Goal: Task Accomplishment & Management: Complete application form

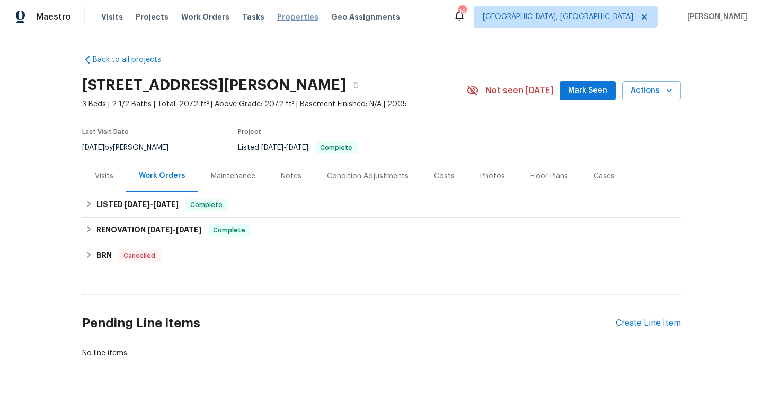
click at [285, 20] on span "Properties" at bounding box center [297, 17] width 41 height 11
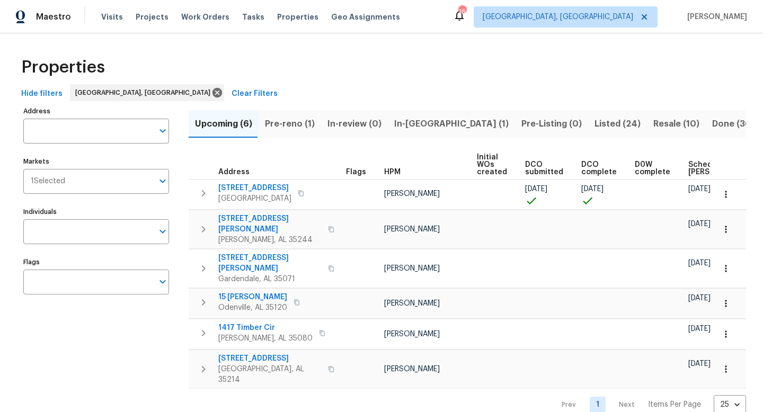
click at [298, 131] on button "Pre-reno (1)" at bounding box center [290, 124] width 63 height 28
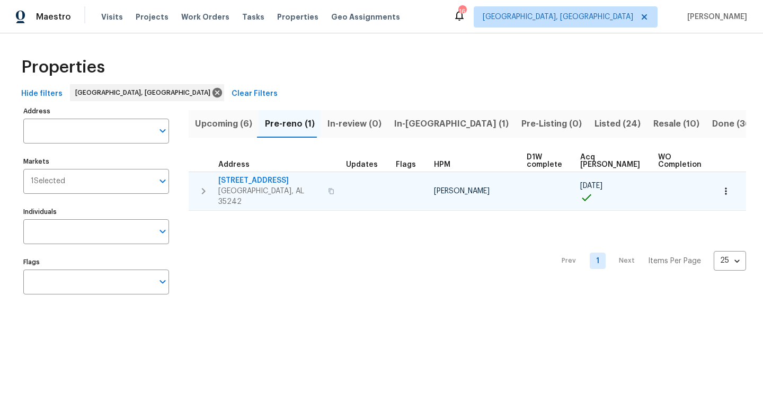
click at [252, 183] on span "5391 Harvest Ridge Ln" at bounding box center [269, 180] width 103 height 11
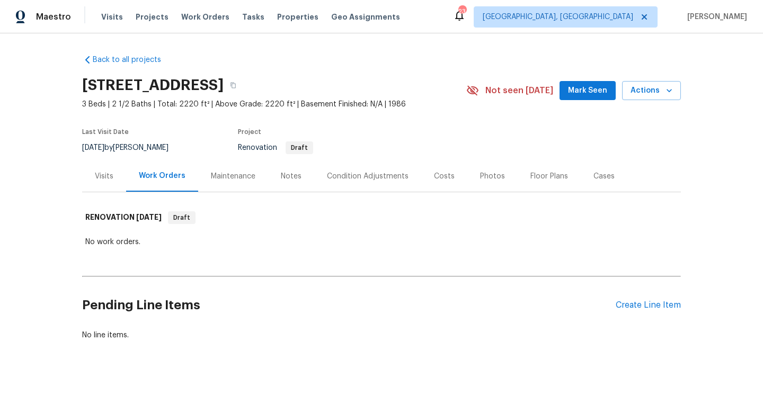
click at [290, 174] on div "Notes" at bounding box center [291, 176] width 21 height 11
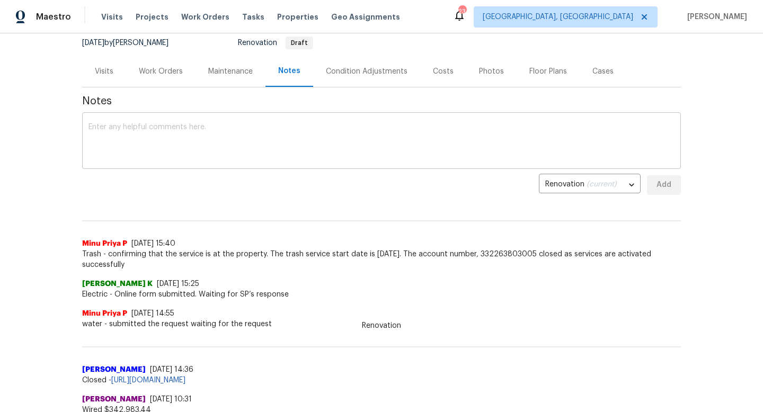
scroll to position [109, 0]
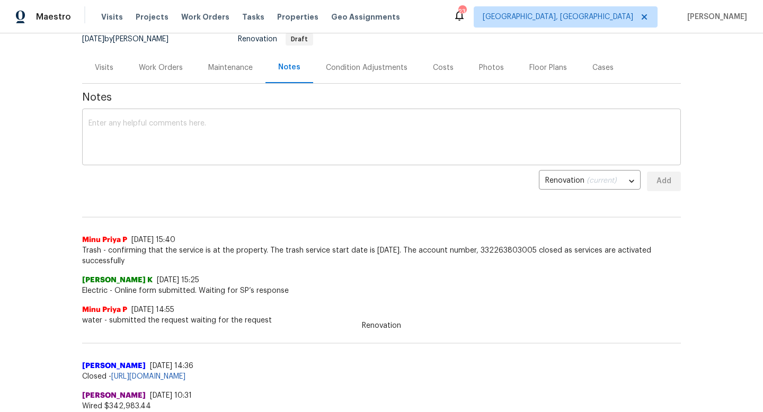
click at [341, 125] on textarea at bounding box center [381, 138] width 586 height 37
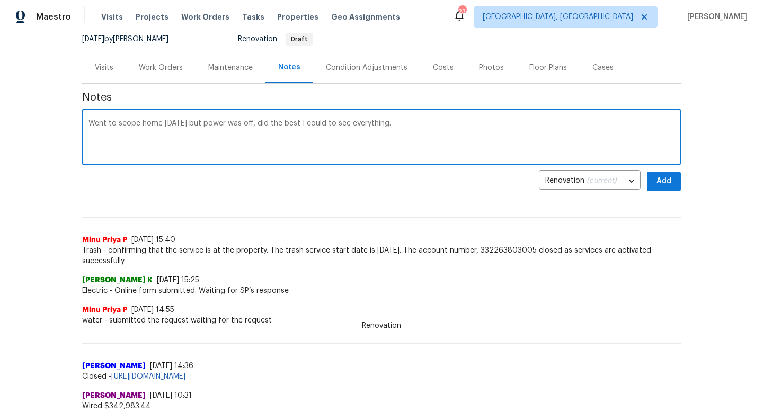
type textarea "Went to scope home [DATE] but power was off, did the best I could to see everyt…"
click at [661, 177] on span "Add" at bounding box center [663, 181] width 17 height 13
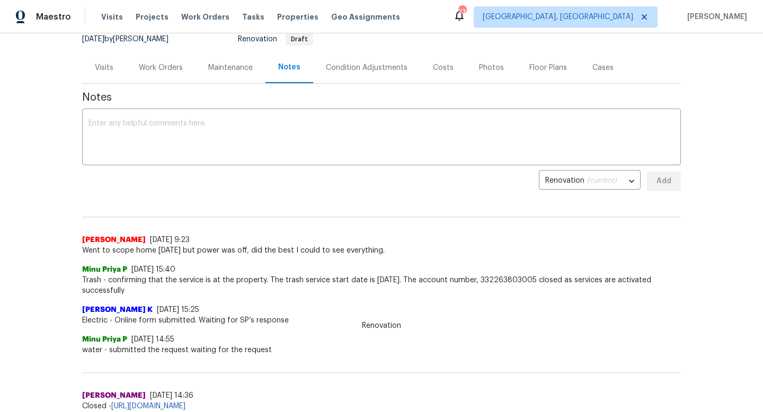
click at [521, 70] on div "Floor Plans" at bounding box center [548, 67] width 63 height 31
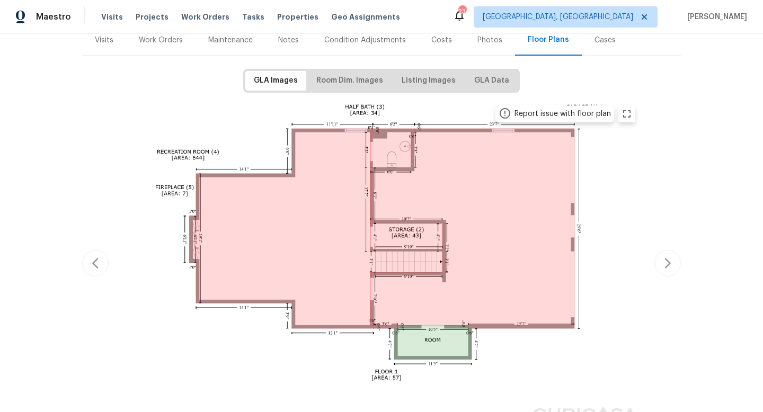
scroll to position [161, 0]
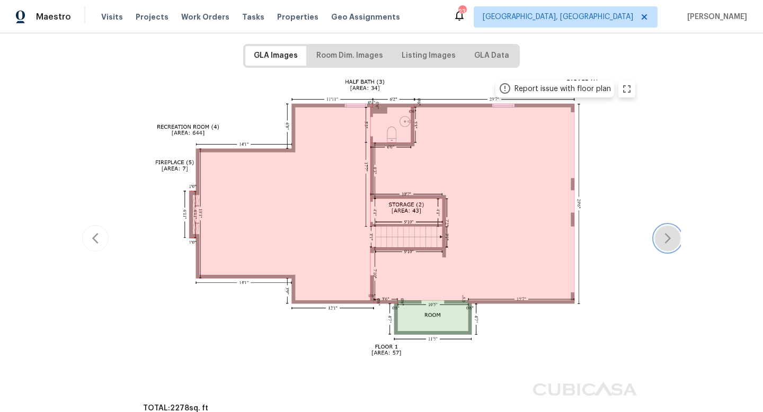
click at [671, 236] on icon "button" at bounding box center [667, 238] width 13 height 13
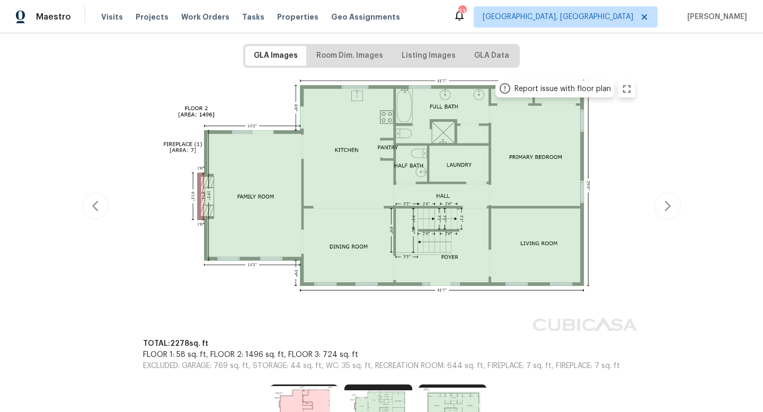
click at [671, 236] on div "Report issue with floor plan Report issue with floor plan Report issue with flo…" at bounding box center [381, 206] width 599 height 265
click at [667, 210] on icon "button" at bounding box center [667, 206] width 13 height 13
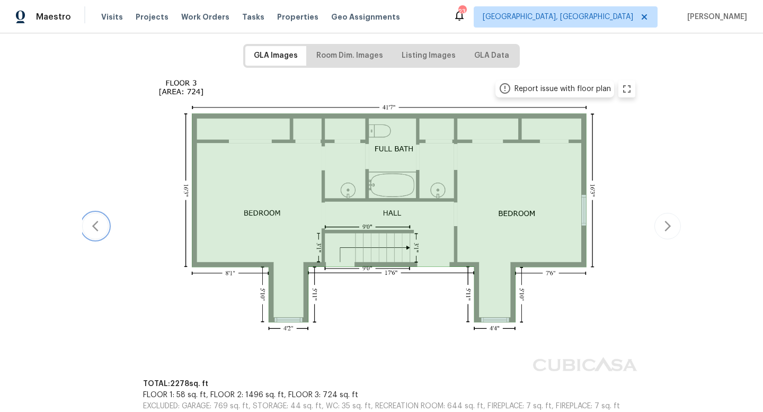
click at [89, 226] on icon "button" at bounding box center [95, 226] width 13 height 13
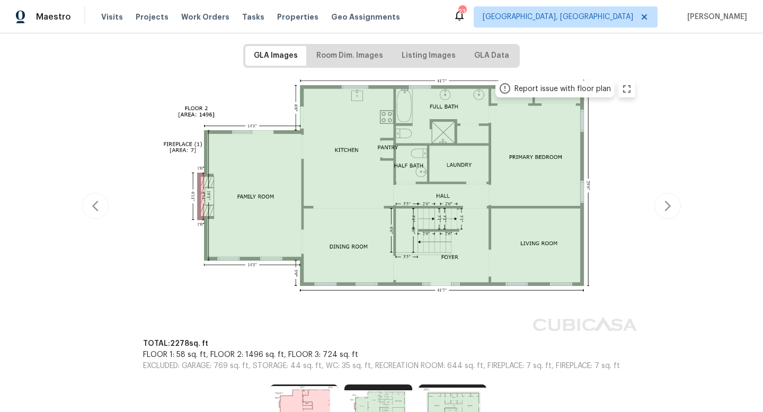
click at [89, 226] on div "Report issue with floor plan Report issue with floor plan Report issue with flo…" at bounding box center [381, 206] width 599 height 265
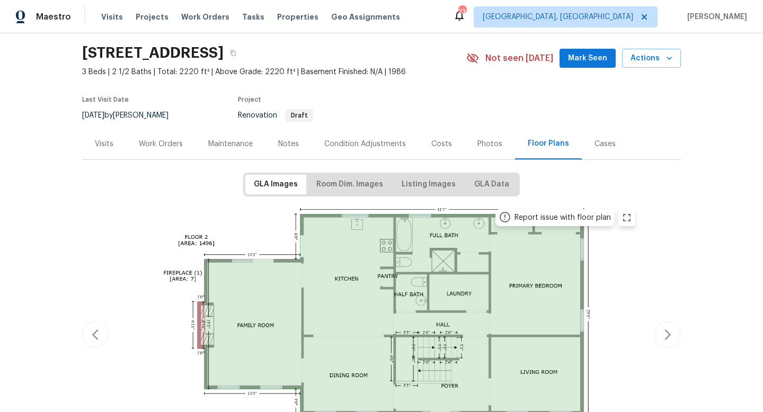
scroll to position [32, 0]
click at [243, 57] on button "button" at bounding box center [233, 52] width 19 height 19
click at [176, 147] on div "Work Orders" at bounding box center [161, 144] width 44 height 11
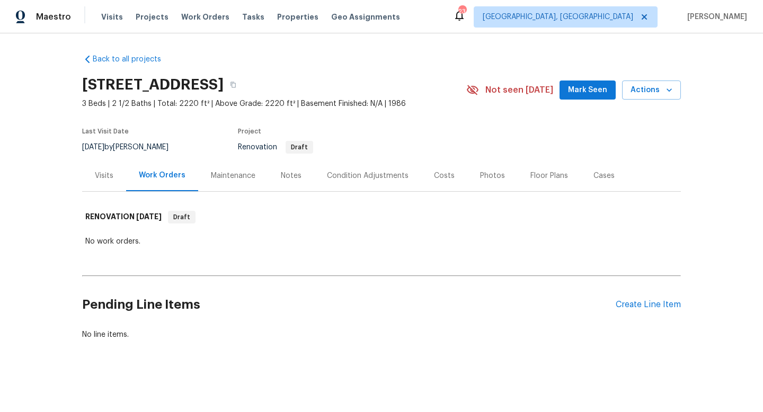
scroll to position [1, 0]
click at [643, 307] on div "Create Line Item" at bounding box center [648, 305] width 65 height 10
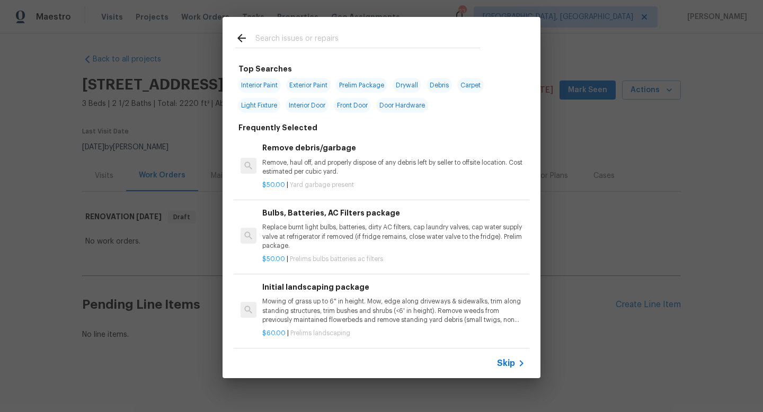
click at [313, 39] on input "text" at bounding box center [367, 40] width 225 height 16
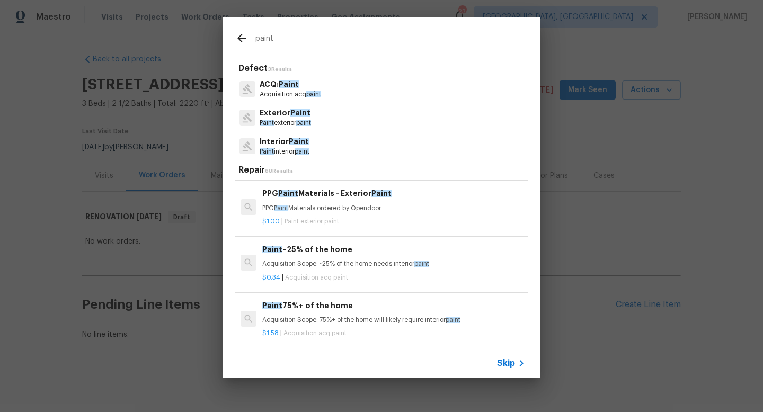
scroll to position [0, 0]
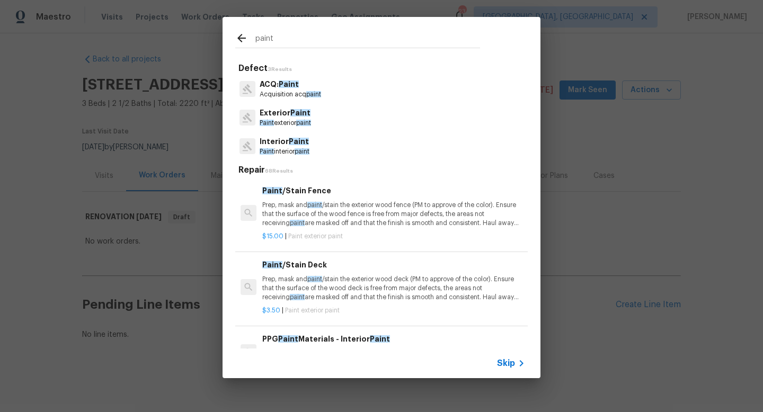
type input "paint"
click at [288, 147] on p "Interior Paint" at bounding box center [285, 141] width 50 height 11
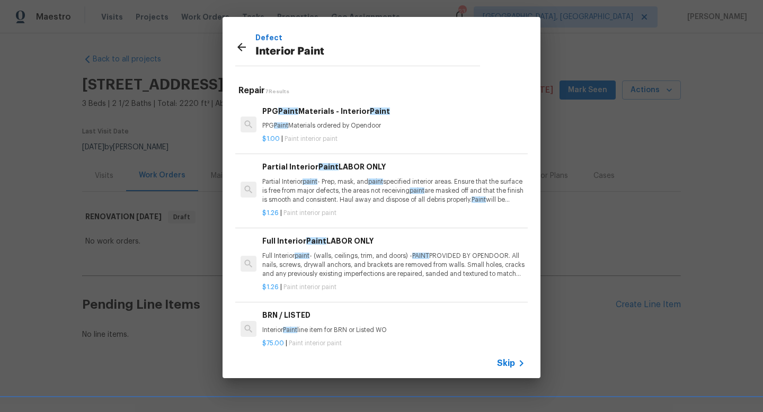
scroll to position [6, 0]
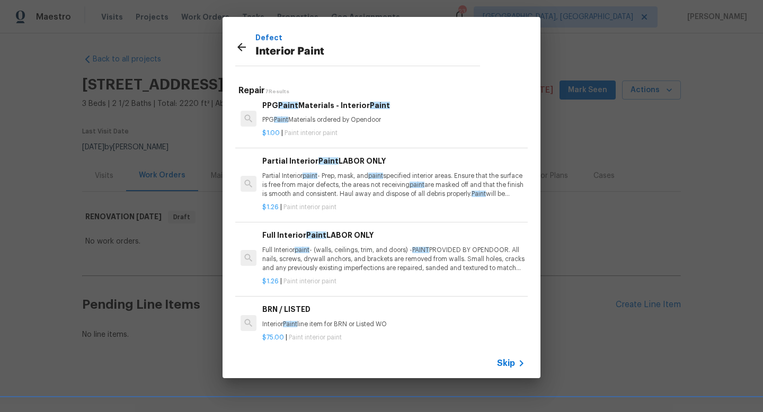
click at [325, 189] on p "Partial Interior paint - Prep, mask, and paint specified interior areas. Ensure…" at bounding box center [393, 185] width 263 height 27
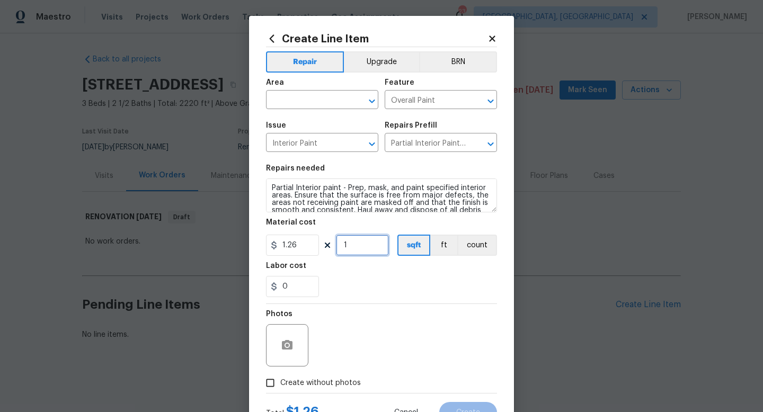
click at [363, 252] on input "1" at bounding box center [362, 245] width 53 height 21
type input "2220"
click at [322, 101] on input "text" at bounding box center [307, 101] width 83 height 16
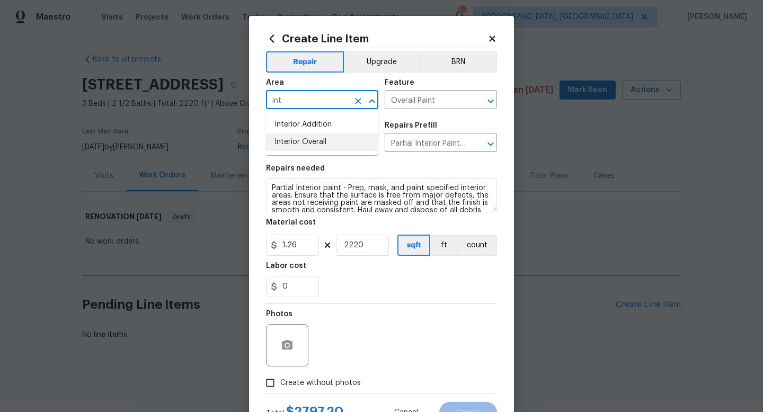
click at [318, 143] on li "Interior Overall" at bounding box center [322, 142] width 112 height 17
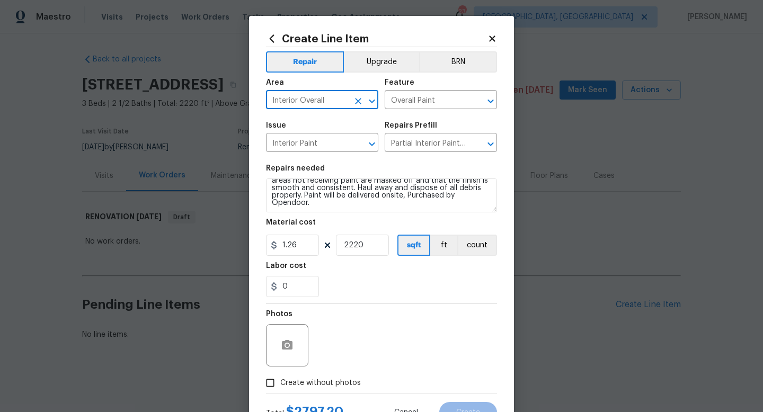
type input "Interior Overall"
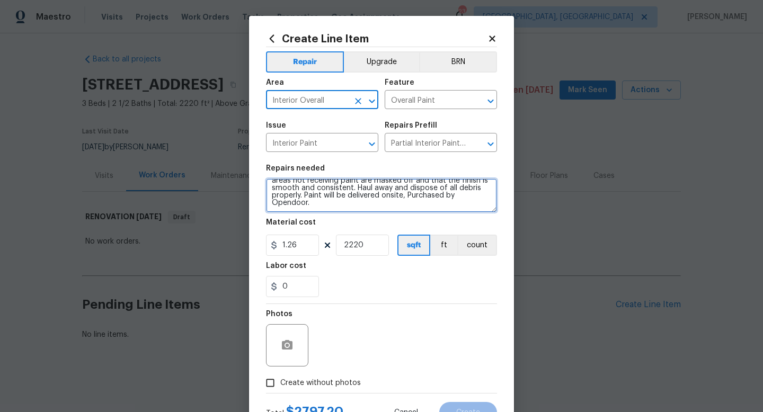
click at [412, 208] on textarea "Partial Interior paint - Prep, mask, and paint specified interior areas. Ensure…" at bounding box center [381, 196] width 231 height 34
type textarea "Partial Interior paint - Prep, mask, and paint specified interior areas. Ensure…"
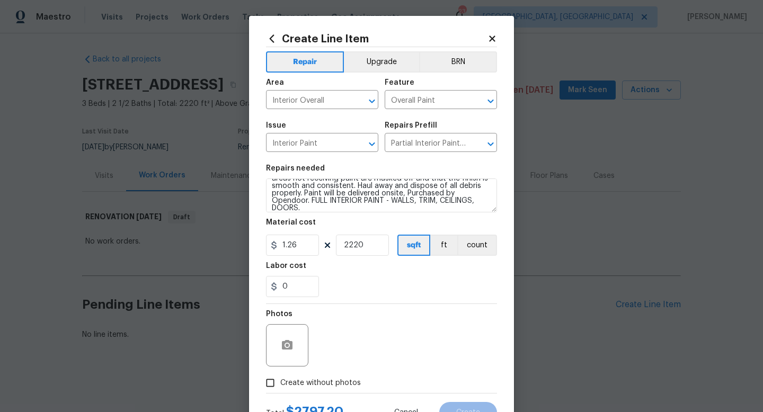
click at [465, 327] on div "Photos" at bounding box center [381, 338] width 231 height 69
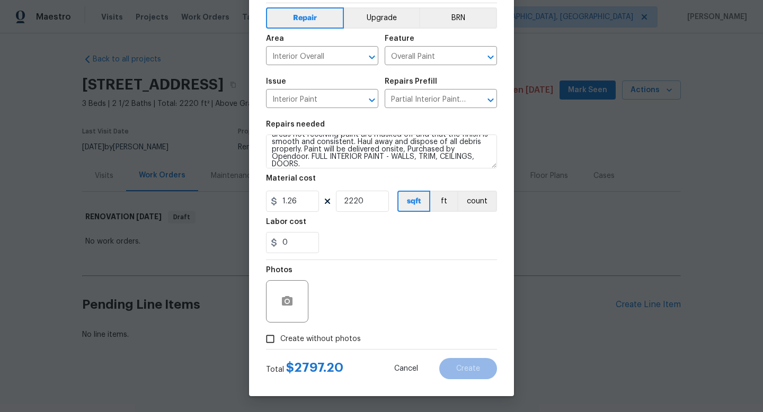
click at [329, 336] on span "Create without photos" at bounding box center [320, 339] width 81 height 11
click at [280, 336] on input "Create without photos" at bounding box center [270, 339] width 20 height 20
checkbox input "true"
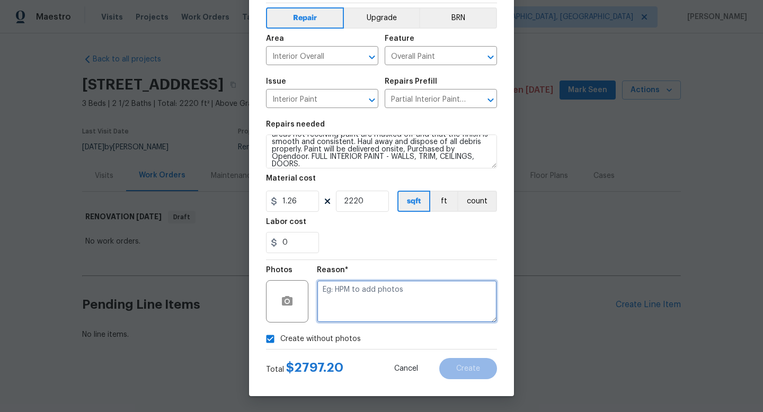
click at [375, 304] on textarea at bounding box center [407, 301] width 180 height 42
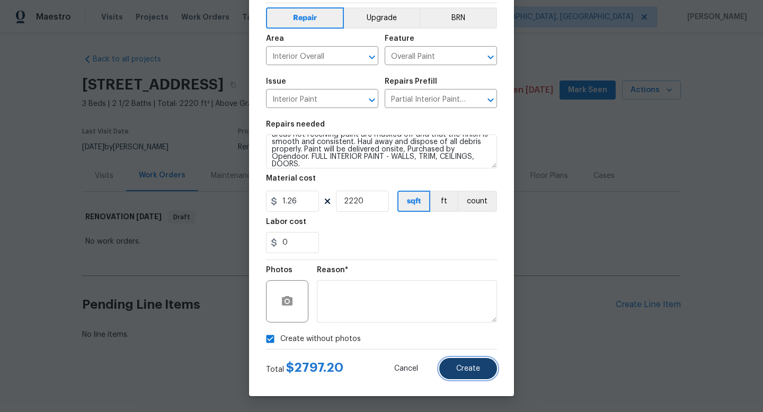
click at [484, 362] on button "Create" at bounding box center [468, 368] width 58 height 21
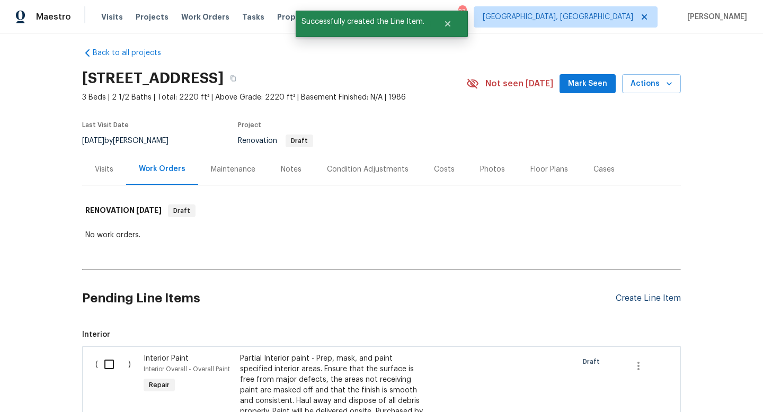
click at [658, 300] on section "Pending Line Items Create Line Item Interior ( ) Interior Paint Interior Overal…" at bounding box center [381, 406] width 599 height 265
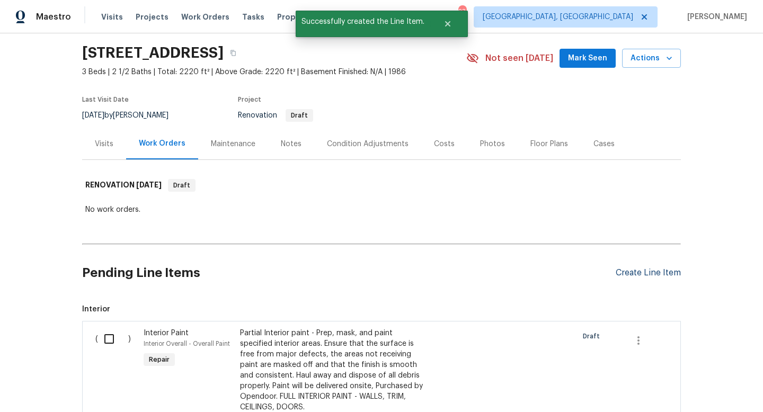
click at [646, 273] on div "Create Line Item" at bounding box center [648, 273] width 65 height 10
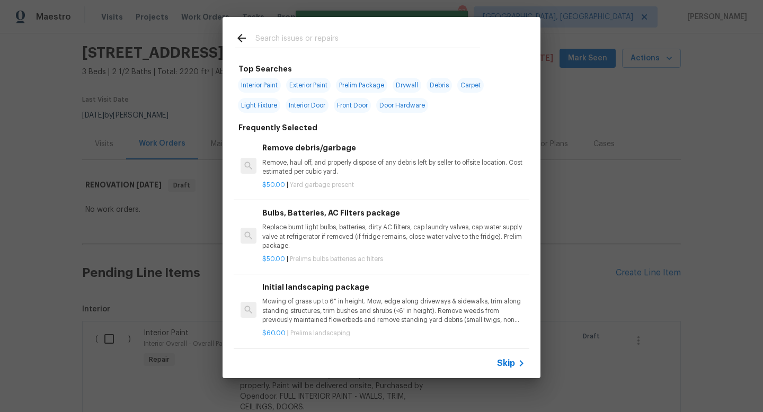
click at [299, 28] on div at bounding box center [358, 38] width 270 height 42
click at [298, 41] on input "text" at bounding box center [367, 40] width 225 height 16
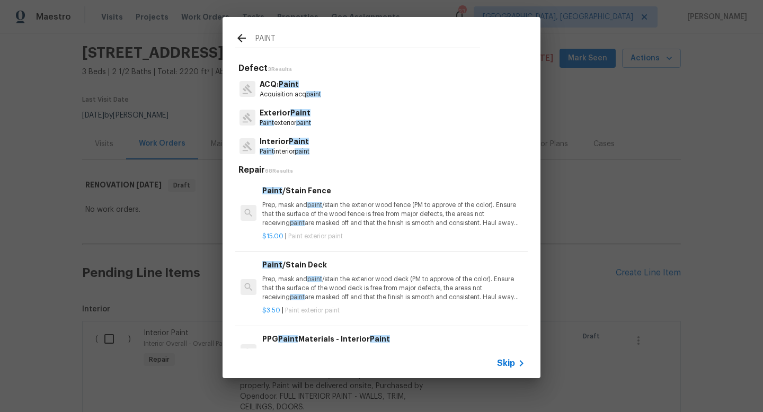
type input "PAINT"
click at [294, 152] on p "Paint interior paint" at bounding box center [285, 151] width 50 height 9
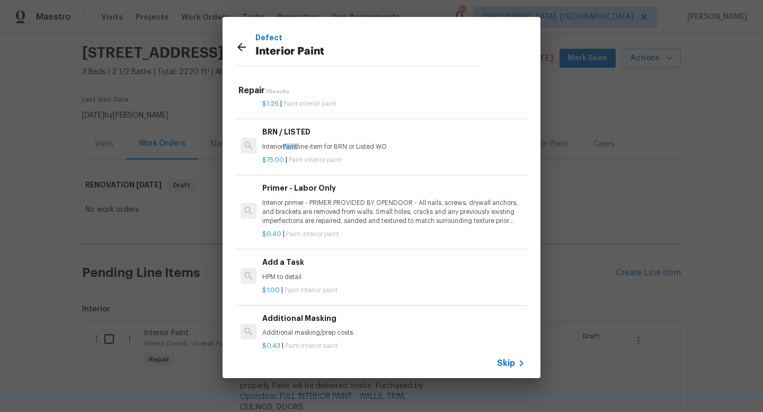
scroll to position [17, 0]
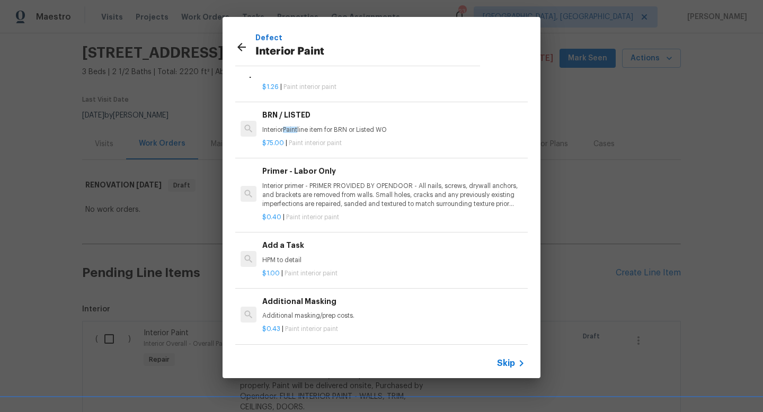
click at [325, 193] on p "Interior primer - PRIMER PROVIDED BY OPENDOOR - All nails, screws, drywall anch…" at bounding box center [393, 195] width 263 height 27
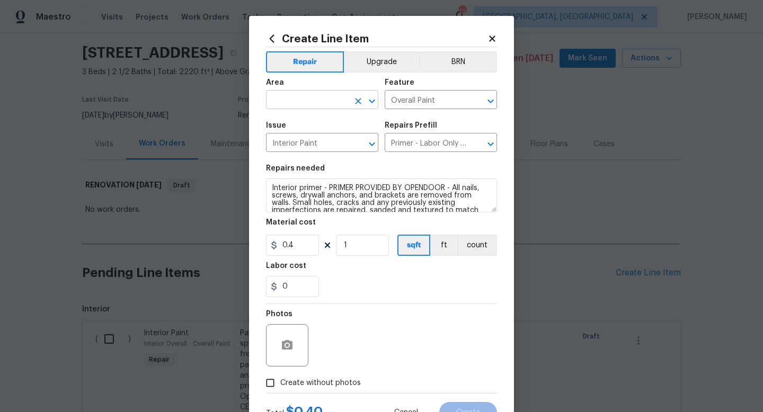
click at [304, 102] on input "text" at bounding box center [307, 101] width 83 height 16
click at [304, 140] on li "Interior Overall" at bounding box center [322, 142] width 112 height 17
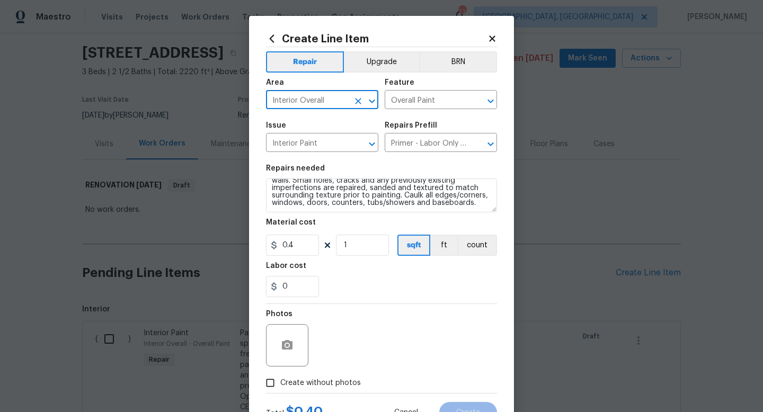
type input "Interior Overall"
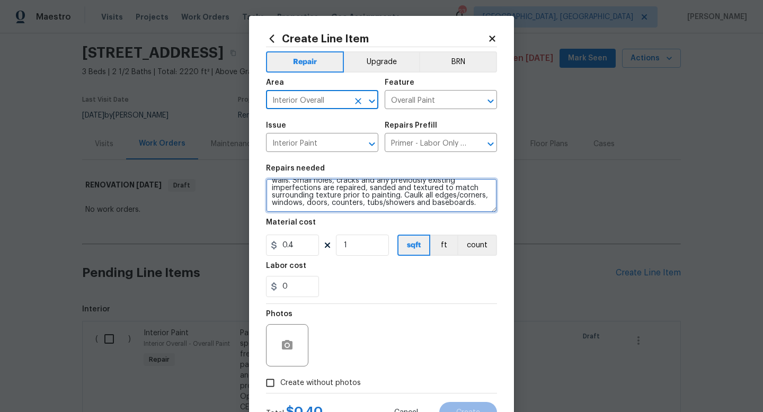
click at [456, 207] on textarea "Interior primer - PRIMER PROVIDED BY OPENDOOR - All nails, screws, drywall anch…" at bounding box center [381, 196] width 231 height 34
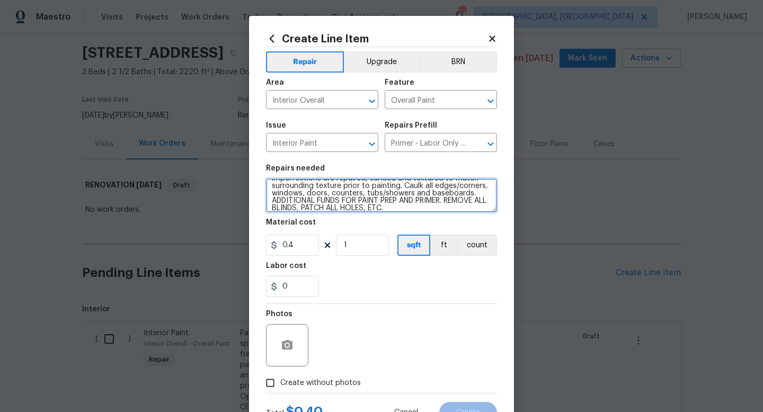
type textarea "Interior primer - PRIMER PROVIDED BY OPENDOOR - All nails, screws, drywall anch…"
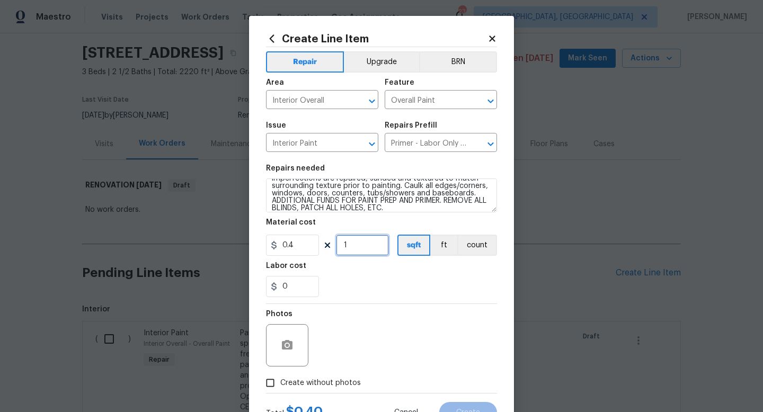
click at [355, 252] on input "1" at bounding box center [362, 245] width 53 height 21
type input "2220"
click at [427, 338] on div "Photos" at bounding box center [381, 338] width 231 height 69
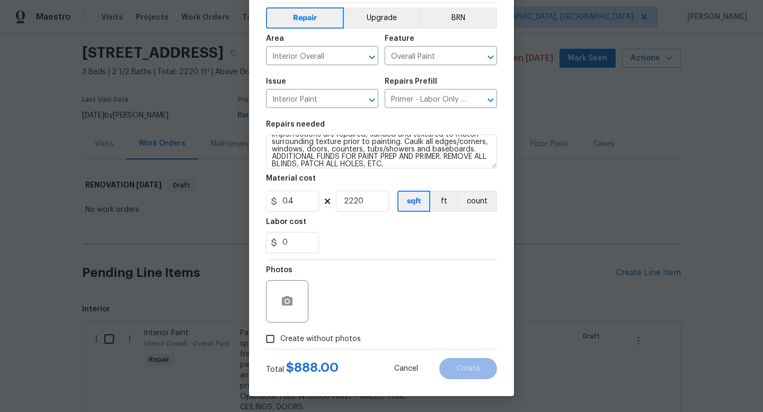
click at [339, 338] on span "Create without photos" at bounding box center [320, 339] width 81 height 11
click at [280, 338] on input "Create without photos" at bounding box center [270, 339] width 20 height 20
checkbox input "true"
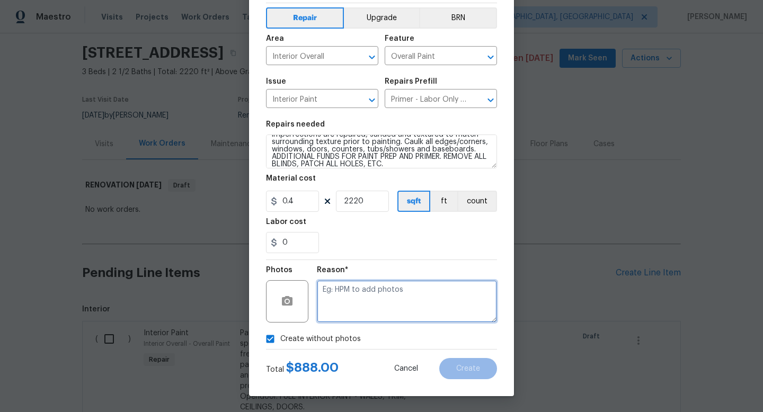
click at [395, 316] on textarea at bounding box center [407, 301] width 180 height 42
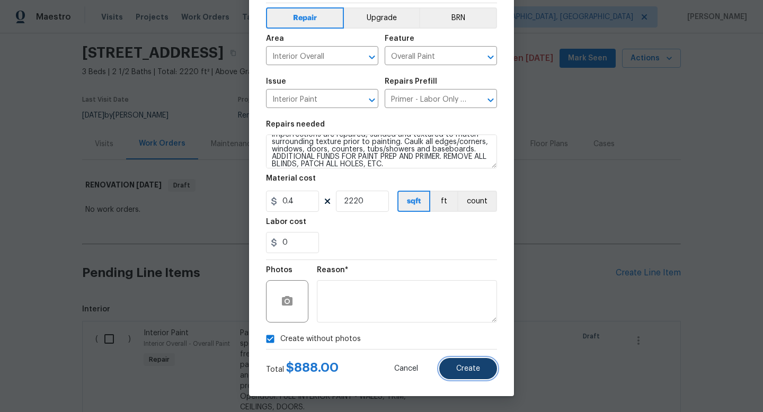
click at [456, 374] on button "Create" at bounding box center [468, 368] width 58 height 21
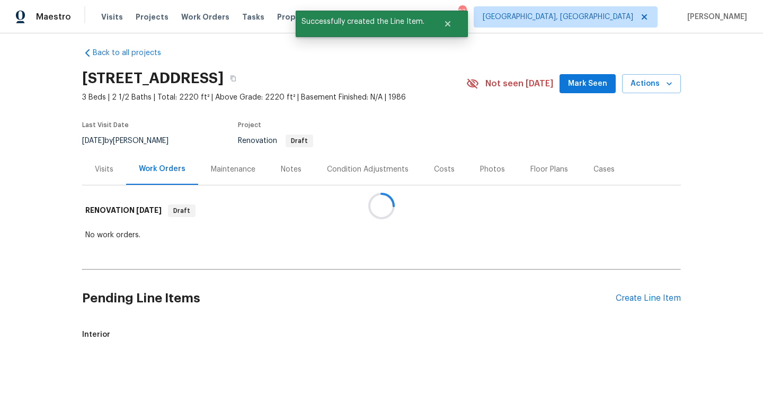
scroll to position [32, 0]
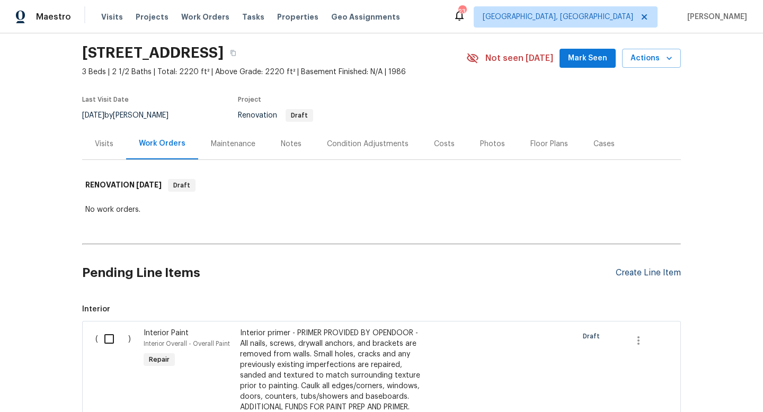
click at [635, 271] on div "Create Line Item" at bounding box center [648, 273] width 65 height 10
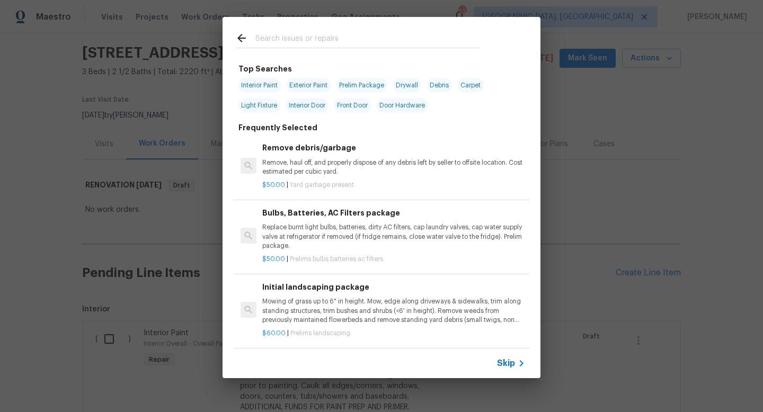
click at [280, 38] on input "text" at bounding box center [367, 40] width 225 height 16
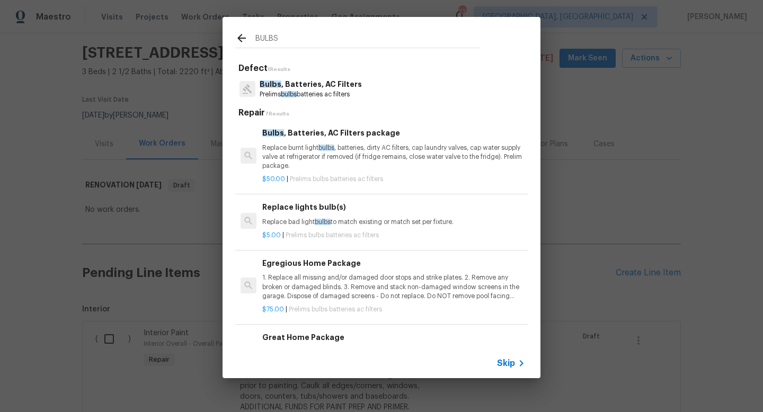
type input "BULBS"
click at [350, 280] on p "1. Replace all missing and/or damaged door stops and strike plates. 2. Remove a…" at bounding box center [393, 286] width 263 height 27
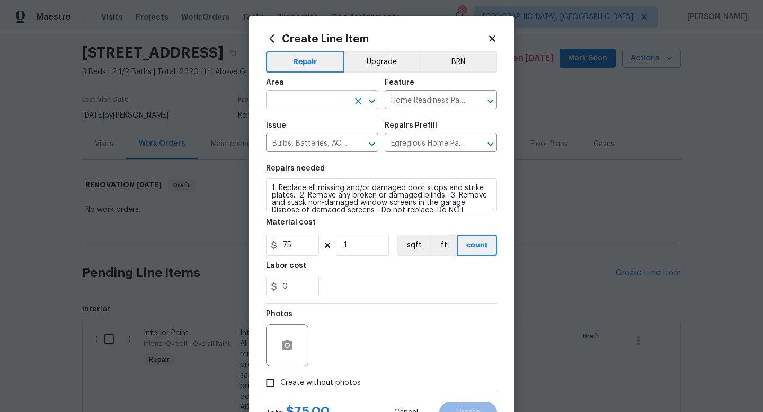
click at [309, 104] on input "text" at bounding box center [307, 101] width 83 height 16
click at [317, 143] on li "Interior Overall" at bounding box center [322, 142] width 112 height 17
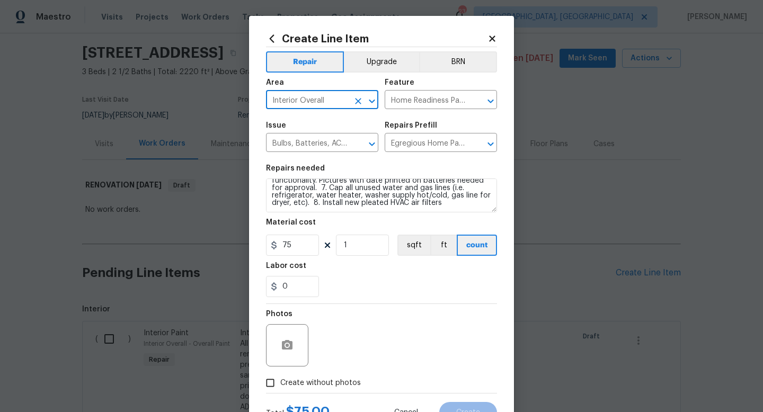
type input "Interior Overall"
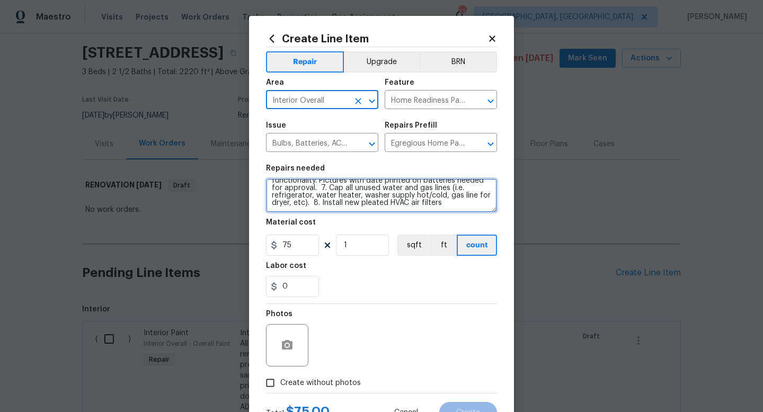
click at [463, 209] on textarea "1. Replace all missing and/or damaged door stops and strike plates. 2. Remove a…" at bounding box center [381, 196] width 231 height 34
type textarea "1. Replace all missing and/or damaged door stops and strike plates. 2. Remove a…"
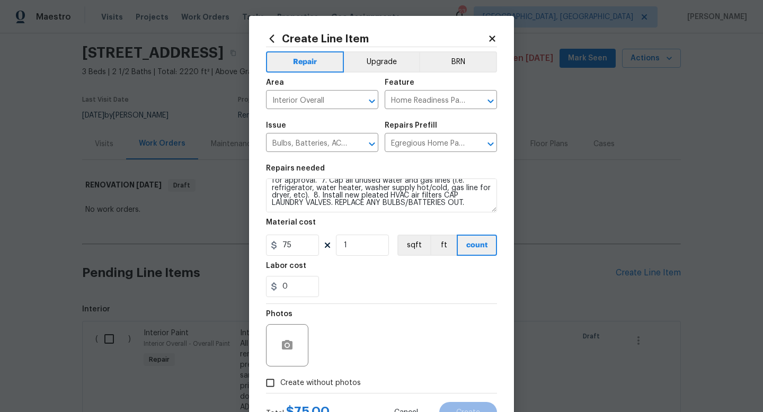
click at [417, 343] on div "Photos" at bounding box center [381, 338] width 231 height 69
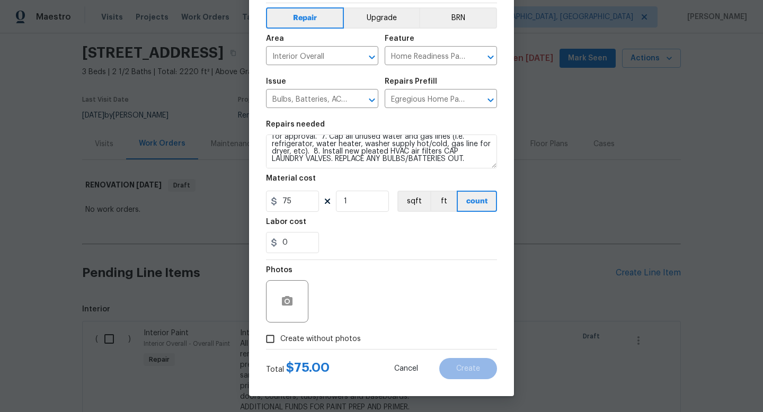
click at [344, 347] on label "Create without photos" at bounding box center [310, 339] width 101 height 20
click at [280, 347] on input "Create without photos" at bounding box center [270, 339] width 20 height 20
checkbox input "true"
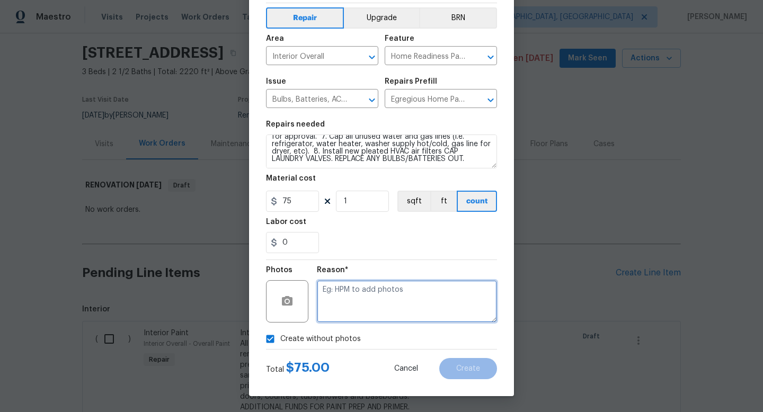
click at [415, 295] on textarea at bounding box center [407, 301] width 180 height 42
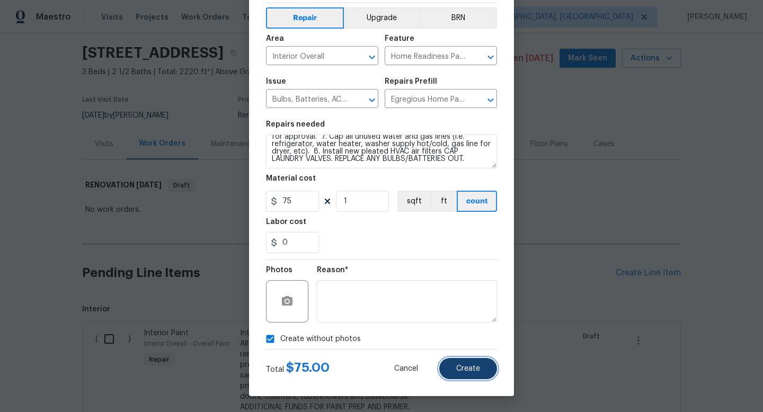
click at [463, 368] on span "Create" at bounding box center [468, 369] width 24 height 8
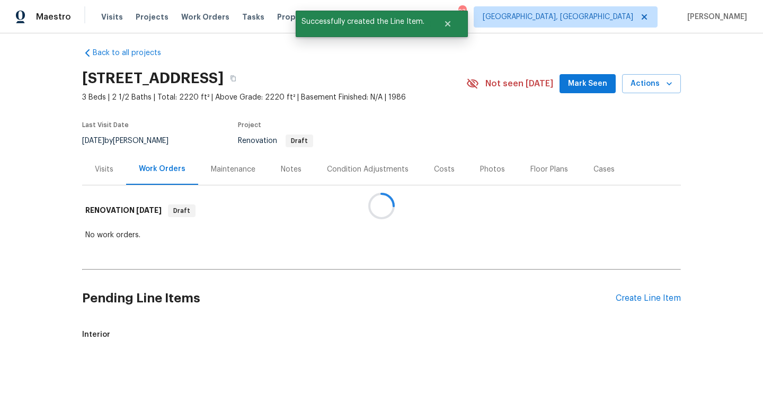
scroll to position [32, 0]
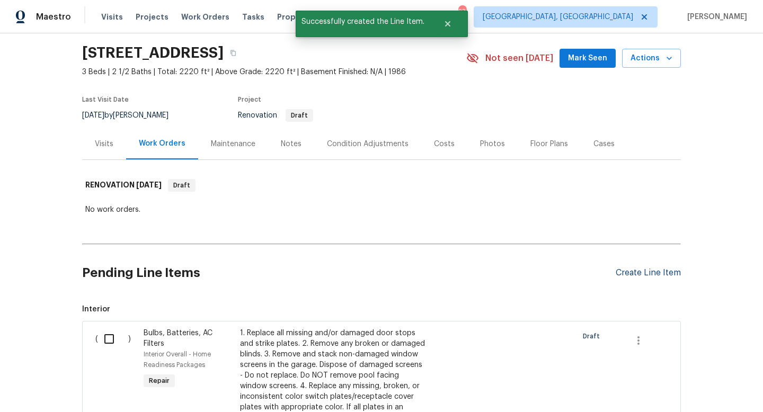
click at [648, 274] on div "Create Line Item" at bounding box center [648, 273] width 65 height 10
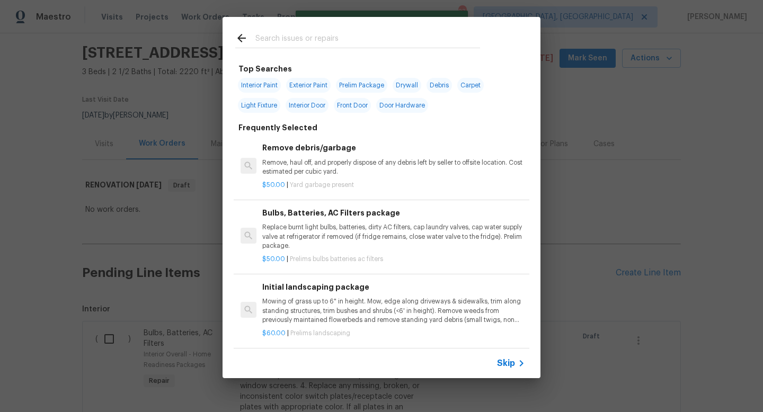
click at [312, 33] on input "text" at bounding box center [367, 40] width 225 height 16
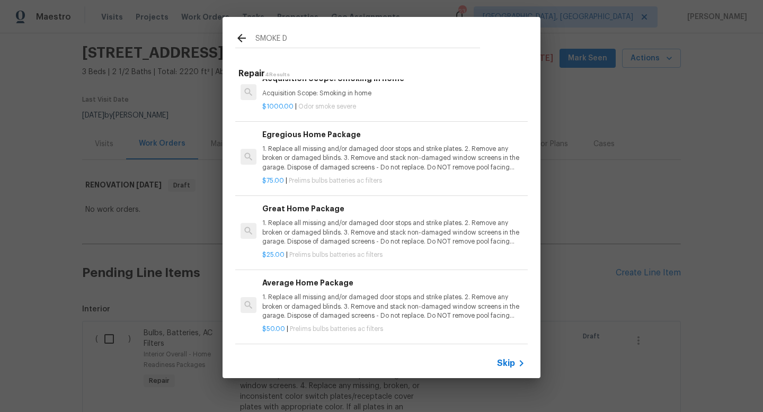
scroll to position [0, 0]
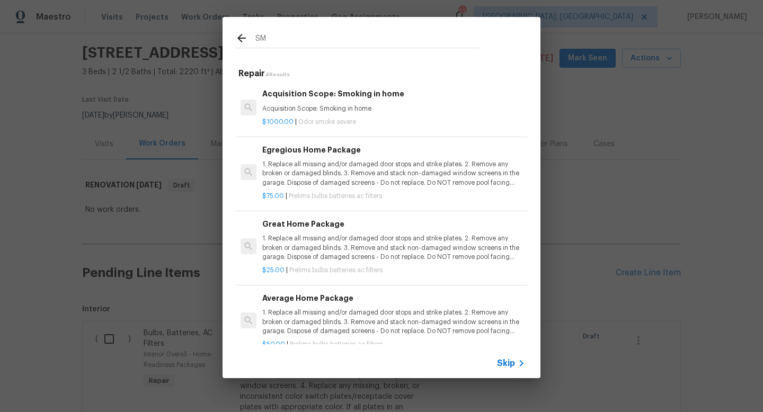
type input "S"
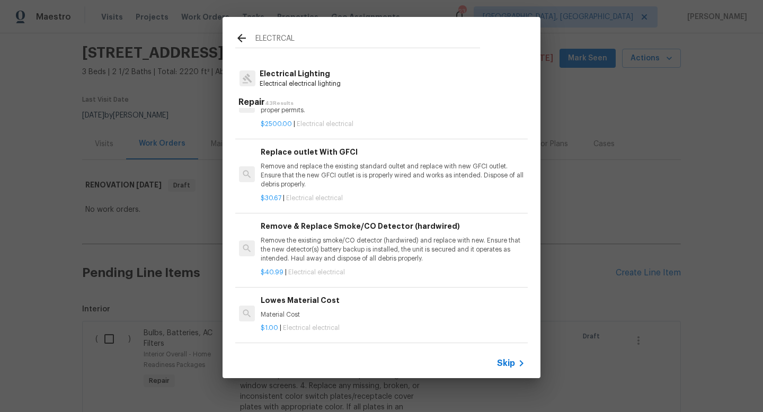
scroll to position [904, 2]
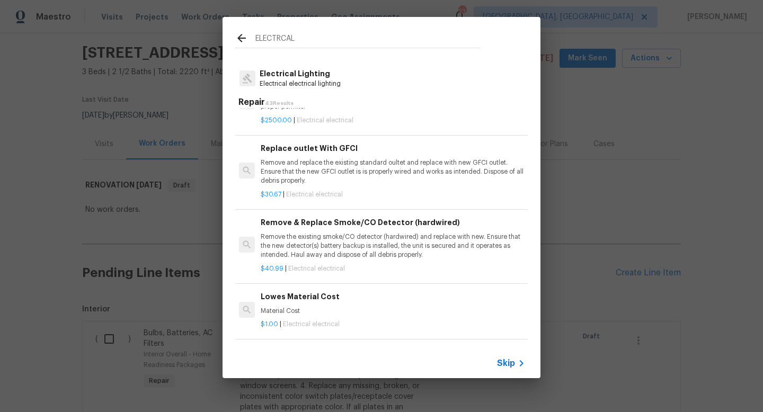
type input "ELECTRCAL"
click at [383, 237] on p "Remove the existing smoke/CO detector (hardwired) and replace with new. Ensure …" at bounding box center [392, 246] width 263 height 27
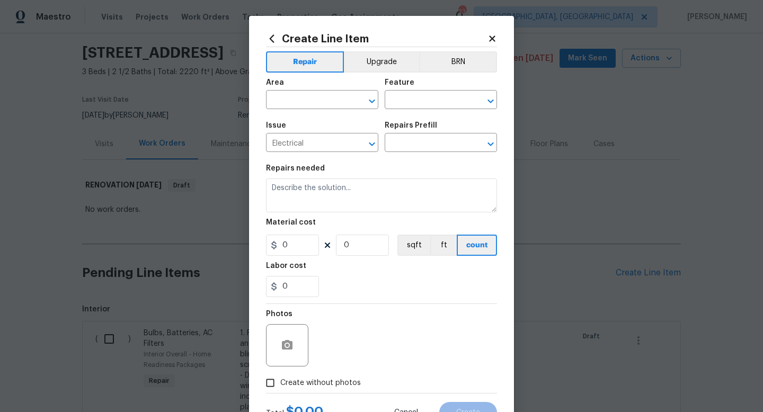
type input "Remove & Replace Smoke/CO Detector (hardwired) $40.99"
type textarea "Remove the existing smoke/CO detector (hardwired) and replace with new. Ensure …"
type input "40.99"
type input "1"
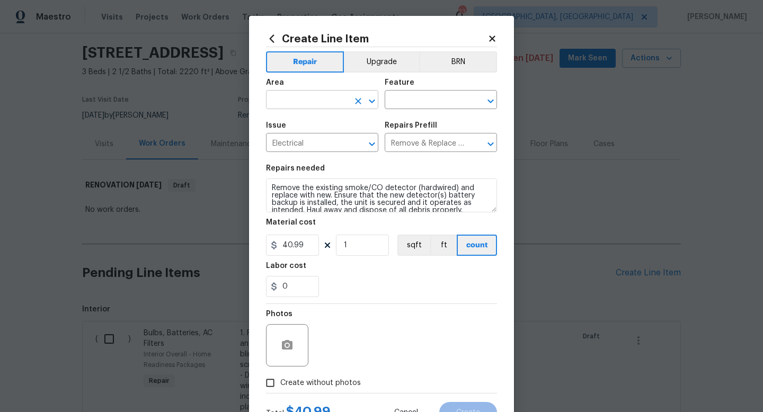
click at [292, 101] on input "text" at bounding box center [307, 101] width 83 height 16
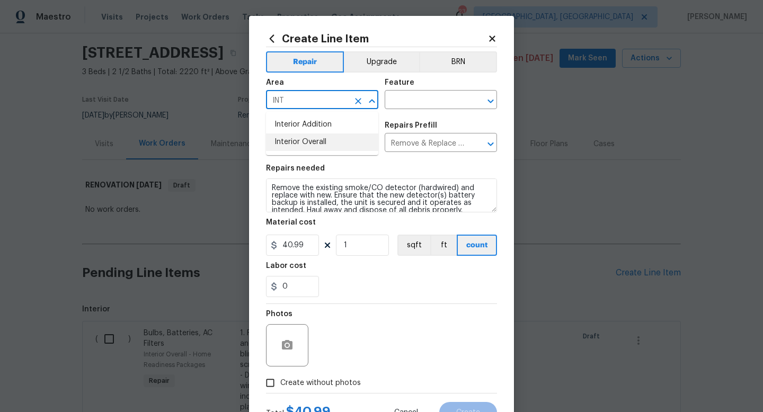
click at [303, 137] on li "Interior Overall" at bounding box center [322, 142] width 112 height 17
type input "Interior Overall"
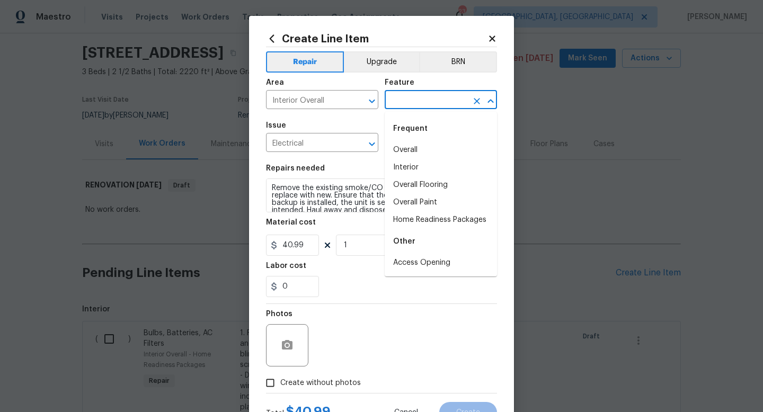
click at [400, 102] on input "text" at bounding box center [426, 101] width 83 height 16
click at [412, 144] on li "Overall" at bounding box center [441, 149] width 112 height 17
type input "Overall"
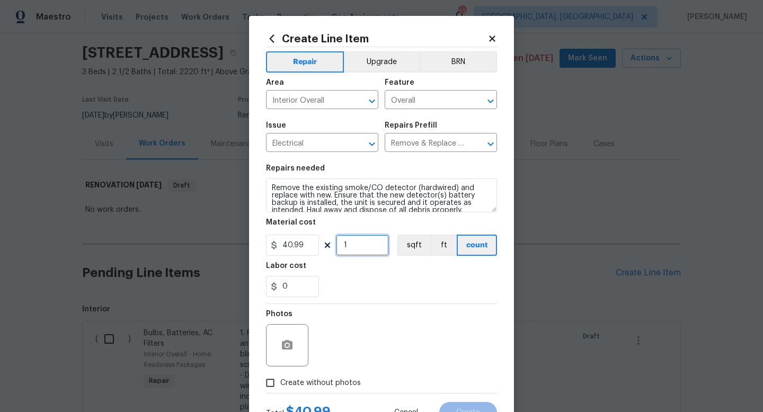
click at [365, 246] on input "1" at bounding box center [362, 245] width 53 height 21
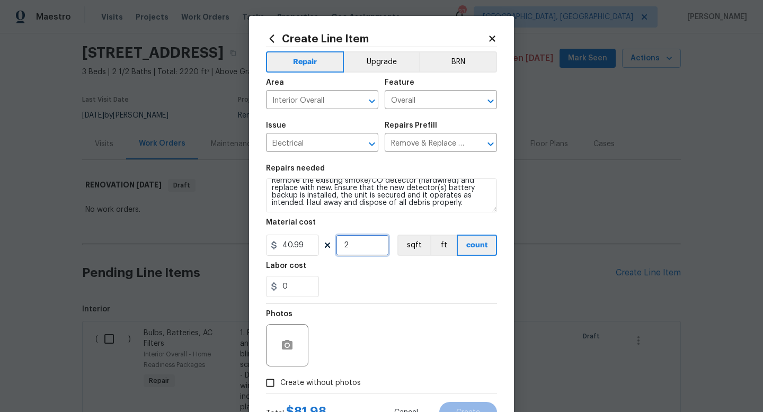
type input "2"
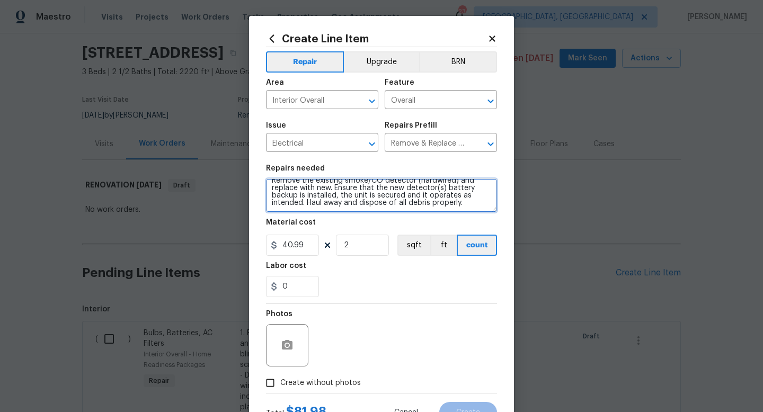
click at [475, 205] on textarea "Remove the existing smoke/CO detector (hardwired) and replace with new. Ensure …" at bounding box center [381, 196] width 231 height 34
type textarea "Remove the existing smoke/CO detector (hardwired) and replace with new. Ensure …"
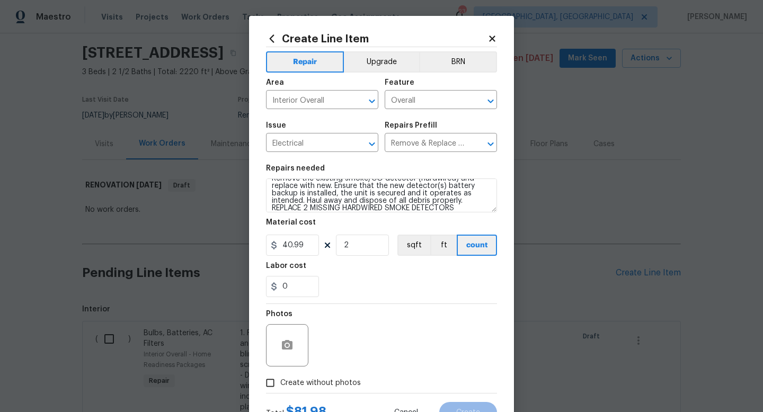
click at [428, 357] on div "Photos" at bounding box center [381, 338] width 231 height 69
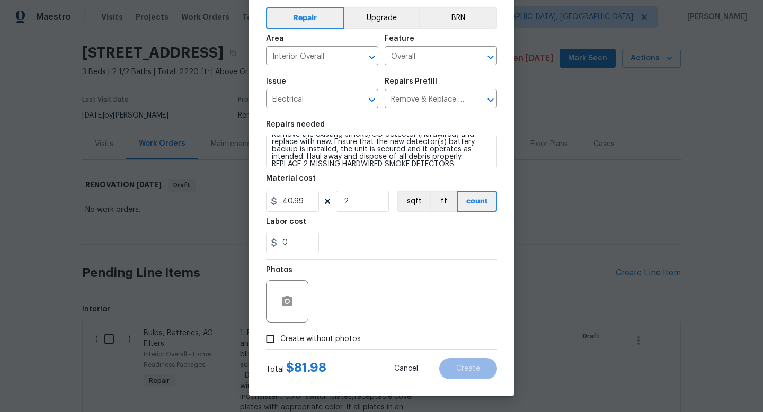
click at [318, 338] on span "Create without photos" at bounding box center [320, 339] width 81 height 11
click at [280, 338] on input "Create without photos" at bounding box center [270, 339] width 20 height 20
checkbox input "true"
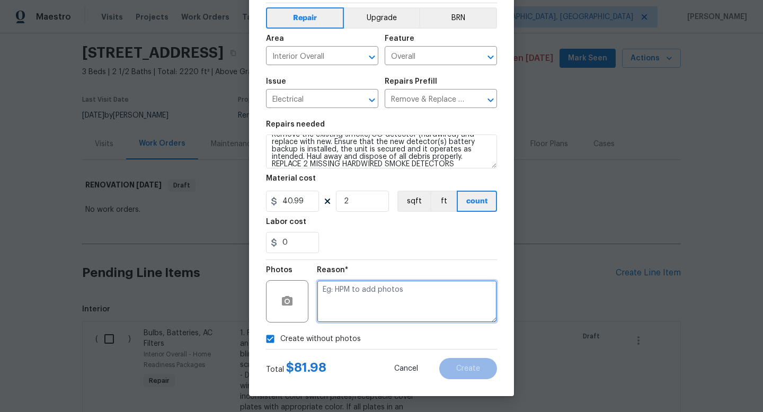
click at [359, 318] on textarea at bounding box center [407, 301] width 180 height 42
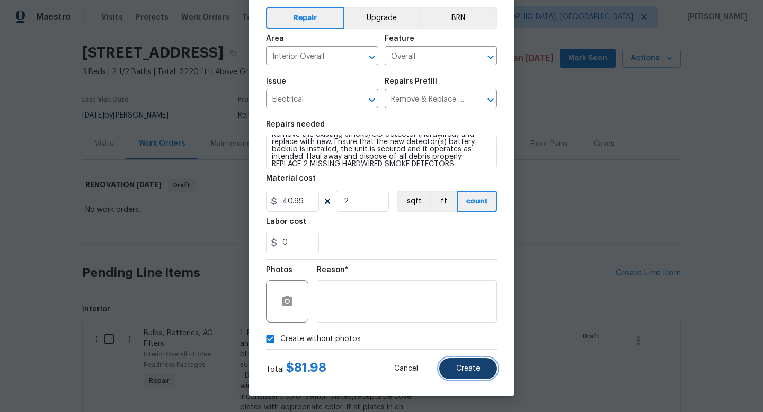
click at [458, 359] on button "Create" at bounding box center [468, 368] width 58 height 21
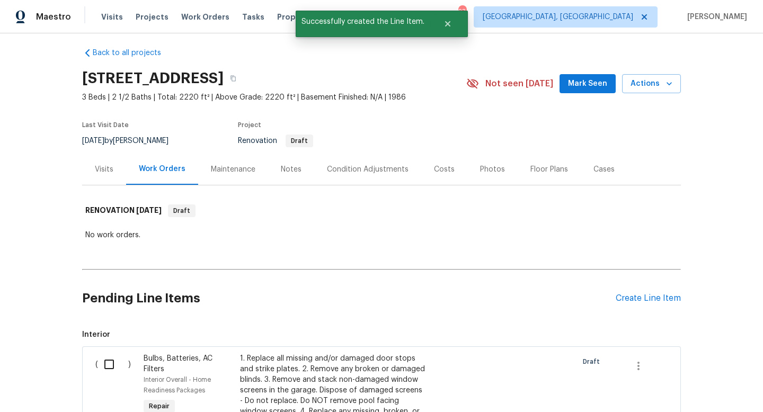
scroll to position [32, 0]
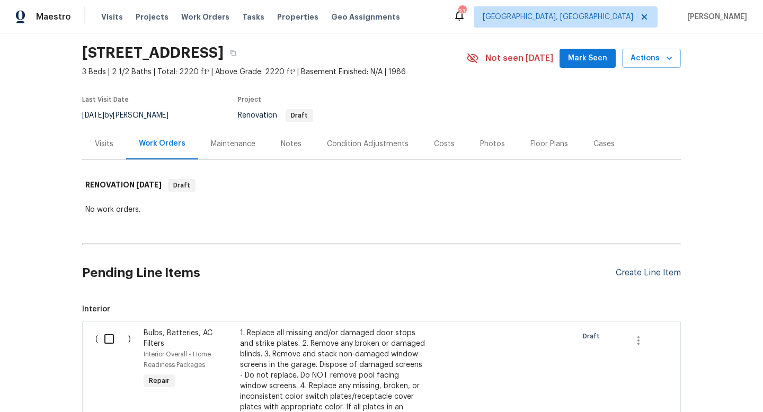
click at [638, 278] on div "Create Line Item" at bounding box center [648, 273] width 65 height 10
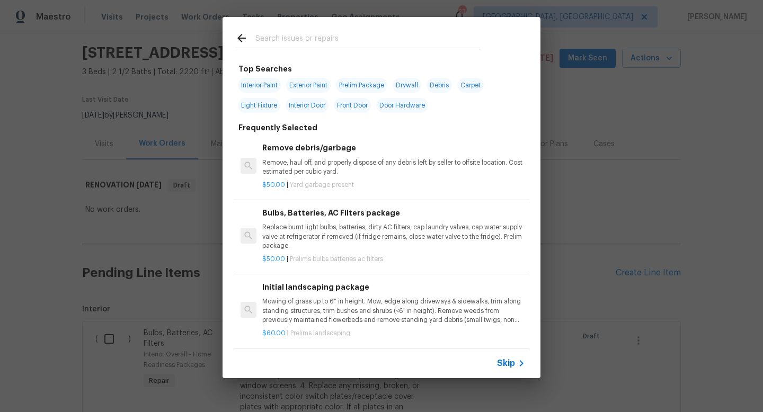
click at [305, 40] on input "text" at bounding box center [367, 40] width 225 height 16
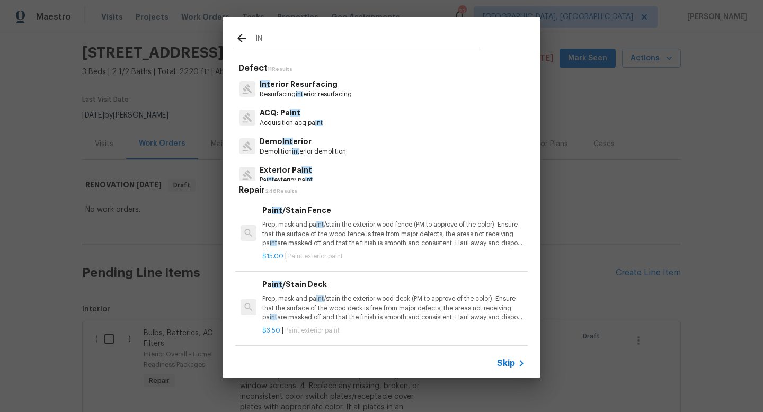
type input "I"
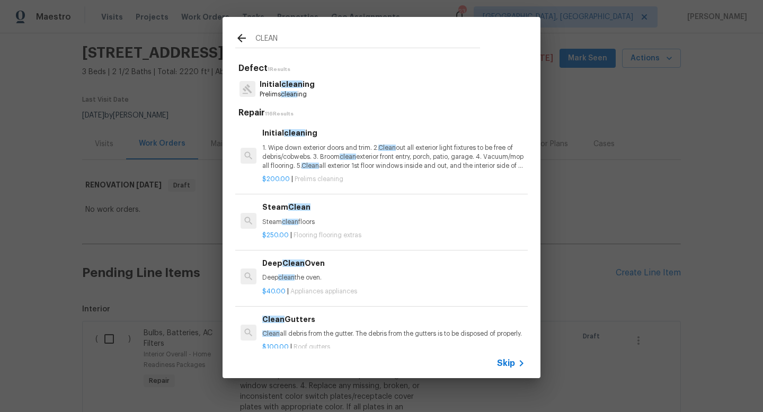
type input "CLEAN"
click at [318, 162] on p "1. Wipe down exterior doors and trim. 2. Clean out all exterior light fixtures …" at bounding box center [393, 157] width 263 height 27
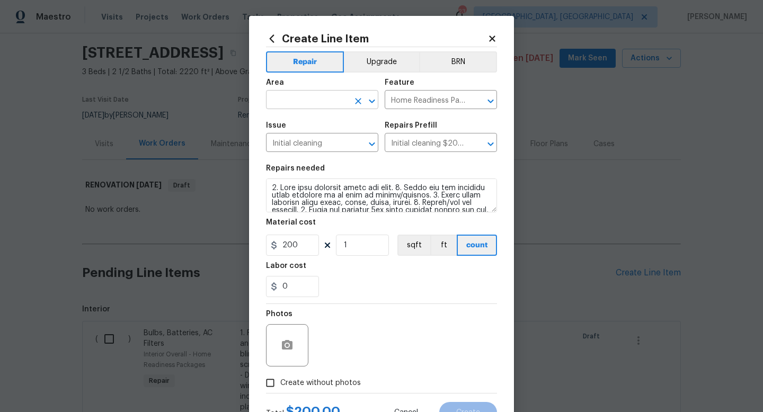
click at [299, 101] on input "text" at bounding box center [307, 101] width 83 height 16
click at [310, 145] on li "Interior Overall" at bounding box center [322, 142] width 112 height 17
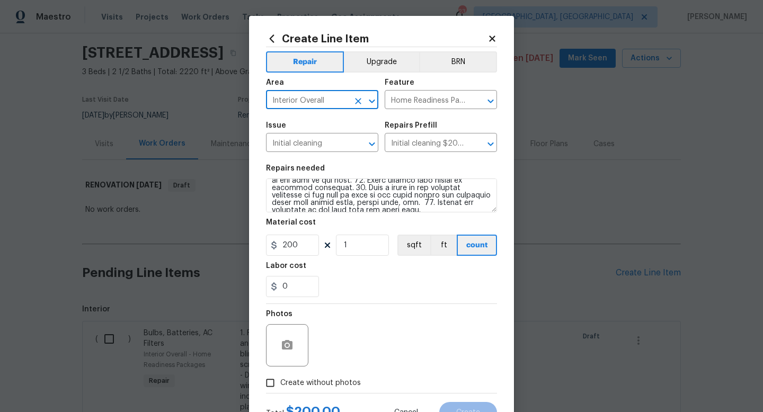
type input "Interior Overall"
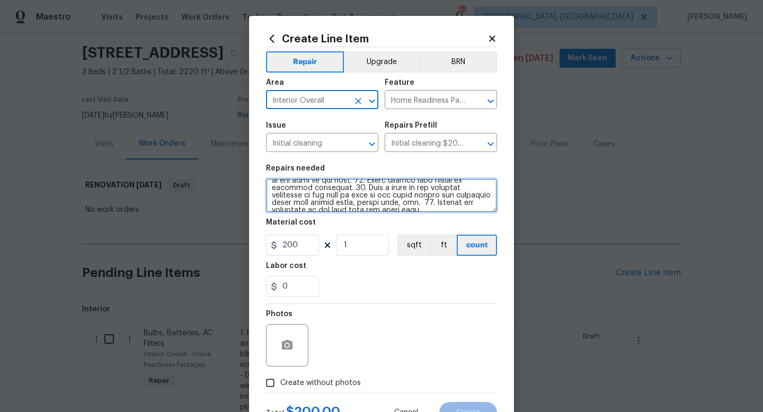
click at [479, 208] on textarea at bounding box center [381, 196] width 231 height 34
type textarea "1. Wipe down exterior doors and trim. 2. Clean out all exterior light fixtures …"
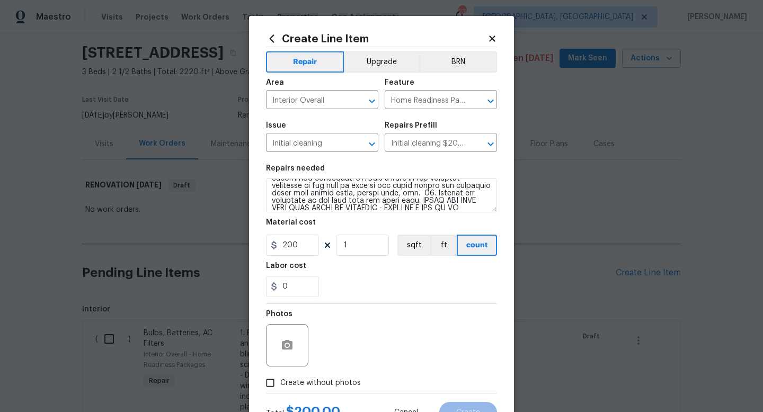
click at [386, 379] on div "Create without photos" at bounding box center [381, 383] width 231 height 20
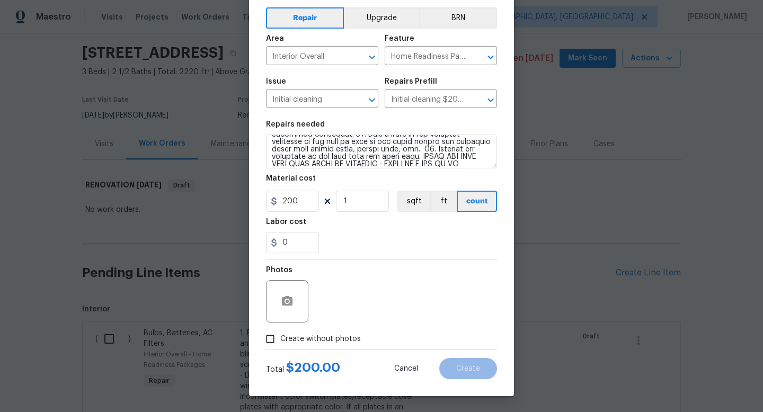
click at [333, 336] on span "Create without photos" at bounding box center [320, 339] width 81 height 11
click at [280, 336] on input "Create without photos" at bounding box center [270, 339] width 20 height 20
checkbox input "true"
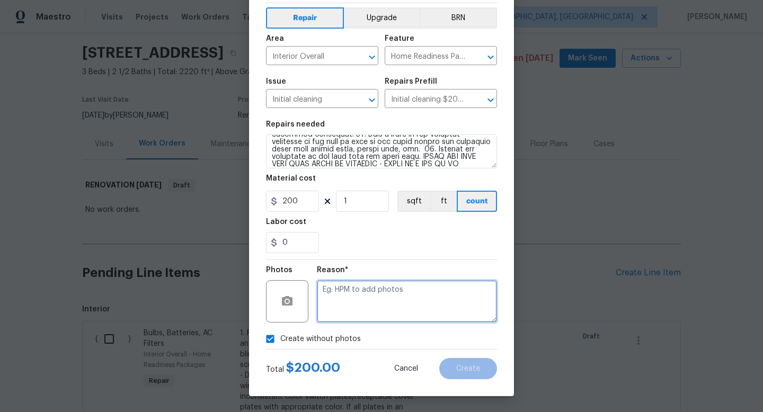
click at [369, 300] on textarea at bounding box center [407, 301] width 180 height 42
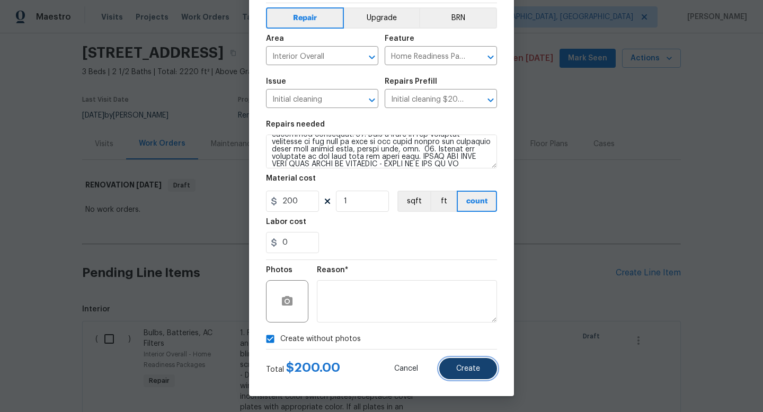
click at [478, 369] on span "Create" at bounding box center [468, 369] width 24 height 8
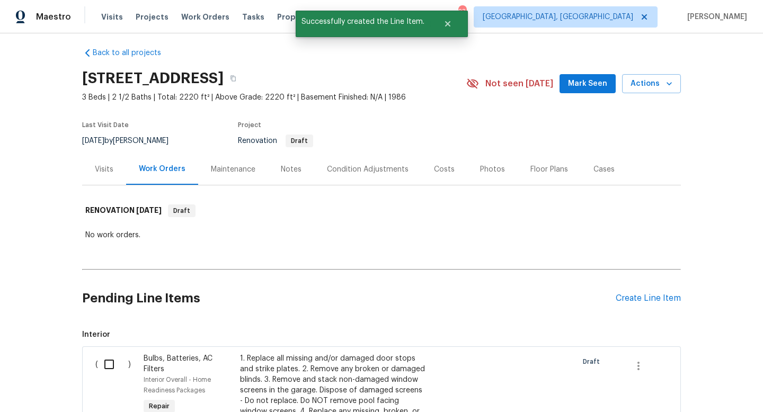
scroll to position [32, 0]
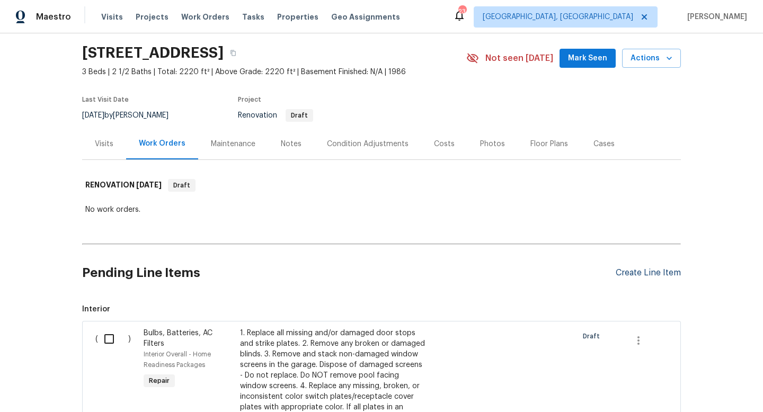
click at [647, 270] on div "Create Line Item" at bounding box center [648, 273] width 65 height 10
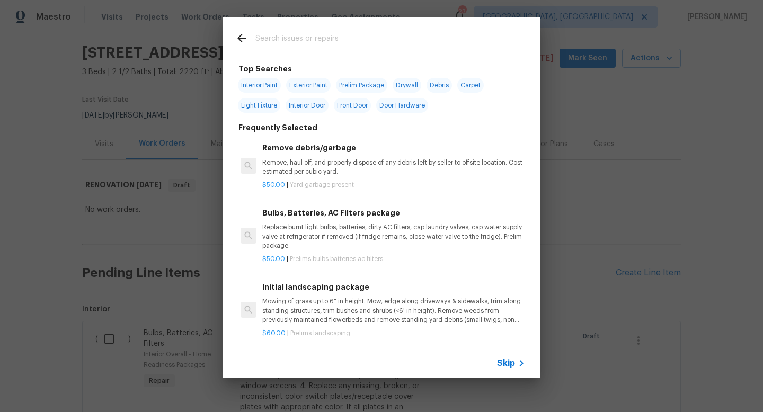
click at [353, 35] on input "text" at bounding box center [367, 40] width 225 height 16
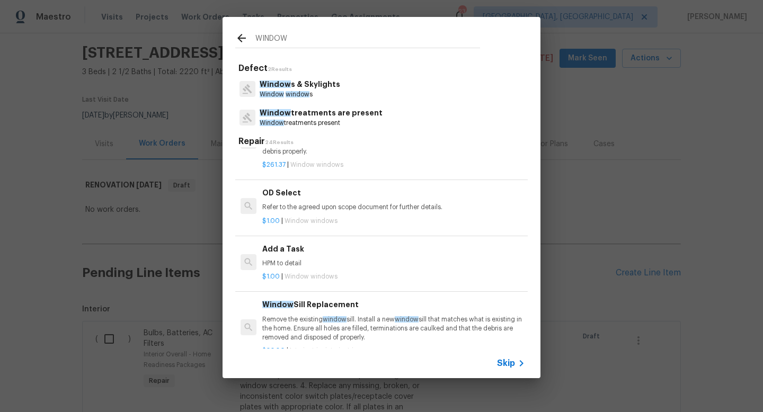
scroll to position [901, 0]
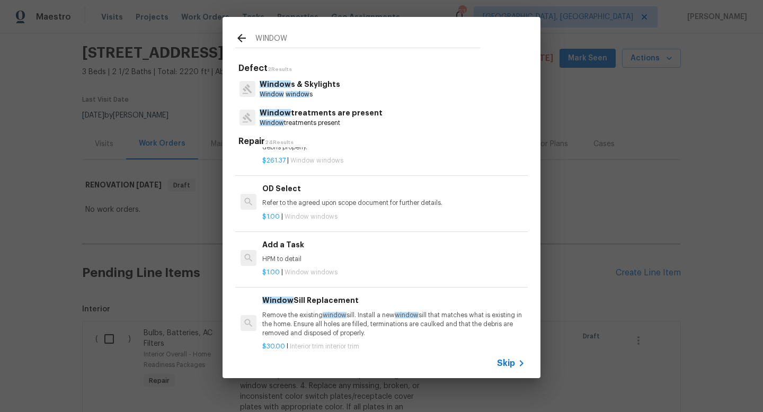
type input "WINDOW"
click at [290, 250] on h6 "Add a Task" at bounding box center [393, 245] width 263 height 12
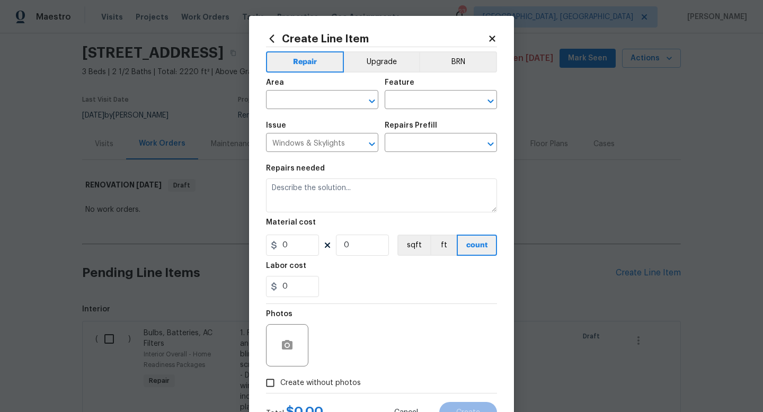
type input "Add a Task $1.00"
type textarea "HPM to detail"
type input "1"
click at [298, 101] on input "text" at bounding box center [307, 101] width 83 height 16
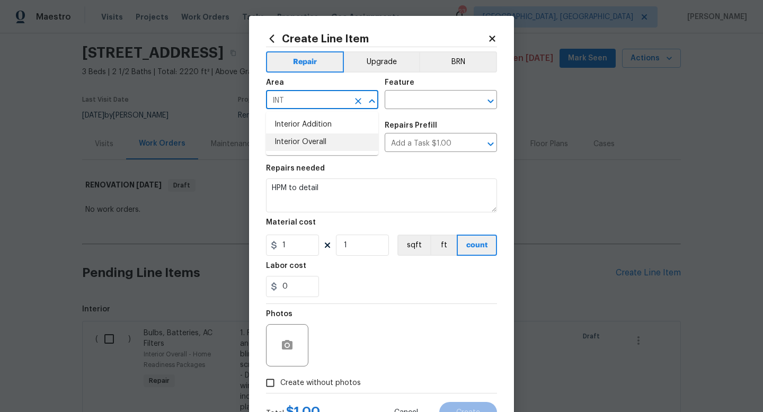
click at [299, 145] on li "Interior Overall" at bounding box center [322, 142] width 112 height 17
type input "Interior Overall"
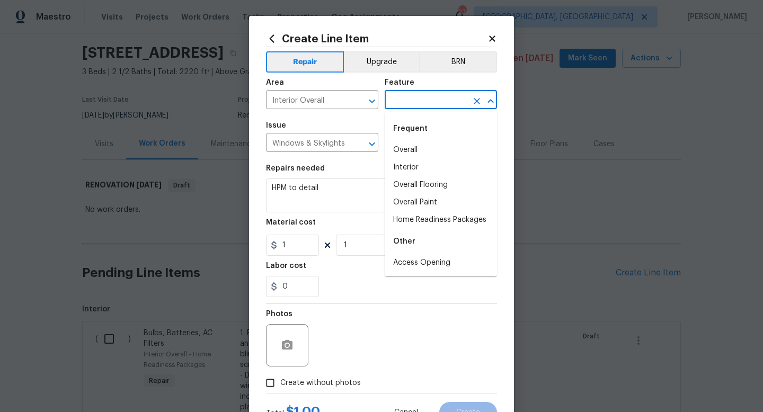
click at [416, 101] on input "text" at bounding box center [426, 101] width 83 height 16
click at [429, 145] on li "Overall" at bounding box center [441, 149] width 112 height 17
type input "Overall"
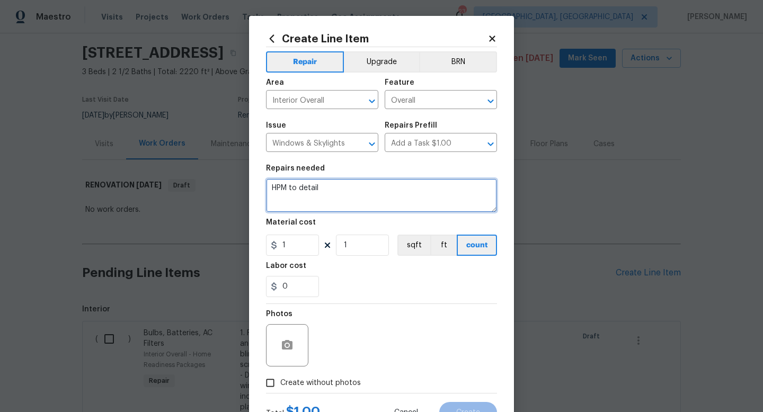
drag, startPoint x: 346, startPoint y: 193, endPoint x: 251, endPoint y: 176, distance: 96.8
click at [255, 177] on div "Create Line Item Repair Upgrade BRN Area Interior Overall ​ Feature Overall ​ I…" at bounding box center [381, 228] width 265 height 424
type textarea "UNSTICK ALL WINDOWS IN HOME AND MAKE SURE THEY ARE NOT PAINTED SHUT. MAKE SURE …"
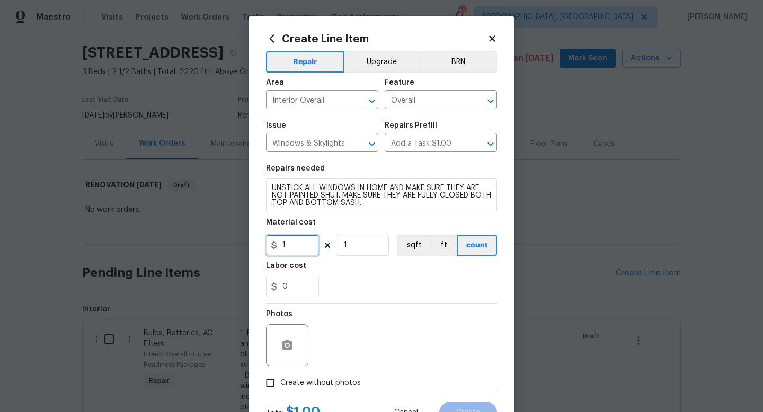
click at [308, 250] on input "1" at bounding box center [292, 245] width 53 height 21
type input "100"
click at [420, 327] on div "Photos" at bounding box center [381, 338] width 231 height 69
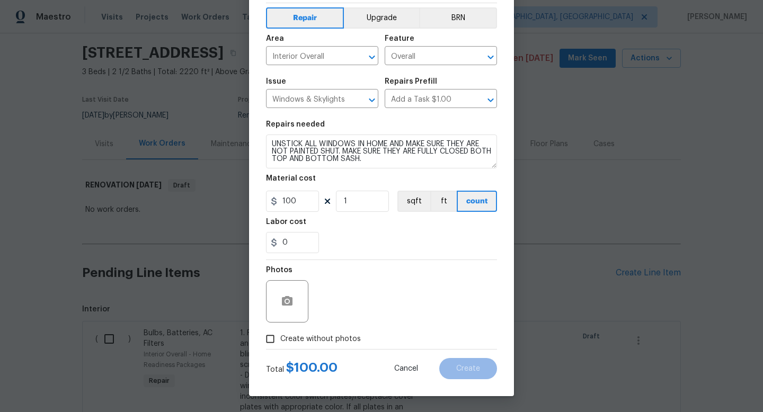
click at [342, 336] on span "Create without photos" at bounding box center [320, 339] width 81 height 11
click at [280, 336] on input "Create without photos" at bounding box center [270, 339] width 20 height 20
checkbox input "true"
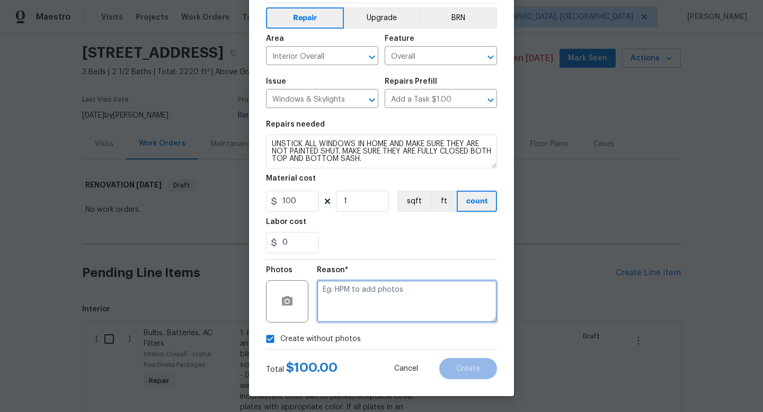
click at [410, 292] on textarea at bounding box center [407, 301] width 180 height 42
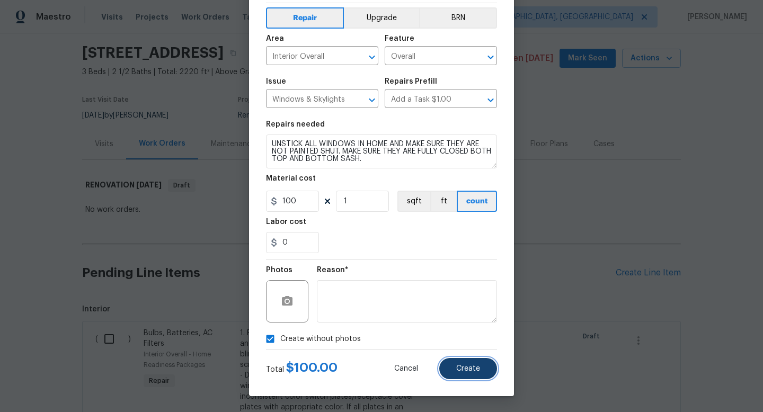
click at [472, 370] on span "Create" at bounding box center [468, 369] width 24 height 8
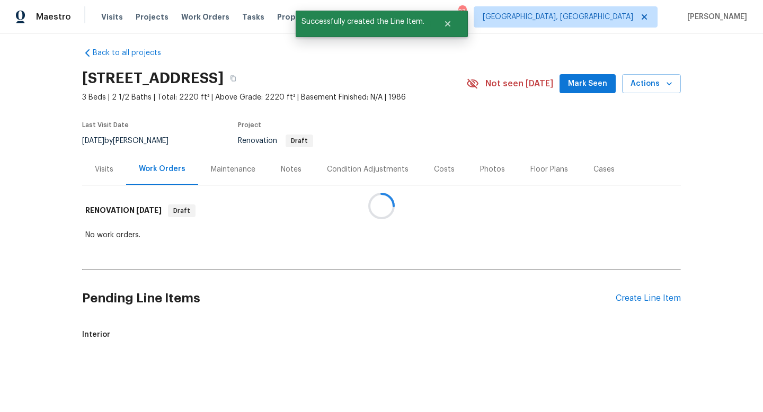
scroll to position [32, 0]
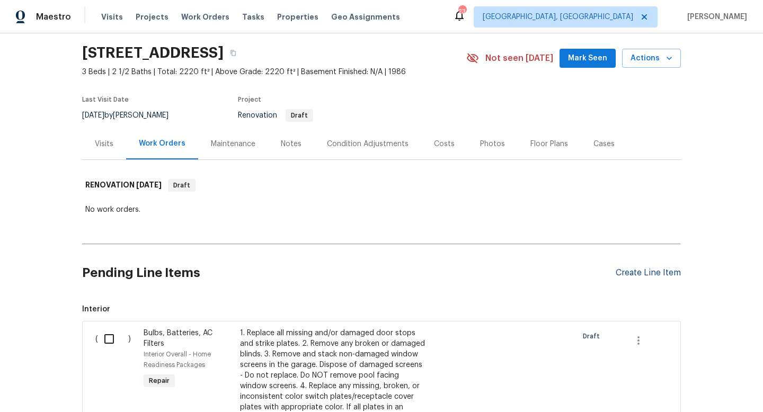
click at [652, 273] on div "Create Line Item" at bounding box center [648, 273] width 65 height 10
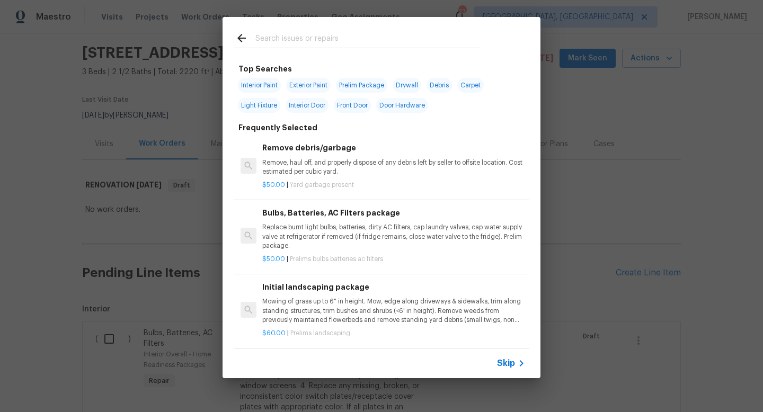
click at [331, 39] on input "text" at bounding box center [367, 40] width 225 height 16
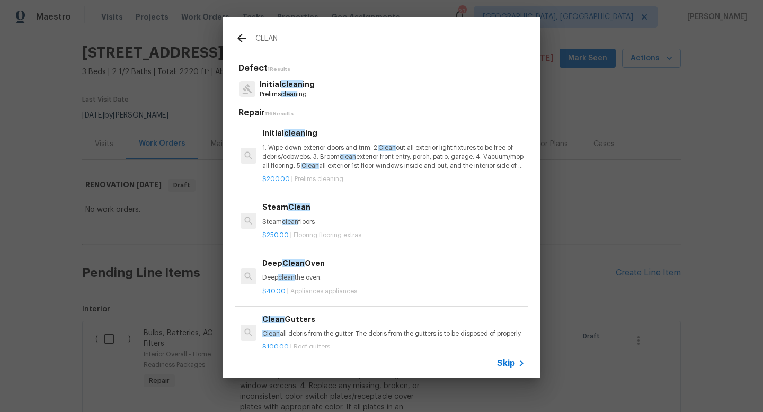
type input "CLEAN"
click at [318, 141] on div "Initial clean ing 1. Wipe down exterior doors and trim. 2. Clean out all exteri…" at bounding box center [393, 148] width 263 height 43
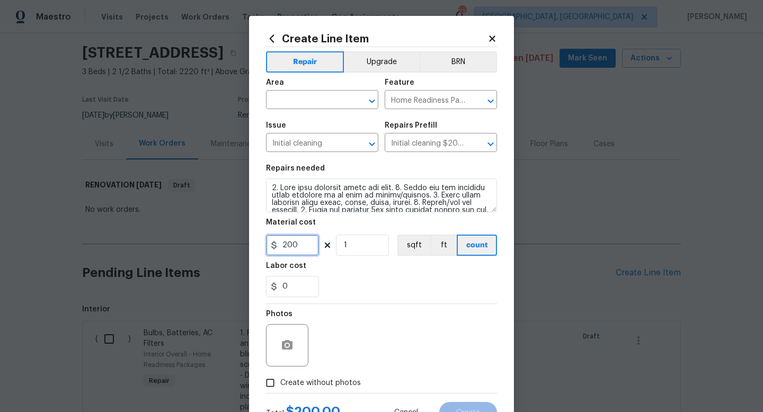
drag, startPoint x: 307, startPoint y: 247, endPoint x: 133, endPoint y: 205, distance: 178.9
click at [160, 212] on div "Create Line Item Repair Upgrade BRN Area ​ Feature Home Readiness Packages ​ Is…" at bounding box center [381, 206] width 763 height 412
type input "350"
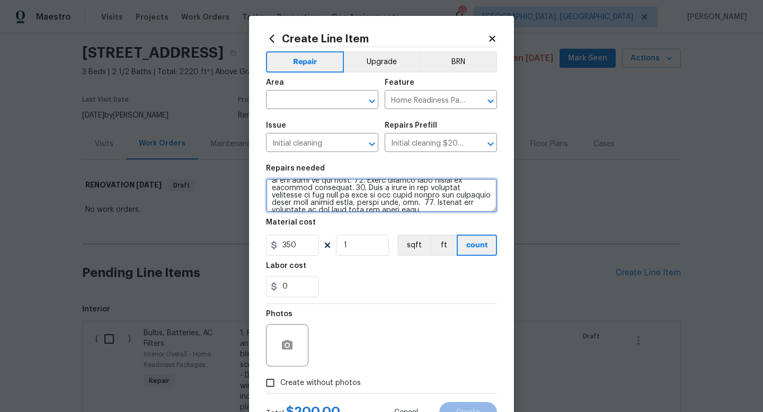
click at [477, 202] on textarea at bounding box center [381, 196] width 231 height 34
type textarea "1. Wipe down exterior doors and trim. 2. Clean out all exterior light fixtures …"
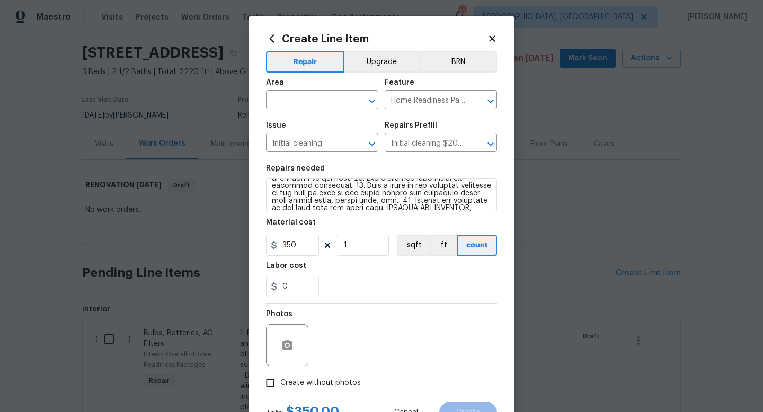
click at [387, 339] on div "Photos" at bounding box center [381, 338] width 231 height 69
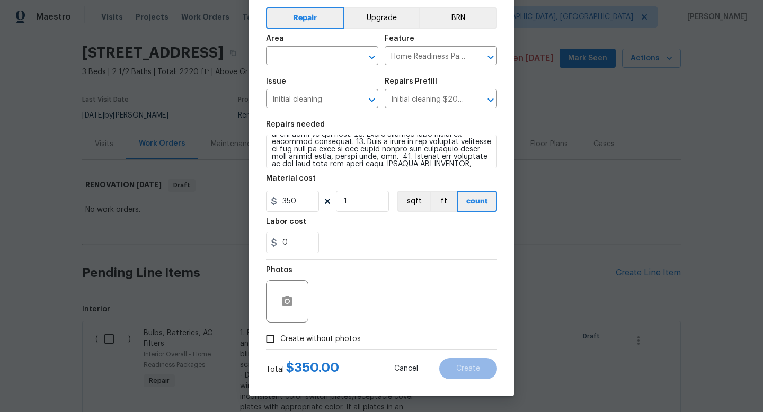
click at [344, 335] on span "Create without photos" at bounding box center [320, 339] width 81 height 11
click at [280, 335] on input "Create without photos" at bounding box center [270, 339] width 20 height 20
checkbox input "true"
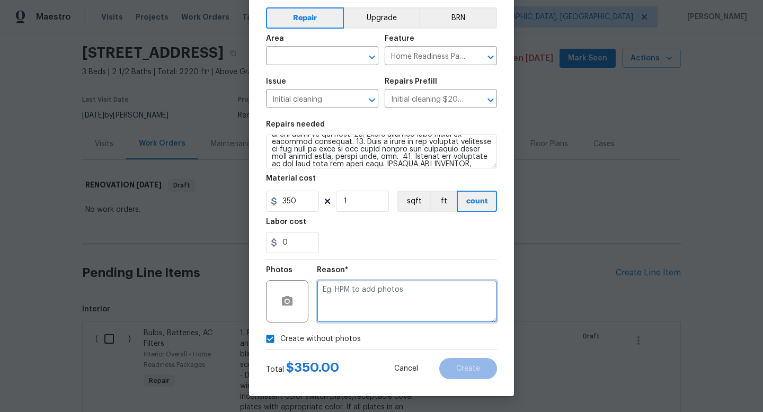
click at [400, 292] on textarea at bounding box center [407, 301] width 180 height 42
click at [296, 55] on input "text" at bounding box center [307, 57] width 83 height 16
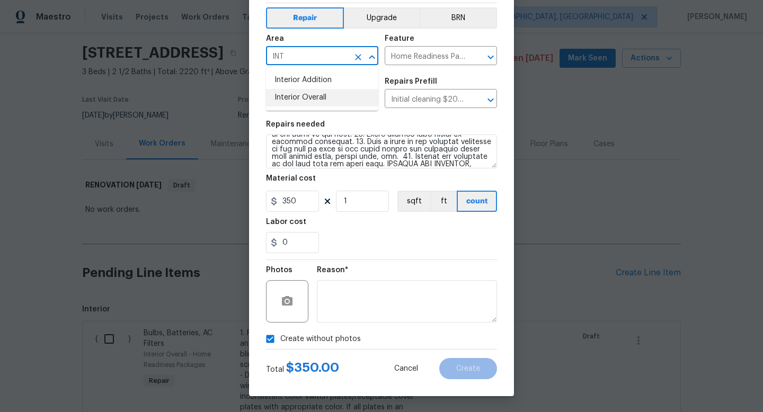
click at [298, 94] on li "Interior Overall" at bounding box center [322, 97] width 112 height 17
type input "Interior Overall"
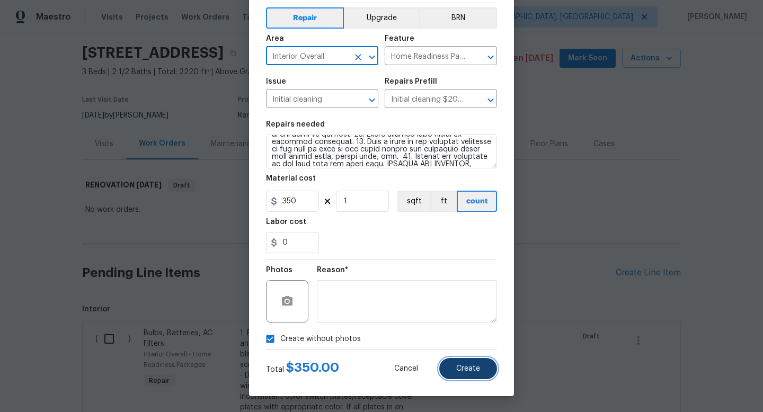
click at [466, 370] on span "Create" at bounding box center [468, 369] width 24 height 8
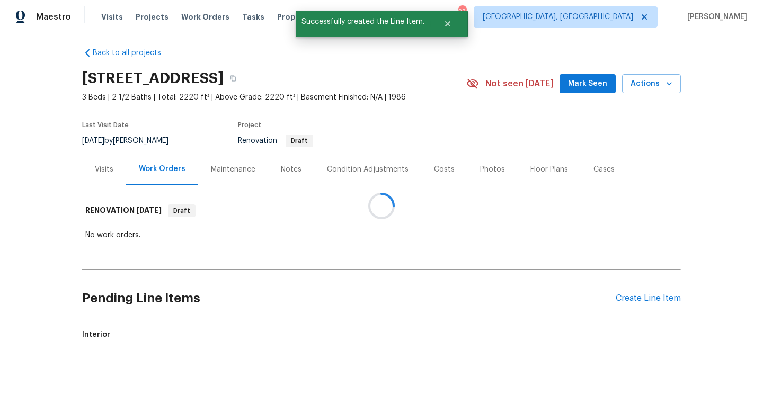
scroll to position [32, 0]
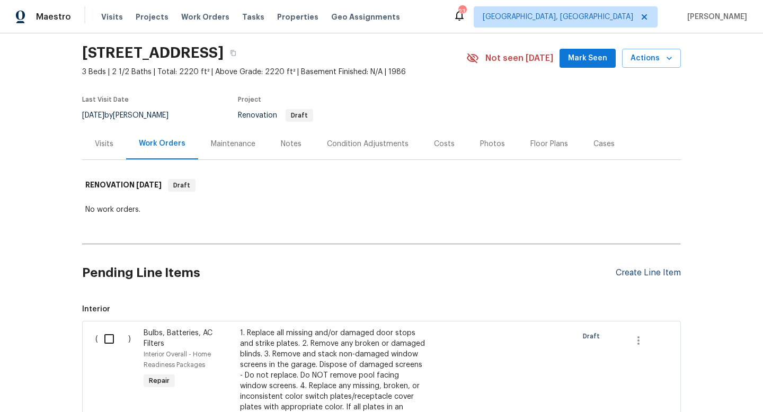
click at [641, 273] on div "Create Line Item" at bounding box center [648, 273] width 65 height 10
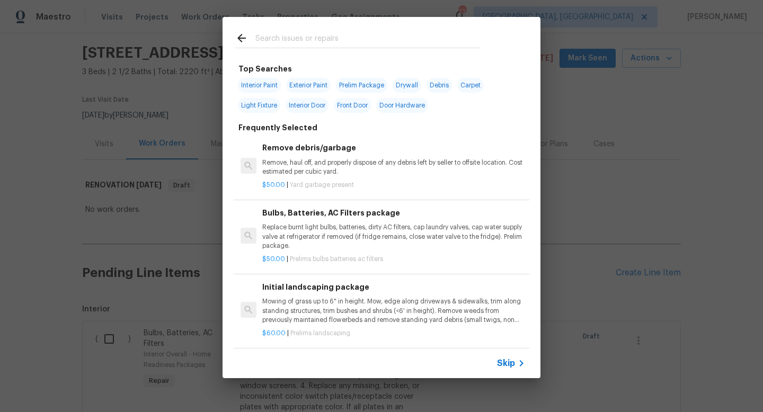
click at [279, 47] on input "text" at bounding box center [367, 40] width 225 height 16
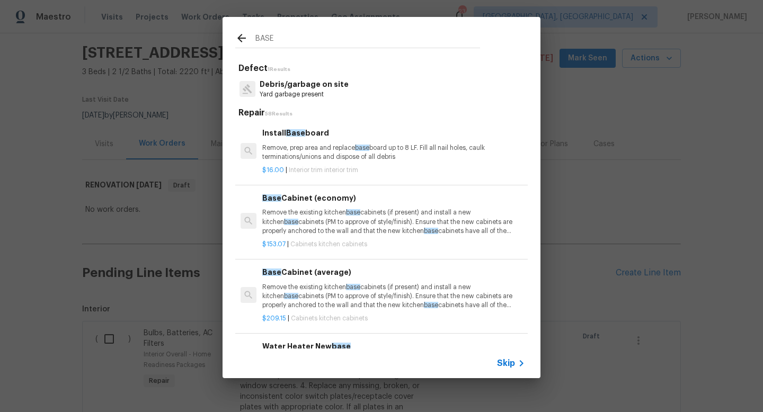
type input "BASE"
click at [304, 145] on p "Remove, prep area and replace base board up to 8 LF. Fill all nail holes, caulk…" at bounding box center [393, 153] width 263 height 18
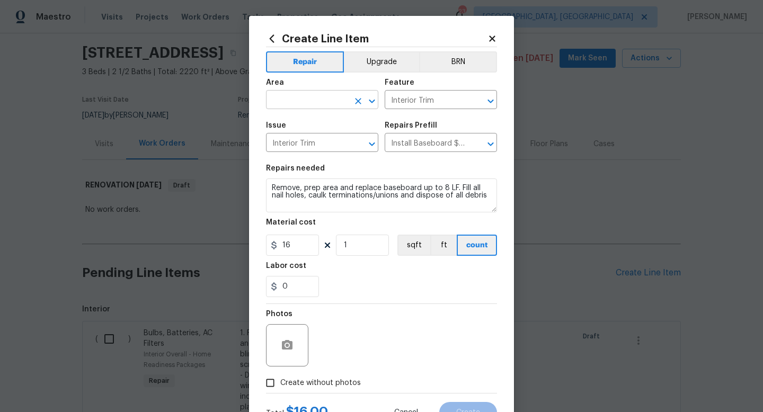
click at [325, 96] on input "text" at bounding box center [307, 101] width 83 height 16
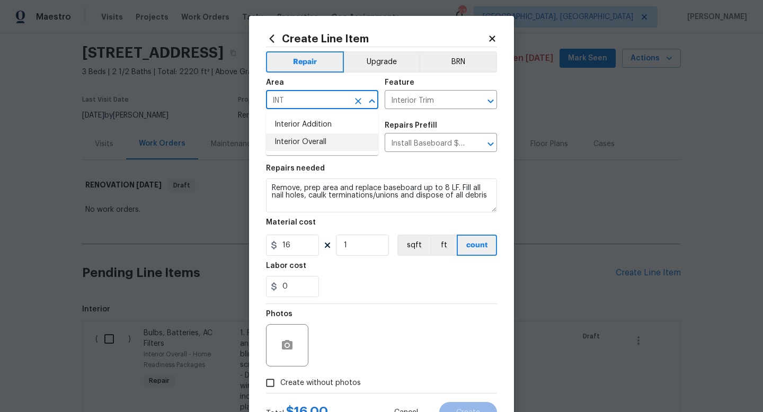
click at [318, 146] on li "Interior Overall" at bounding box center [322, 142] width 112 height 17
type input "Interior Overall"
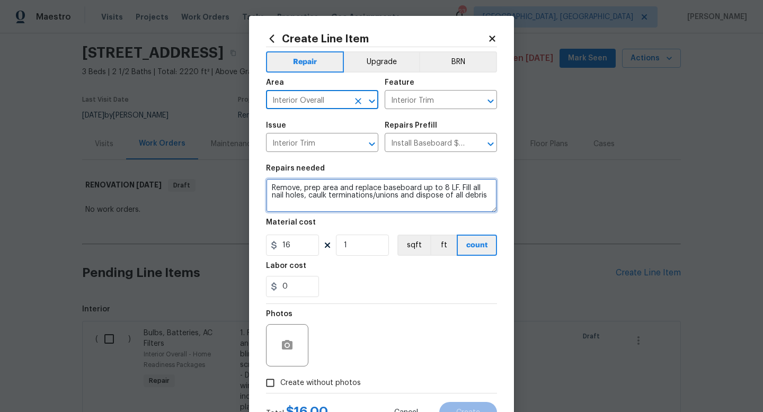
click at [487, 199] on textarea "Remove, prep area and replace baseboard up to 8 LF. Fill all nail holes, caulk …" at bounding box center [381, 196] width 231 height 34
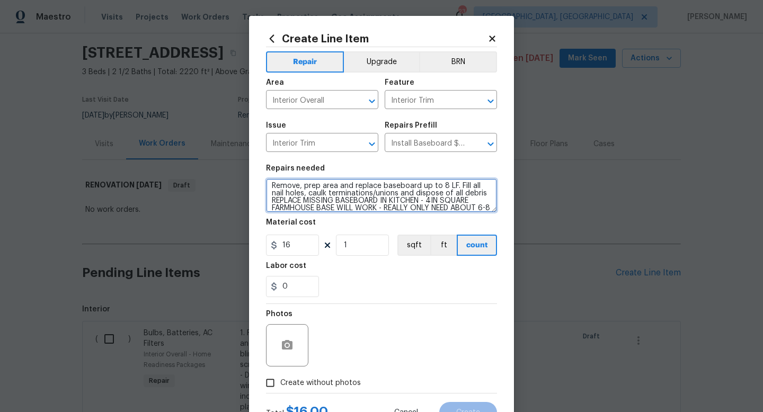
scroll to position [10, 0]
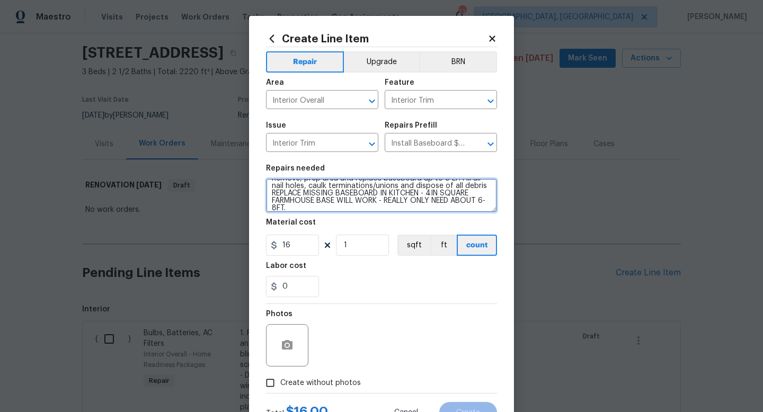
type textarea "Remove, prep area and replace baseboard up to 8 LF. Fill all nail holes, caulk …"
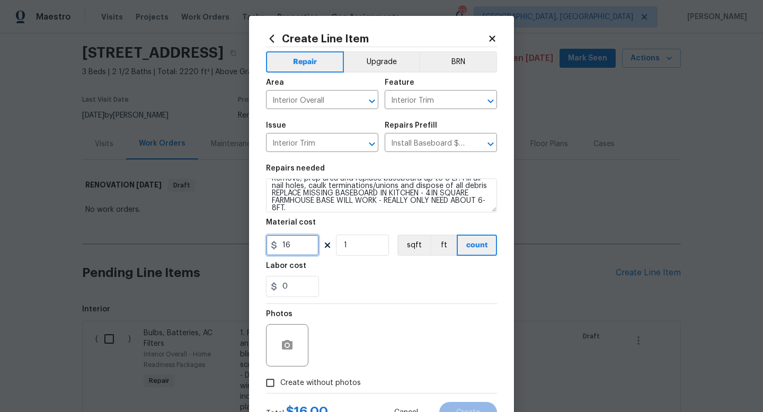
drag, startPoint x: 308, startPoint y: 247, endPoint x: 173, endPoint y: 239, distance: 135.4
click at [173, 239] on div "Create Line Item Repair Upgrade BRN Area Interior Overall ​ Feature Interior Tr…" at bounding box center [381, 206] width 763 height 412
type input "100"
click at [389, 352] on div "Photos" at bounding box center [381, 338] width 231 height 69
click at [319, 379] on span "Create without photos" at bounding box center [320, 383] width 81 height 11
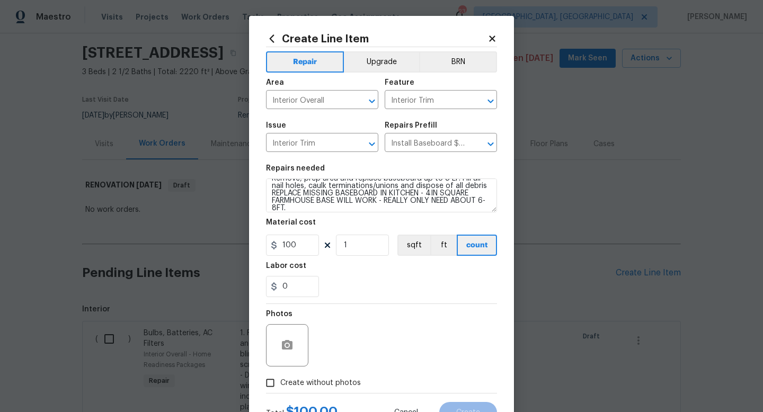
click at [280, 379] on input "Create without photos" at bounding box center [270, 383] width 20 height 20
checkbox input "true"
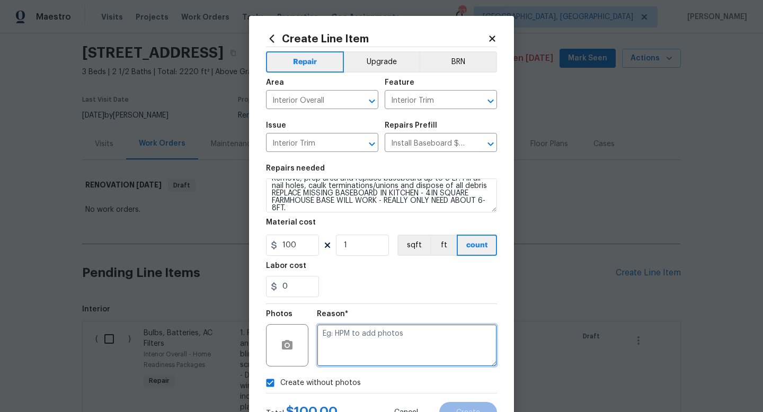
click at [383, 348] on textarea at bounding box center [407, 345] width 180 height 42
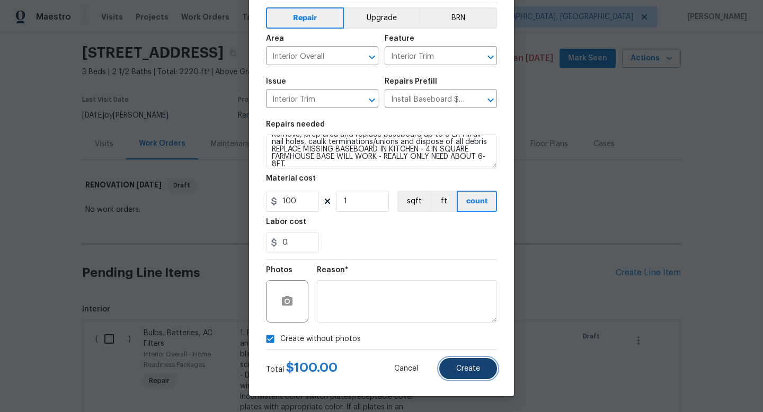
click at [484, 373] on button "Create" at bounding box center [468, 368] width 58 height 21
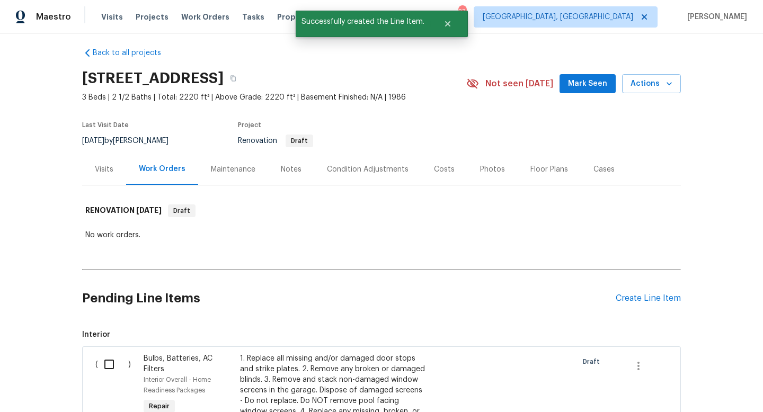
scroll to position [32, 0]
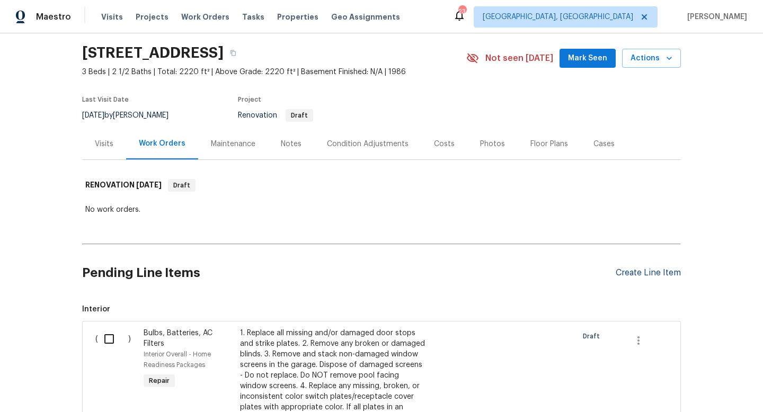
click at [621, 271] on div "Create Line Item" at bounding box center [648, 273] width 65 height 10
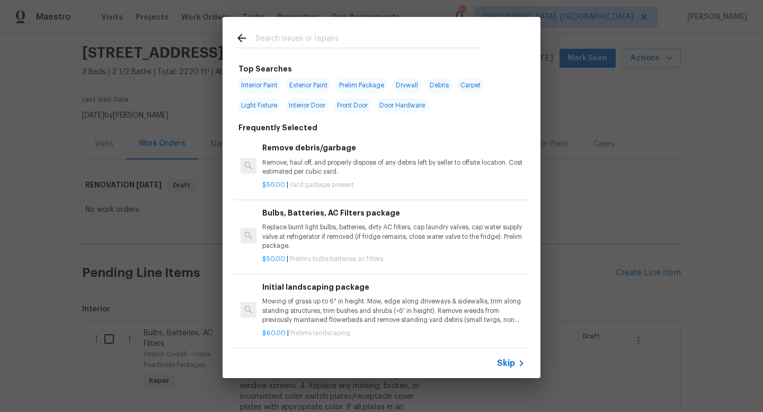
click at [297, 29] on div at bounding box center [358, 38] width 270 height 42
click at [299, 45] on input "text" at bounding box center [367, 40] width 225 height 16
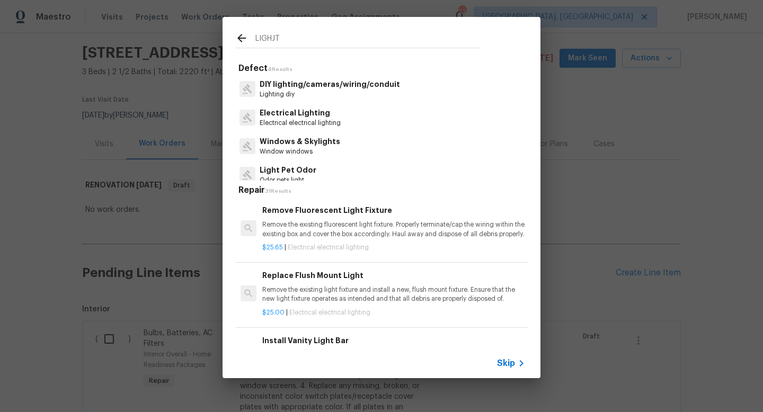
type input "LIGHJT"
click at [313, 281] on h6 "Replace Flush Mount Light" at bounding box center [393, 276] width 263 height 12
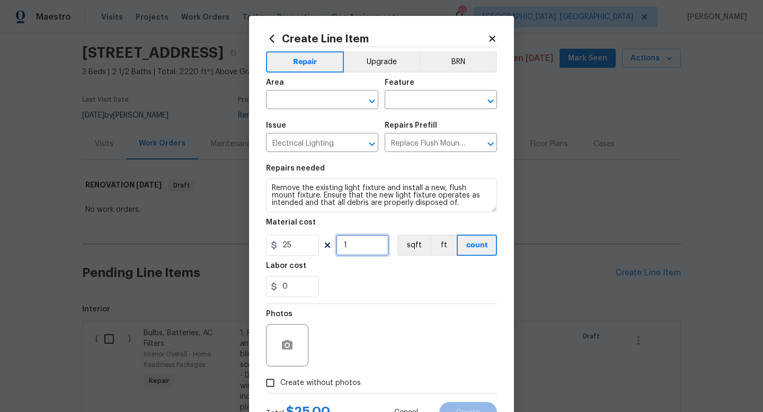
click at [365, 250] on input "1" at bounding box center [362, 245] width 53 height 21
type input "1"
drag, startPoint x: 300, startPoint y: 248, endPoint x: 189, endPoint y: 228, distance: 113.5
click at [198, 230] on div "Create Line Item Repair Upgrade BRN Area ​ Feature ​ Issue Electrical Lighting …" at bounding box center [381, 206] width 763 height 412
type input "50"
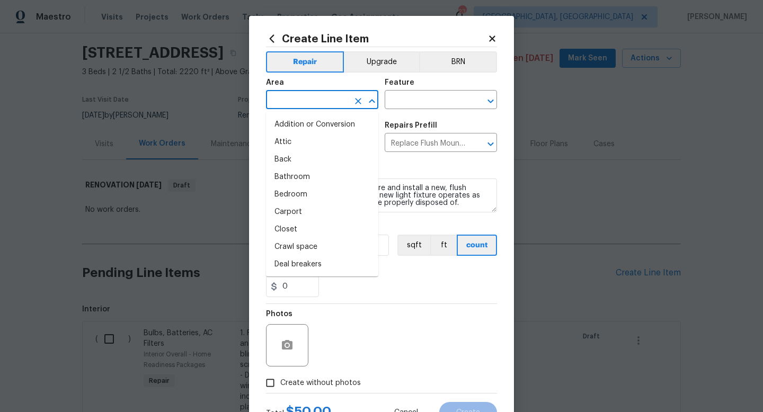
click at [307, 104] on input "text" at bounding box center [307, 101] width 83 height 16
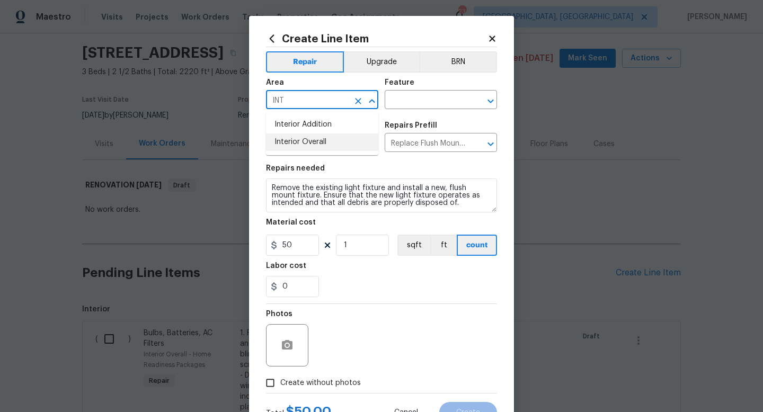
click at [323, 146] on li "Interior Overall" at bounding box center [322, 142] width 112 height 17
type input "Interior Overall"
click at [426, 101] on input "text" at bounding box center [426, 101] width 83 height 16
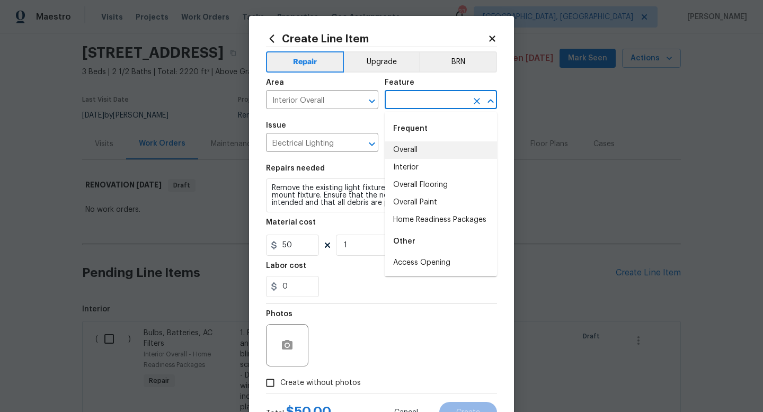
click at [428, 144] on li "Overall" at bounding box center [441, 149] width 112 height 17
type input "Overall"
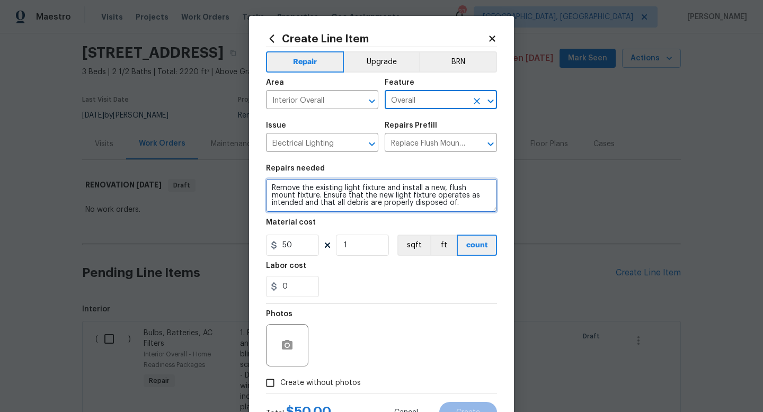
click at [468, 206] on textarea "Remove the existing light fixture and install a new, flush mount fixture. Ensur…" at bounding box center [381, 196] width 231 height 34
type textarea "Remove the existing light fixture and install a new, flush mount fixture. Ensur…"
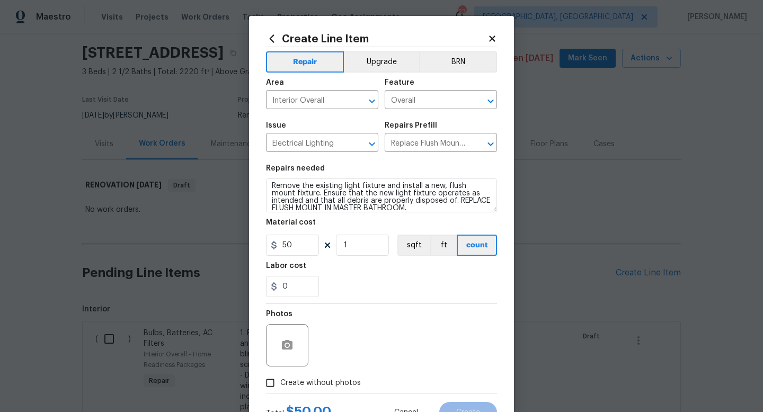
click at [396, 354] on div "Photos" at bounding box center [381, 338] width 231 height 69
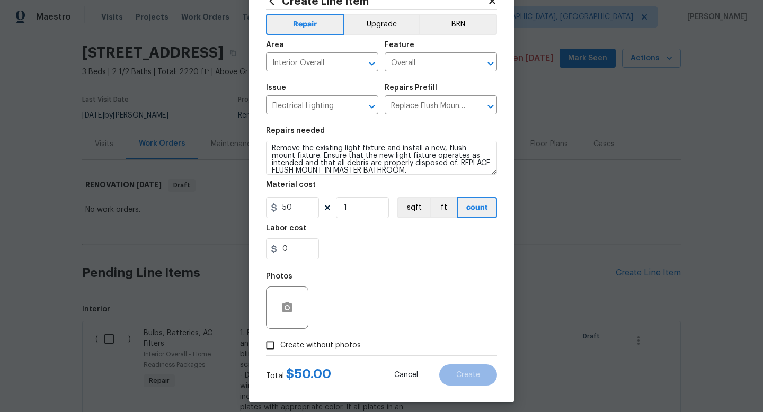
scroll to position [45, 0]
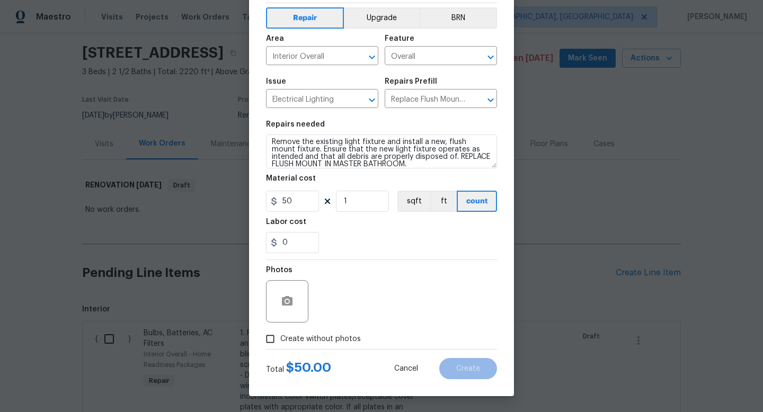
click at [341, 335] on span "Create without photos" at bounding box center [320, 339] width 81 height 11
click at [280, 335] on input "Create without photos" at bounding box center [270, 339] width 20 height 20
checkbox input "true"
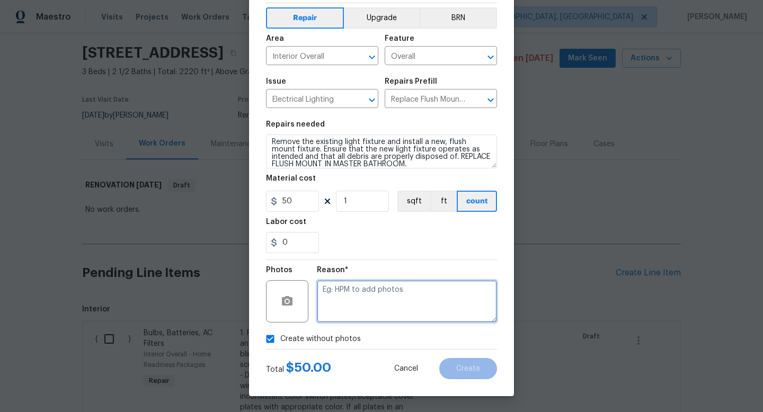
click at [392, 302] on textarea at bounding box center [407, 301] width 180 height 42
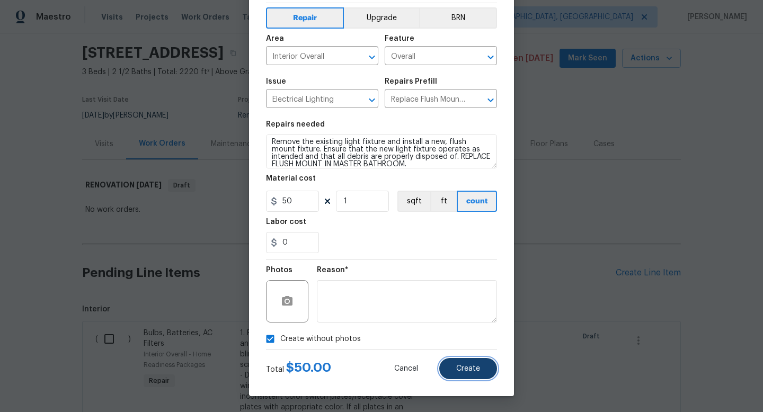
click at [486, 376] on button "Create" at bounding box center [468, 368] width 58 height 21
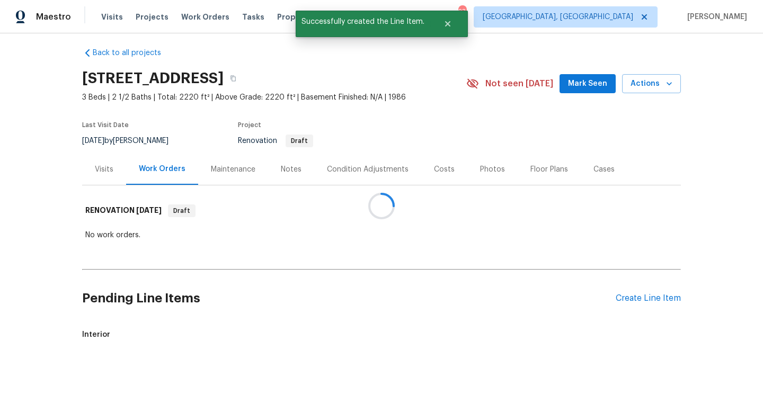
scroll to position [32, 0]
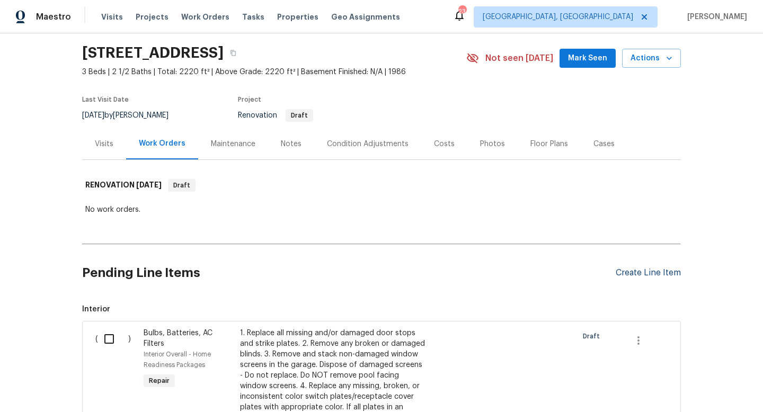
click at [646, 276] on div "Create Line Item" at bounding box center [648, 273] width 65 height 10
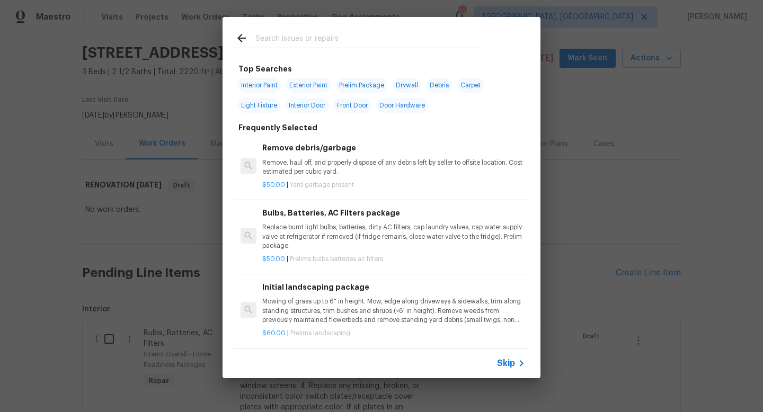
click at [310, 26] on div at bounding box center [358, 38] width 270 height 42
click at [310, 38] on input "text" at bounding box center [367, 40] width 225 height 16
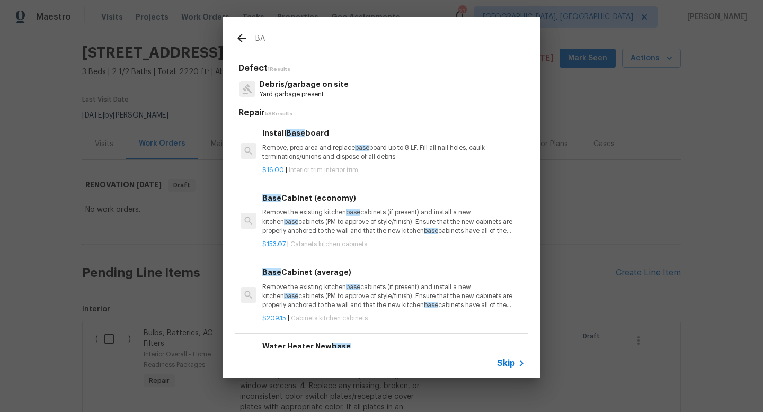
type input "B"
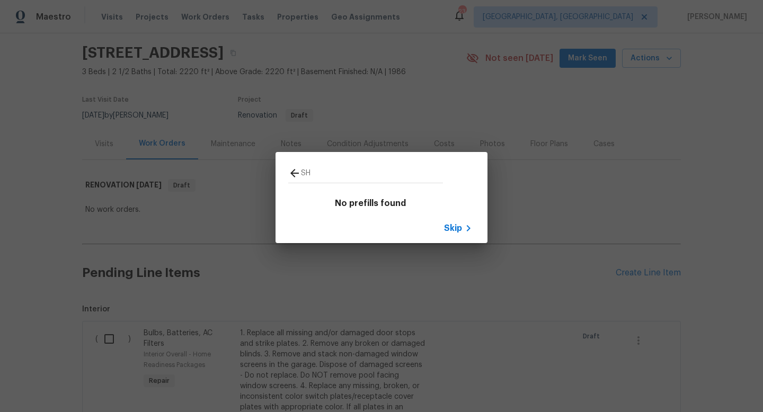
type input "S"
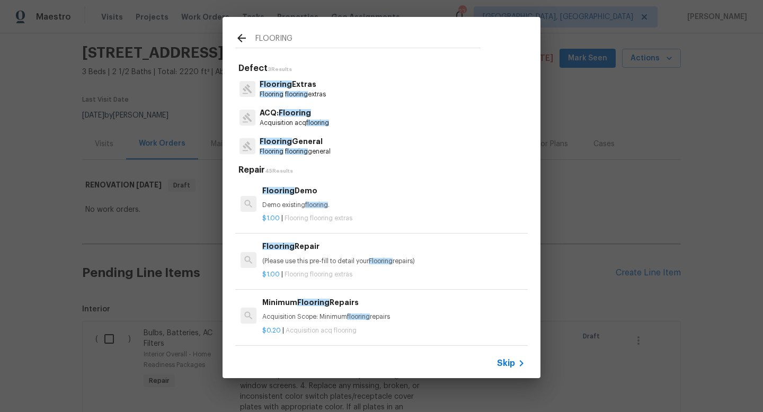
type input "FLOORING"
click at [294, 92] on span "flooring" at bounding box center [296, 94] width 23 height 6
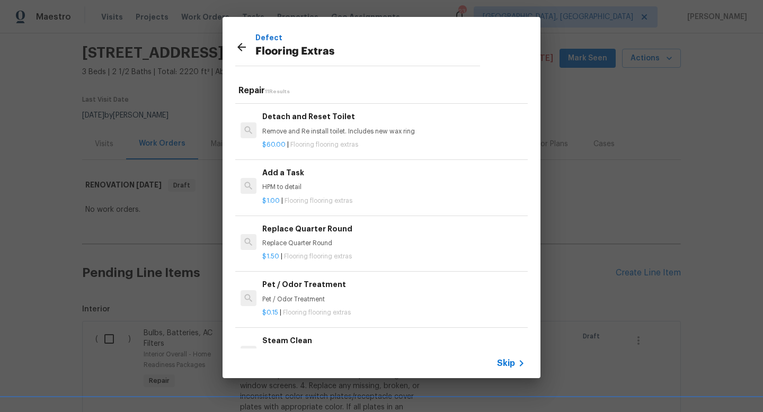
scroll to position [276, 0]
click at [323, 234] on div "Replace Quarter Round Replace Quarter Round" at bounding box center [393, 234] width 263 height 25
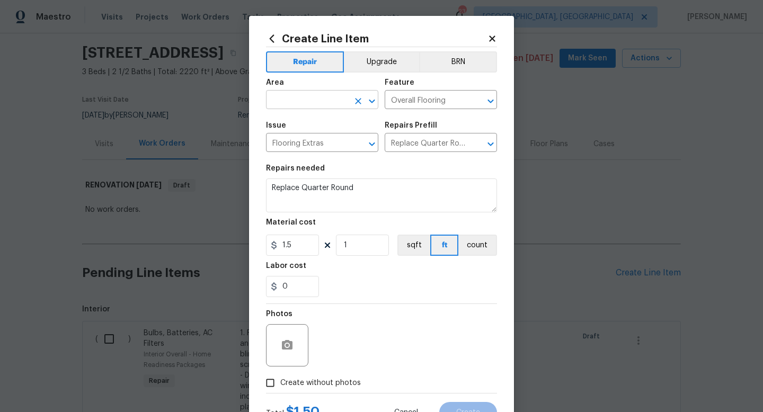
click at [294, 99] on input "text" at bounding box center [307, 101] width 83 height 16
click at [298, 138] on li "Interior Overall" at bounding box center [322, 142] width 112 height 17
type input "Interior Overall"
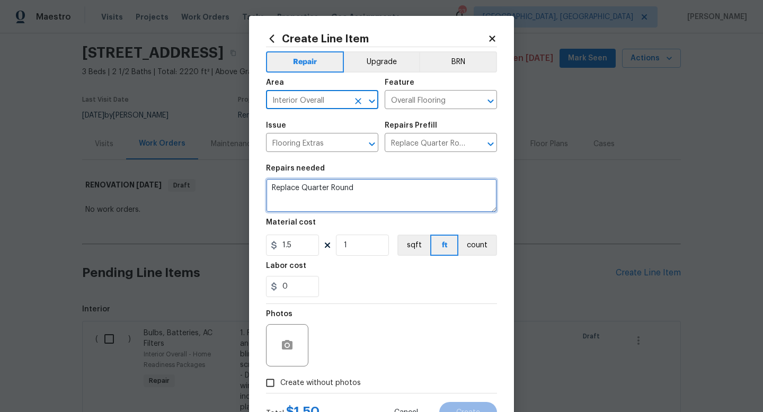
click at [368, 192] on textarea "Replace Quarter Round" at bounding box center [381, 196] width 231 height 34
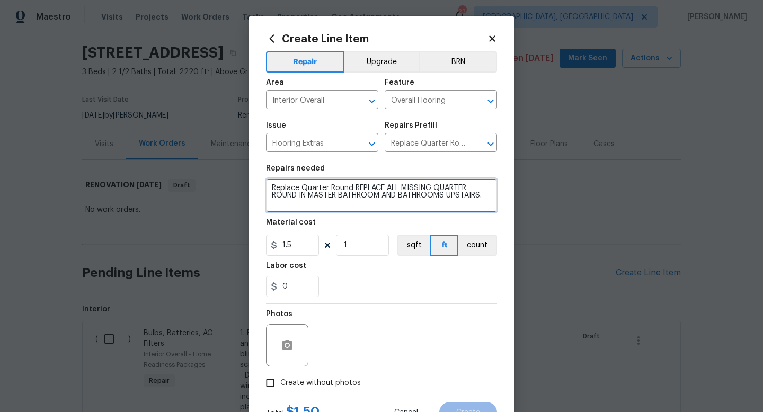
type textarea "Replace Quarter Round REPLACE ALL MISSING QUARTER ROUND IN MASTER BATHROOM AND …"
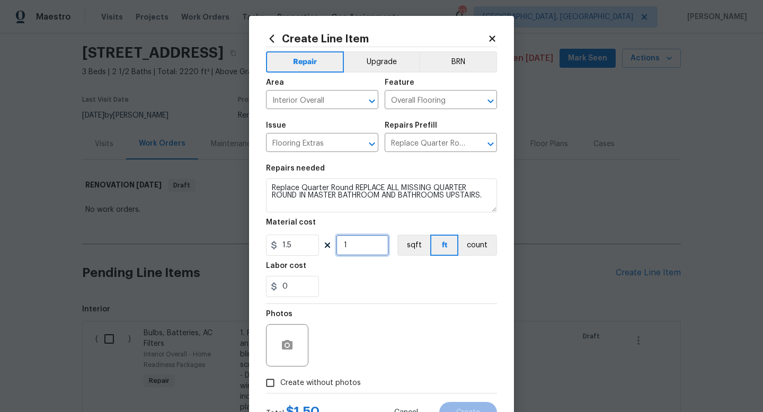
click at [361, 250] on input "1" at bounding box center [362, 245] width 53 height 21
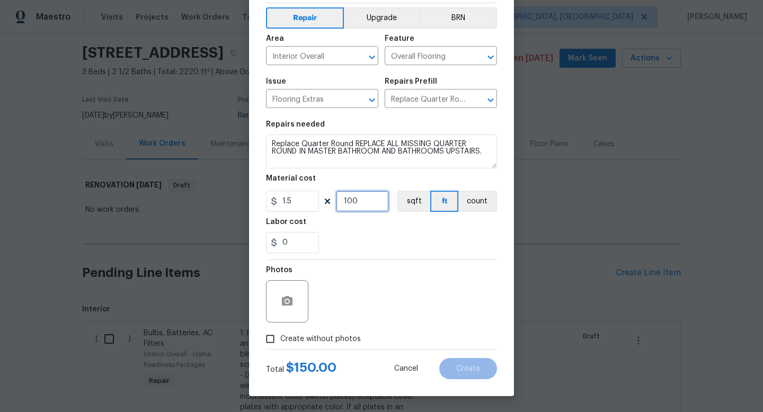
type input "100"
click at [424, 301] on div "Photos" at bounding box center [381, 294] width 231 height 69
click at [345, 338] on span "Create without photos" at bounding box center [320, 339] width 81 height 11
click at [280, 338] on input "Create without photos" at bounding box center [270, 339] width 20 height 20
checkbox input "true"
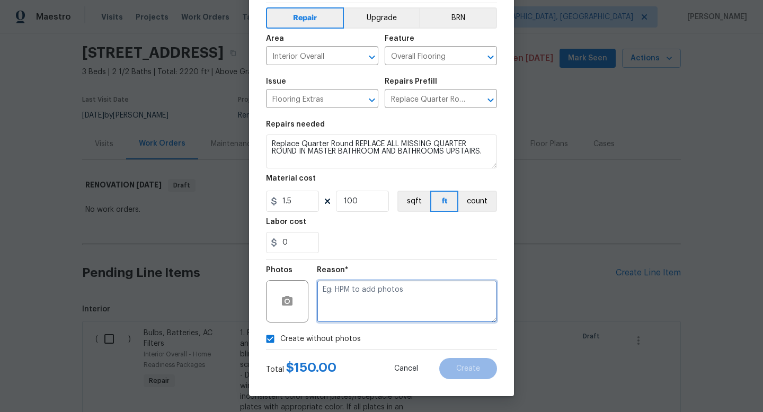
click at [399, 306] on textarea at bounding box center [407, 301] width 180 height 42
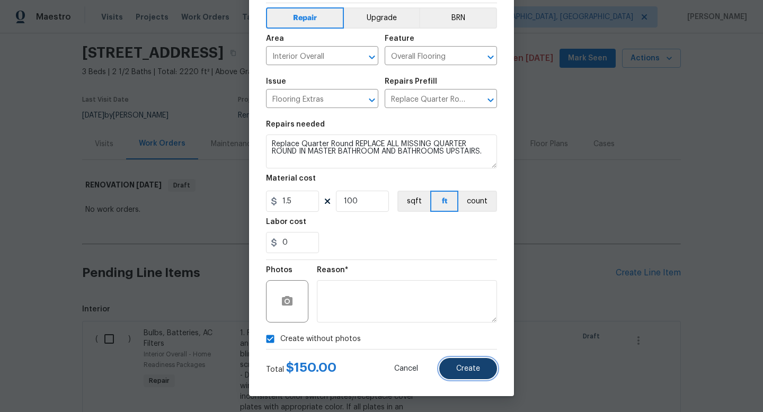
click at [472, 366] on span "Create" at bounding box center [468, 369] width 24 height 8
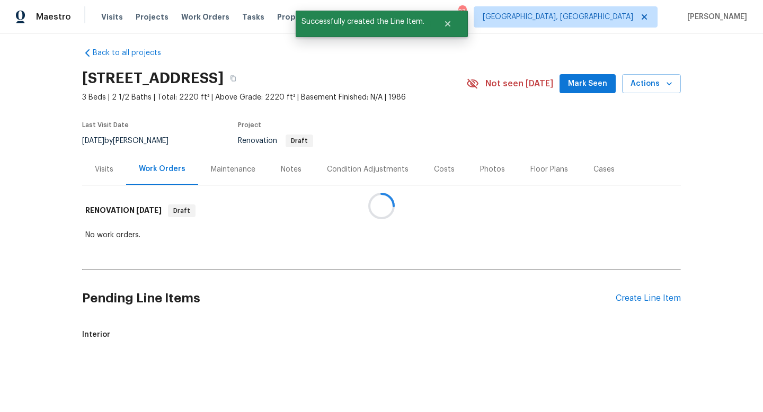
scroll to position [32, 0]
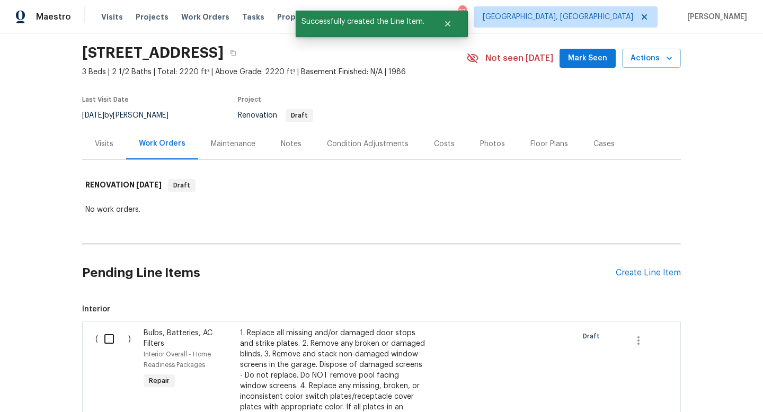
click at [530, 148] on div "Floor Plans" at bounding box center [549, 144] width 38 height 11
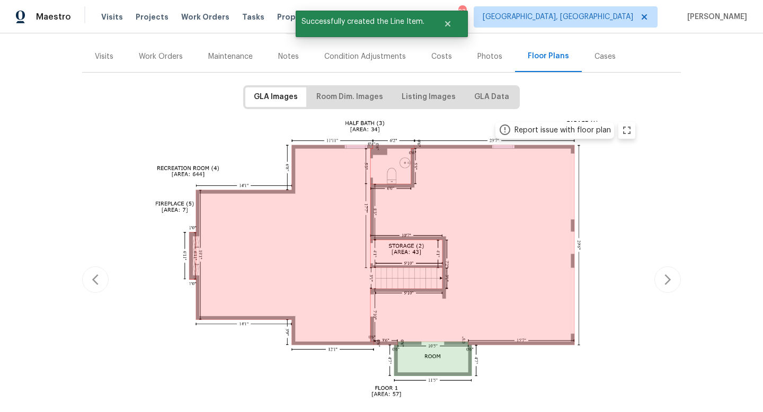
scroll to position [122, 0]
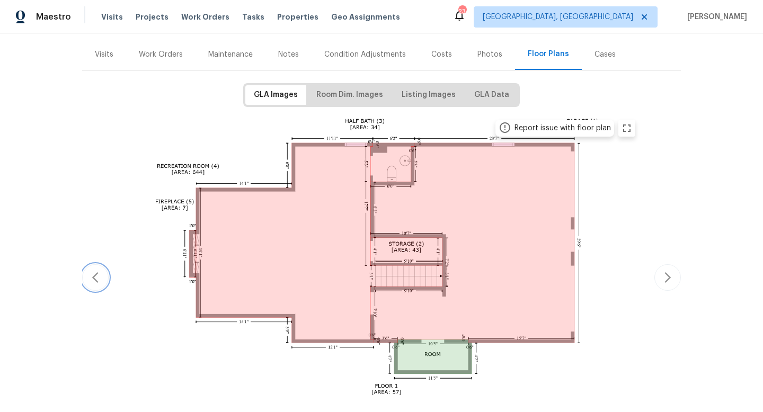
click at [91, 273] on icon "button" at bounding box center [95, 277] width 13 height 13
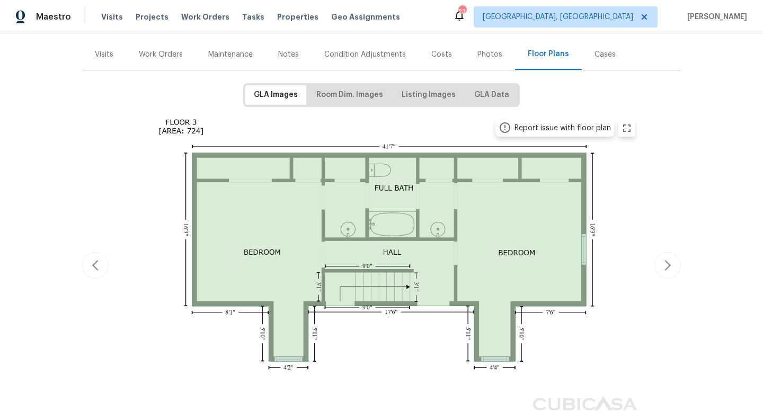
click at [353, 84] on div "GLA Images Room Dim. Images Listing Images GLA Data" at bounding box center [381, 95] width 277 height 24
click at [356, 92] on span "Room Dim. Images" at bounding box center [349, 94] width 67 height 13
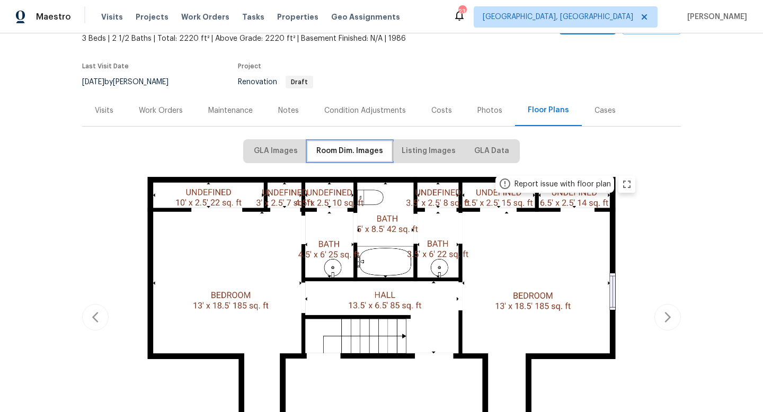
scroll to position [67, 0]
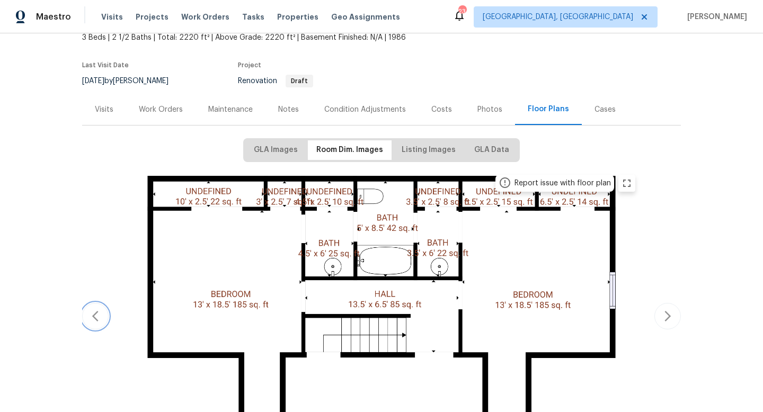
click at [102, 312] on button "button" at bounding box center [95, 316] width 26 height 26
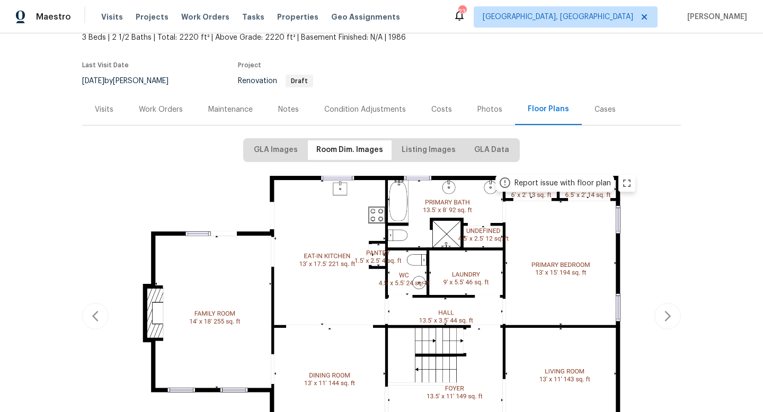
click at [145, 112] on div "Work Orders" at bounding box center [161, 109] width 44 height 11
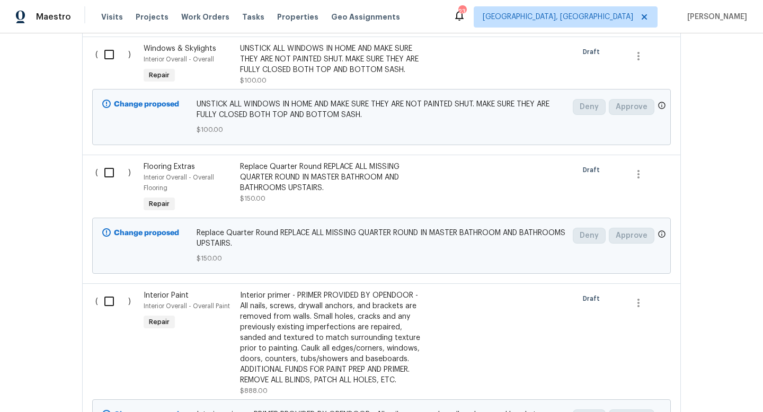
scroll to position [2180, 0]
click at [295, 163] on div "Replace Quarter Round REPLACE ALL MISSING QUARTER ROUND IN MASTER BATHROOM AND …" at bounding box center [333, 179] width 187 height 32
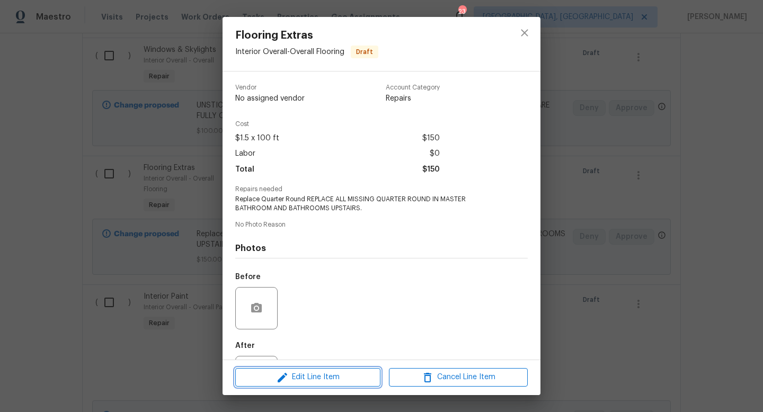
click at [325, 377] on span "Edit Line Item" at bounding box center [307, 377] width 139 height 13
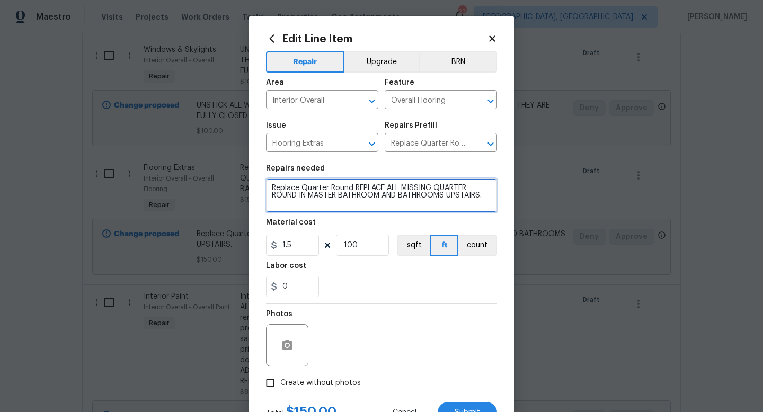
click at [488, 197] on textarea "Replace Quarter Round REPLACE ALL MISSING QUARTER ROUND IN MASTER BATHROOM AND …" at bounding box center [381, 196] width 231 height 34
type textarea "Replace Quarter Round REPLACE ALL MISSING QUARTER ROUND IN MASTER BATHROOM AND …"
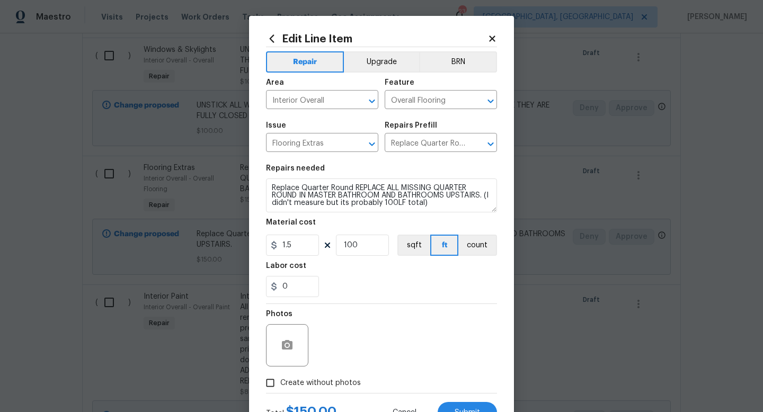
click at [433, 320] on div "Photos" at bounding box center [381, 338] width 231 height 69
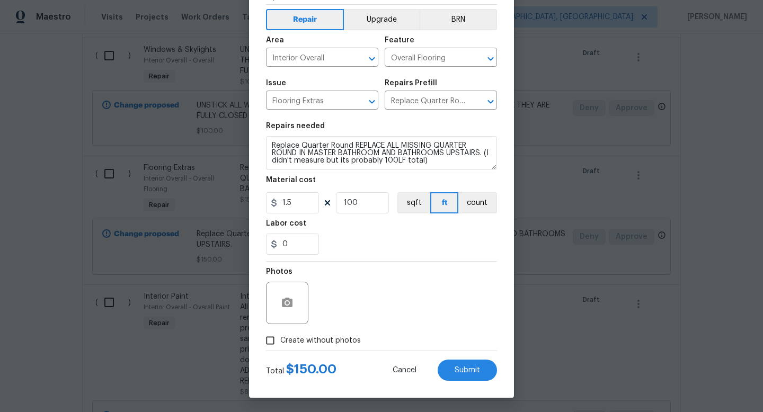
scroll to position [45, 0]
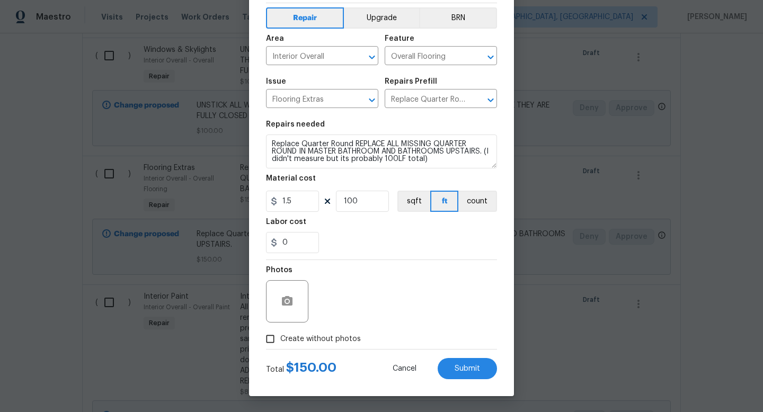
click at [337, 340] on span "Create without photos" at bounding box center [320, 339] width 81 height 11
click at [280, 340] on input "Create without photos" at bounding box center [270, 339] width 20 height 20
checkbox input "true"
click at [381, 317] on textarea at bounding box center [407, 301] width 180 height 42
click at [463, 362] on button "Submit" at bounding box center [467, 368] width 59 height 21
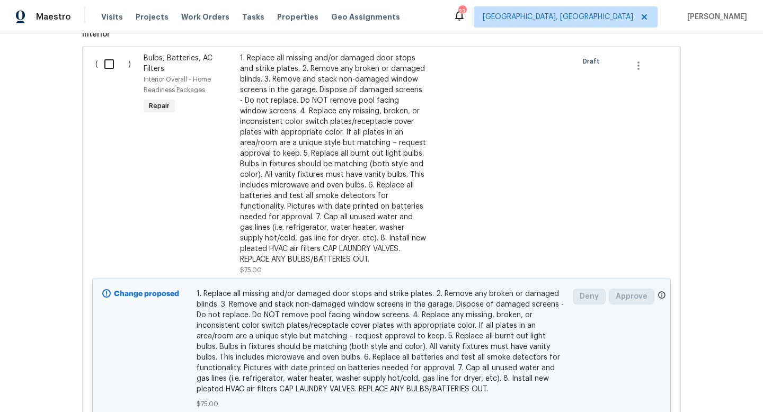
scroll to position [0, 0]
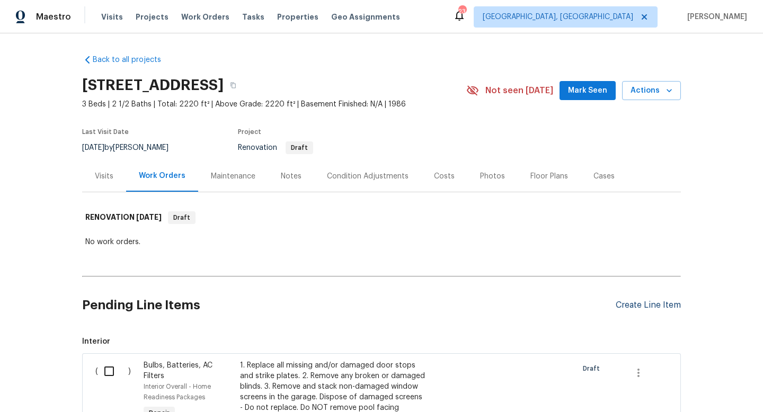
click at [642, 307] on div "Create Line Item" at bounding box center [648, 305] width 65 height 10
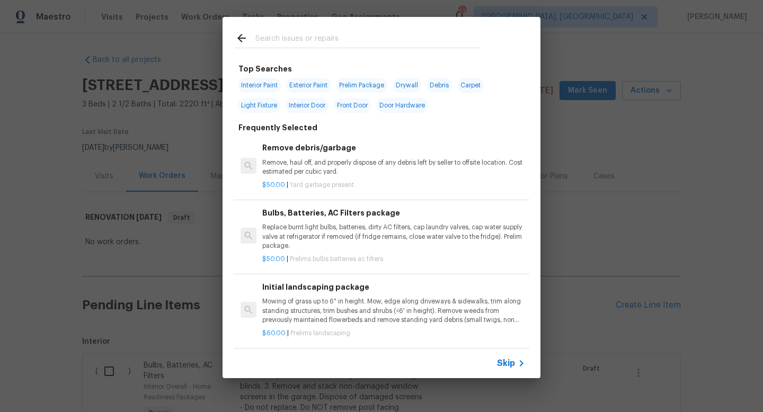
click at [291, 41] on input "text" at bounding box center [367, 40] width 225 height 16
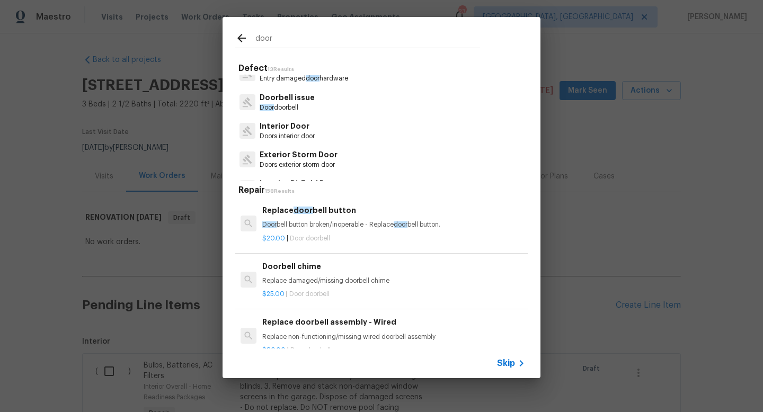
scroll to position [131, 0]
type input "door"
click at [273, 123] on p "Interior Door" at bounding box center [287, 125] width 55 height 11
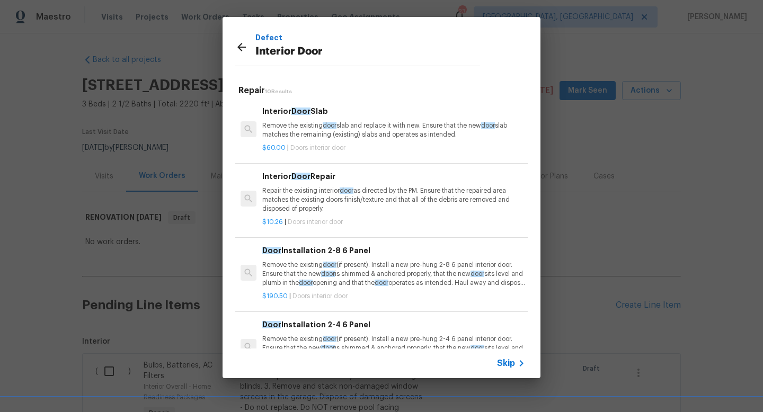
click at [303, 128] on p "Remove the existing door slab and replace it with new. Ensure that the new door…" at bounding box center [393, 130] width 263 height 18
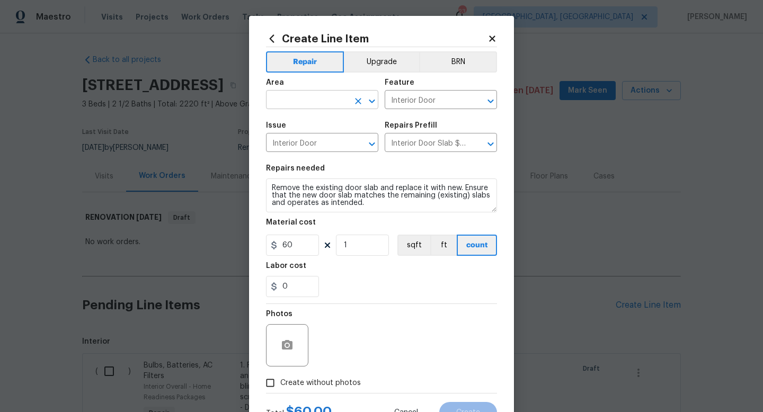
click at [304, 102] on input "text" at bounding box center [307, 101] width 83 height 16
click at [306, 141] on li "Interior Overall" at bounding box center [322, 142] width 112 height 17
type input "Interior Overall"
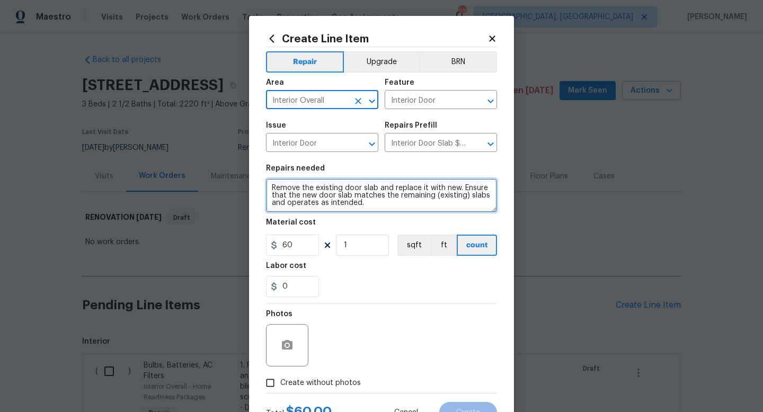
click at [378, 210] on textarea "Remove the existing door slab and replace it with new. Ensure that the new door…" at bounding box center [381, 196] width 231 height 34
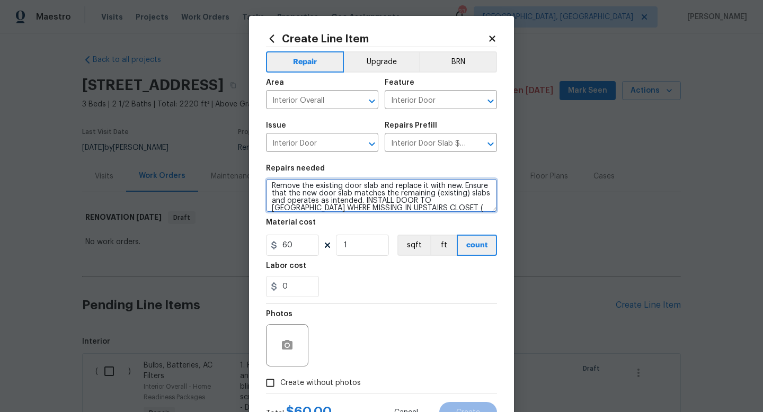
click at [393, 207] on textarea "Remove the existing door slab and replace it with new. Ensure that the new door…" at bounding box center [381, 196] width 231 height 34
type textarea "Remove the existing door slab and replace it with new. Ensure that the new door…"
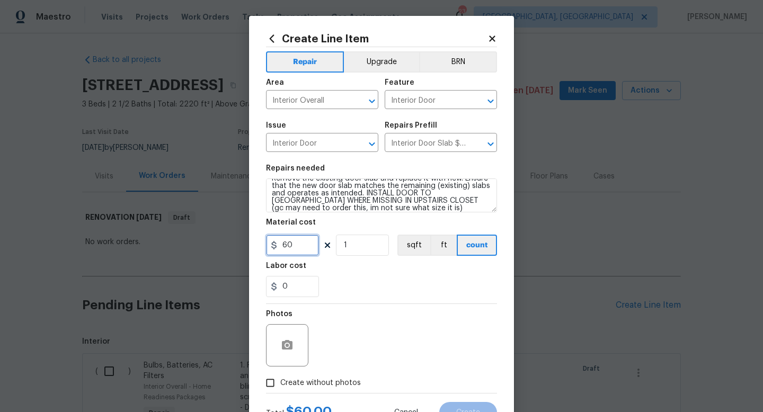
click at [309, 245] on input "60" at bounding box center [292, 245] width 53 height 21
click at [352, 252] on input "1" at bounding box center [362, 245] width 53 height 21
type input "2"
click at [405, 318] on div "Photos" at bounding box center [381, 338] width 231 height 69
drag, startPoint x: 405, startPoint y: 318, endPoint x: 399, endPoint y: 247, distance: 70.7
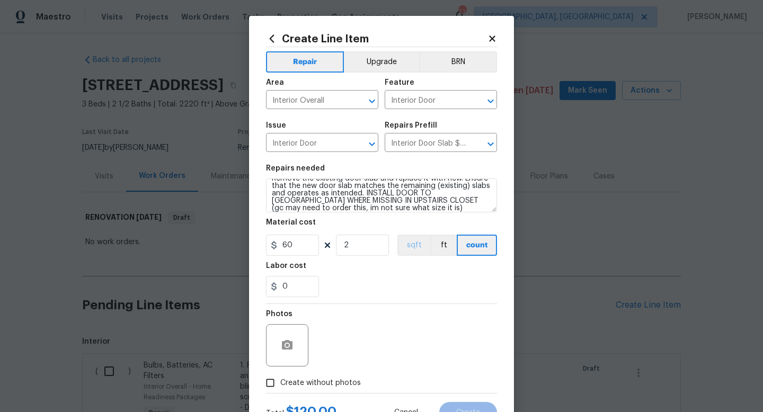
click at [399, 247] on div "Repair Upgrade BRN Area Interior Overall ​ Feature Interior Door ​ Issue Interi…" at bounding box center [381, 220] width 231 height 346
click at [317, 385] on span "Create without photos" at bounding box center [320, 383] width 81 height 11
click at [280, 385] on input "Create without photos" at bounding box center [270, 383] width 20 height 20
checkbox input "true"
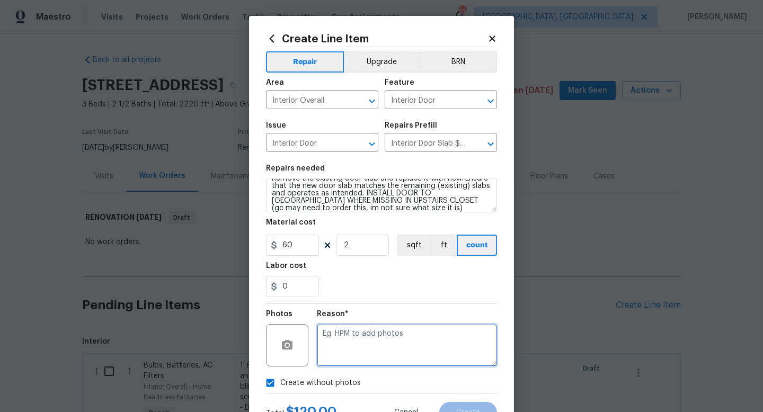
click at [386, 326] on textarea at bounding box center [407, 345] width 180 height 42
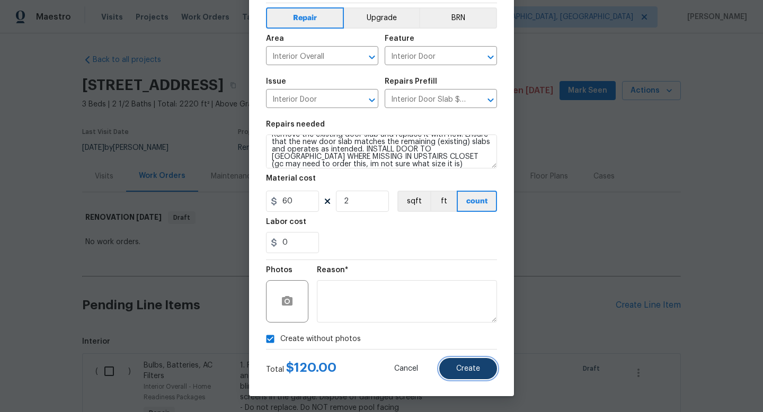
click at [463, 367] on span "Create" at bounding box center [468, 369] width 24 height 8
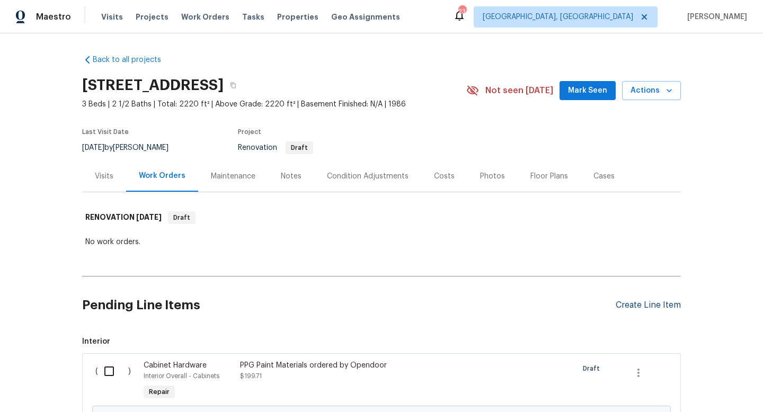
click at [647, 306] on div "Create Line Item" at bounding box center [648, 305] width 65 height 10
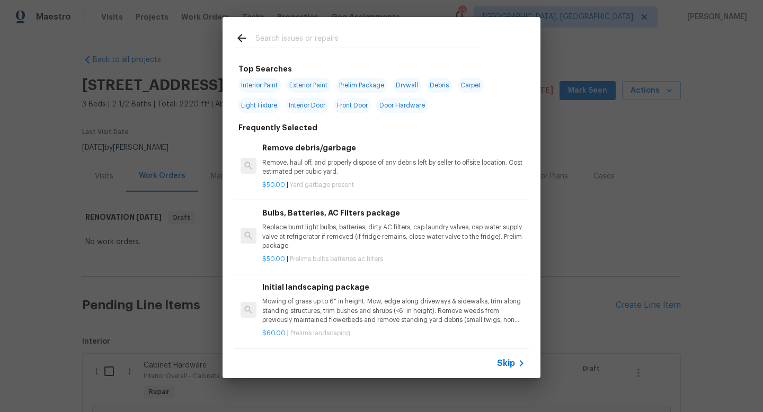
click at [273, 41] on input "text" at bounding box center [367, 40] width 225 height 16
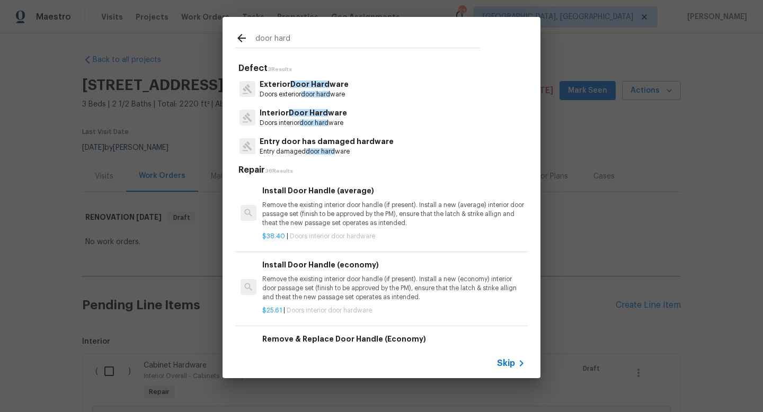
type input "door hard"
click at [285, 120] on p "Doors interior door hard ware" at bounding box center [303, 123] width 87 height 9
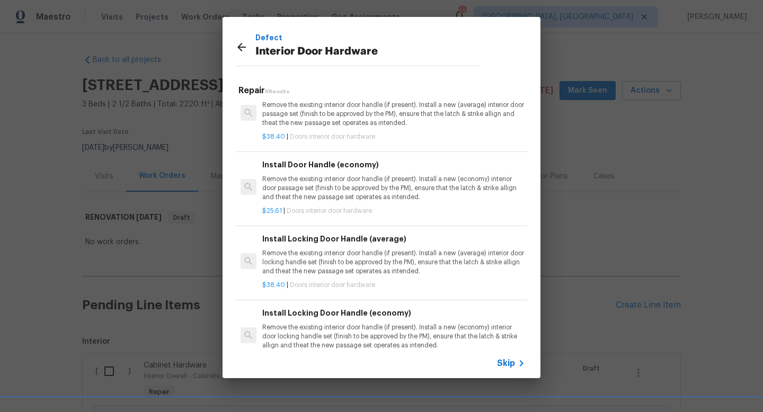
scroll to position [14, 0]
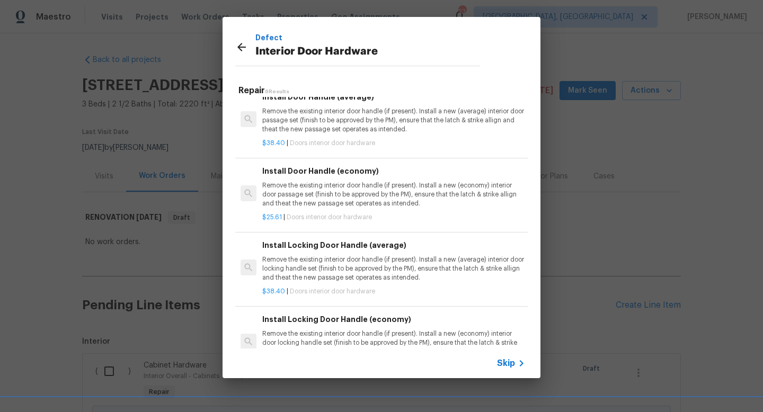
click at [347, 271] on p "Remove the existing interior door handle (if present). Install a new (average) …" at bounding box center [393, 268] width 263 height 27
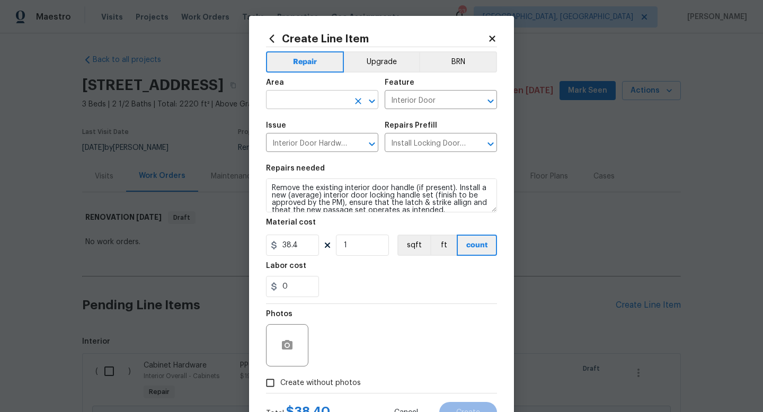
click at [325, 103] on input "text" at bounding box center [307, 101] width 83 height 16
click at [309, 141] on li "Interior Overall" at bounding box center [322, 142] width 112 height 17
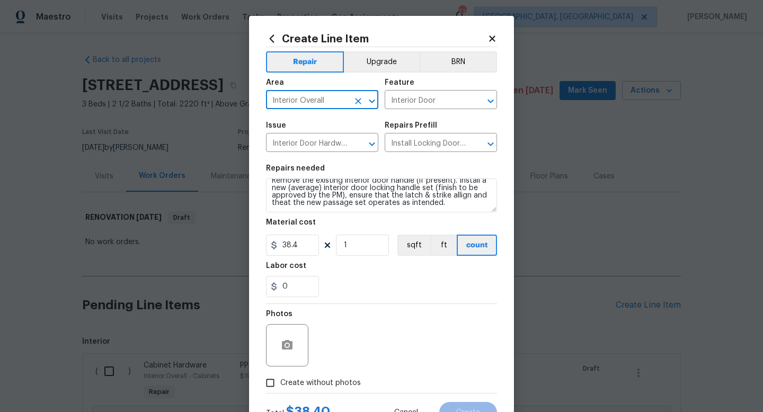
type input "Interior Overall"
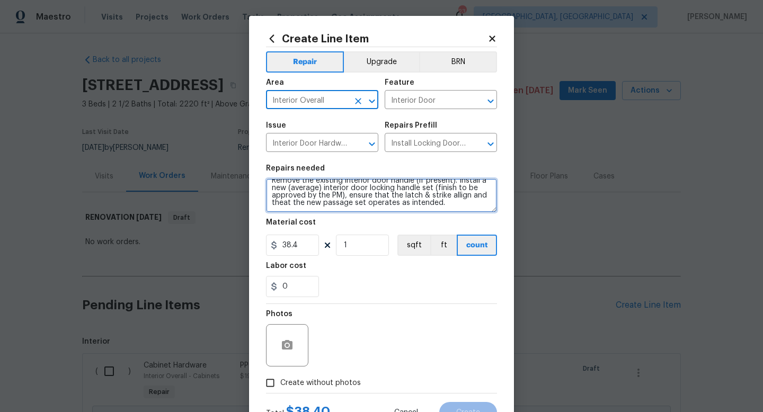
click at [461, 206] on textarea "Remove the existing interior door handle (if present). Install a new (average) …" at bounding box center [381, 196] width 231 height 34
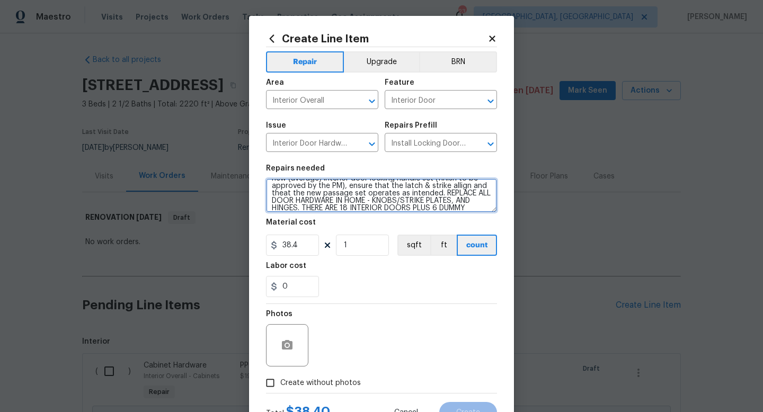
scroll to position [24, 0]
type textarea "Remove the existing interior door handle (if present). Install a new (average) …"
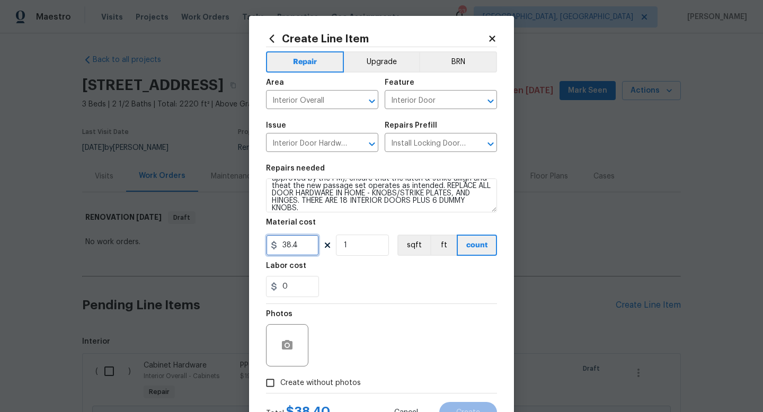
drag, startPoint x: 307, startPoint y: 250, endPoint x: 196, endPoint y: 203, distance: 120.4
click at [196, 203] on div "Create Line Item Repair Upgrade BRN Area Interior Overall ​ Feature Interior Do…" at bounding box center [381, 206] width 763 height 412
type input "250"
click at [367, 330] on div "Photos" at bounding box center [381, 338] width 231 height 69
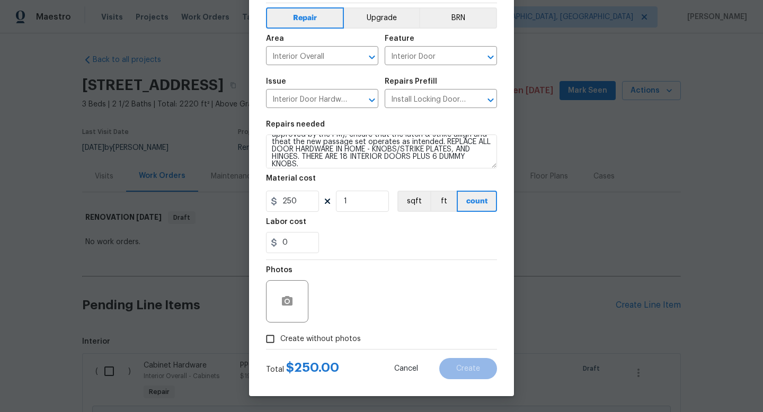
click at [331, 339] on span "Create without photos" at bounding box center [320, 339] width 81 height 11
click at [280, 339] on input "Create without photos" at bounding box center [270, 339] width 20 height 20
checkbox input "true"
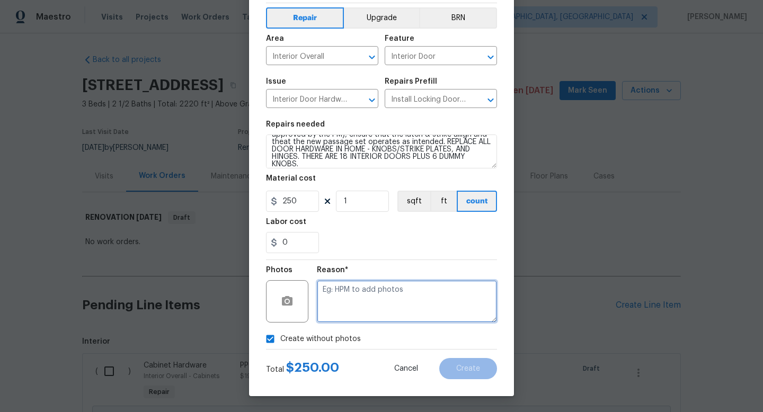
click at [371, 301] on textarea at bounding box center [407, 301] width 180 height 42
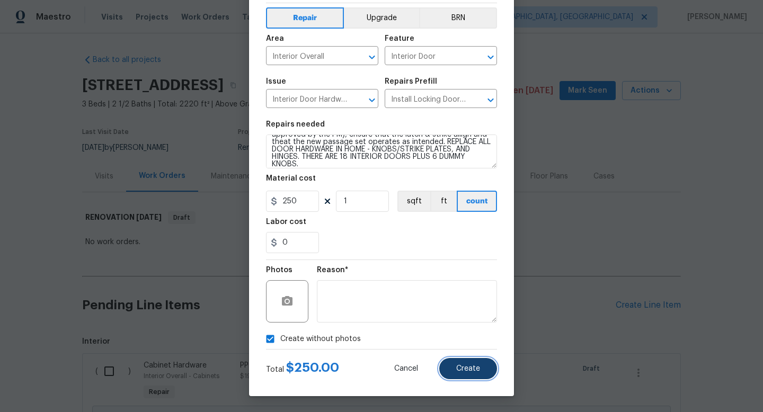
click at [484, 377] on button "Create" at bounding box center [468, 368] width 58 height 21
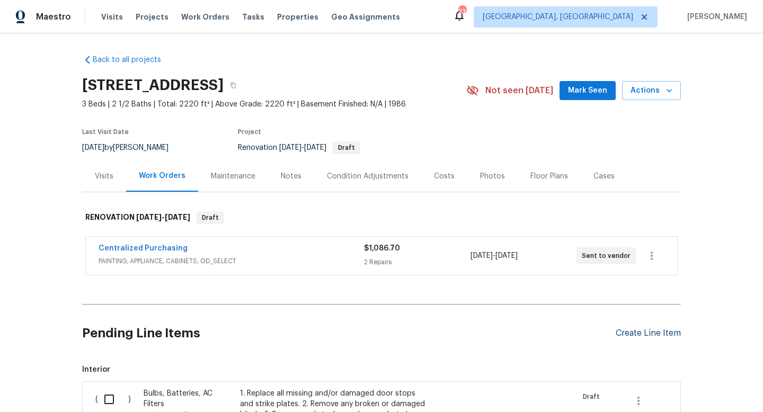
click at [626, 334] on div "Create Line Item" at bounding box center [648, 333] width 65 height 10
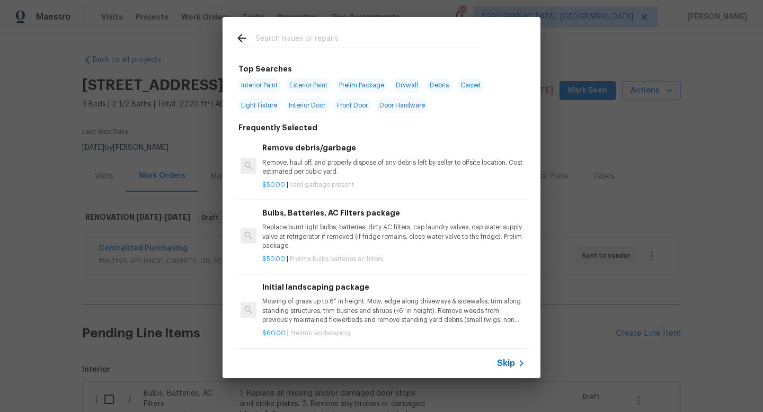
click at [306, 42] on input "text" at bounding box center [367, 40] width 225 height 16
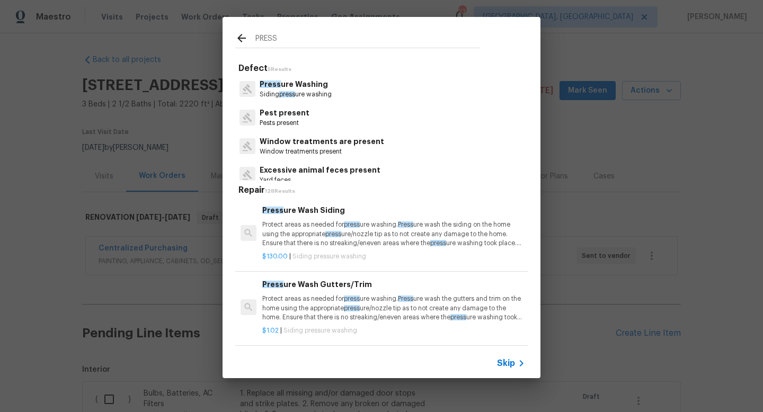
type input "PRESS"
click at [301, 231] on p "Protect areas as needed for press ure washing. Press ure wash the siding on the…" at bounding box center [393, 233] width 263 height 27
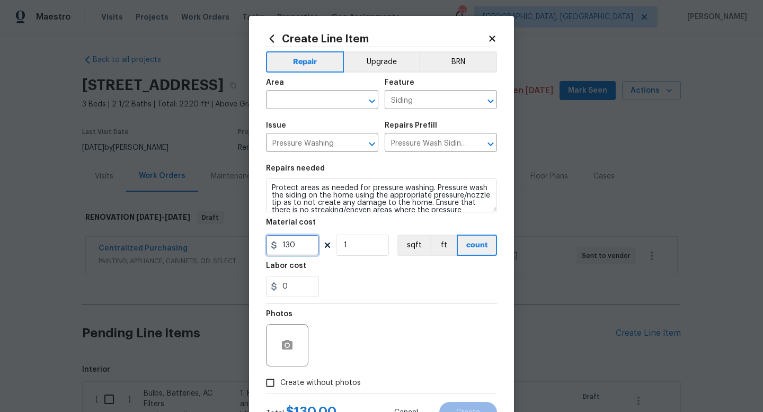
drag, startPoint x: 299, startPoint y: 252, endPoint x: 193, endPoint y: 235, distance: 107.4
click at [199, 236] on div "Create Line Item Repair Upgrade BRN Area ​ Feature Siding ​ Issue Pressure Wash…" at bounding box center [381, 206] width 763 height 412
type input "400"
click at [286, 102] on input "text" at bounding box center [307, 101] width 83 height 16
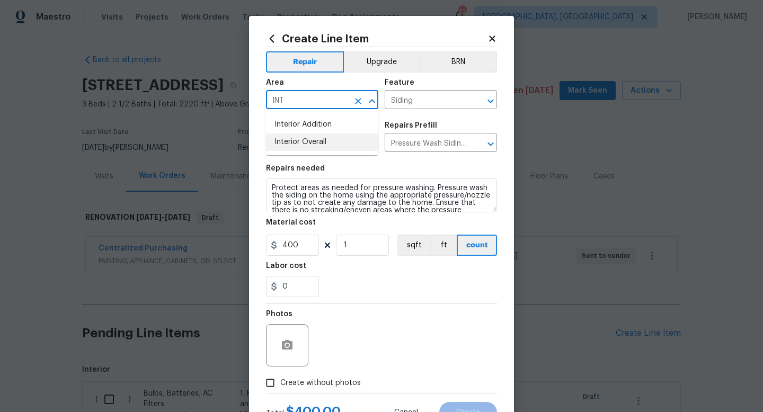
click at [298, 144] on li "Interior Overall" at bounding box center [322, 142] width 112 height 17
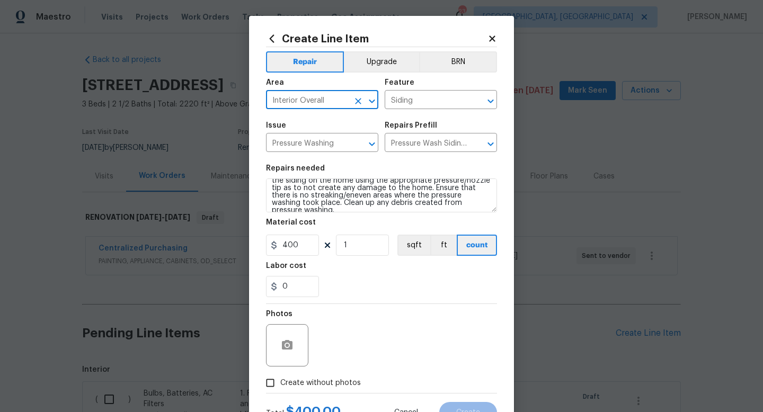
click at [490, 209] on textarea "Protect areas as needed for pressure washing. Pressure wash the siding on the h…" at bounding box center [381, 196] width 231 height 34
type input "Interior Overall"
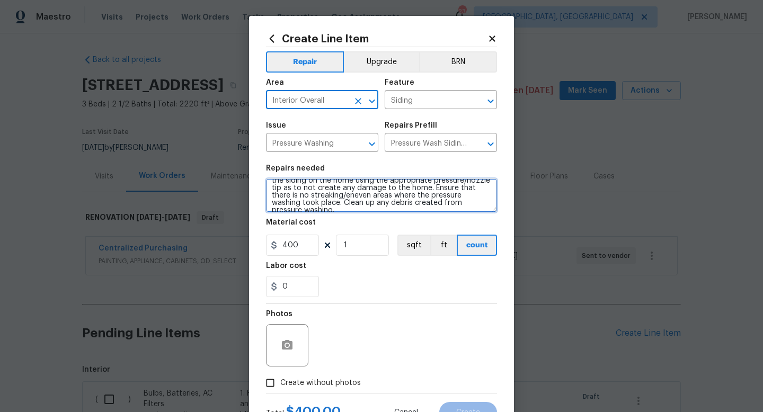
click at [482, 206] on textarea "Protect areas as needed for pressure washing. Pressure wash the siding on the h…" at bounding box center [381, 196] width 231 height 34
type textarea "Protect areas as needed for pressure washing. Pressure wash the siding on the h…"
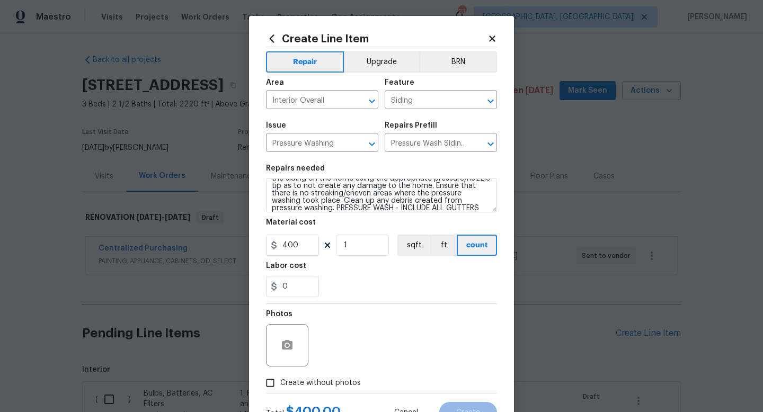
click at [469, 339] on div "Photos" at bounding box center [381, 338] width 231 height 69
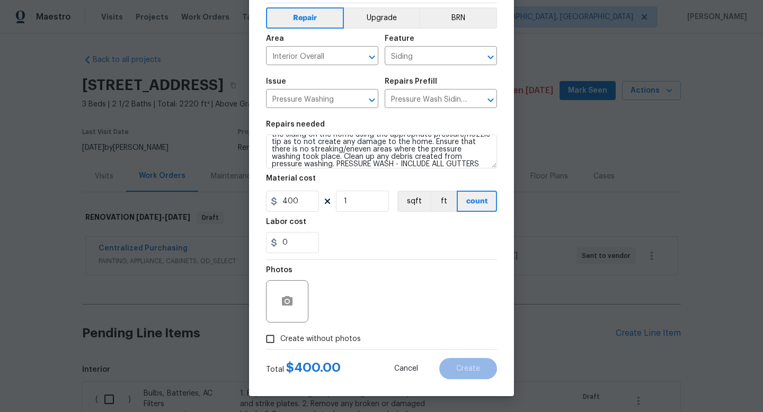
click at [329, 335] on span "Create without photos" at bounding box center [320, 339] width 81 height 11
click at [280, 335] on input "Create without photos" at bounding box center [270, 339] width 20 height 20
checkbox input "true"
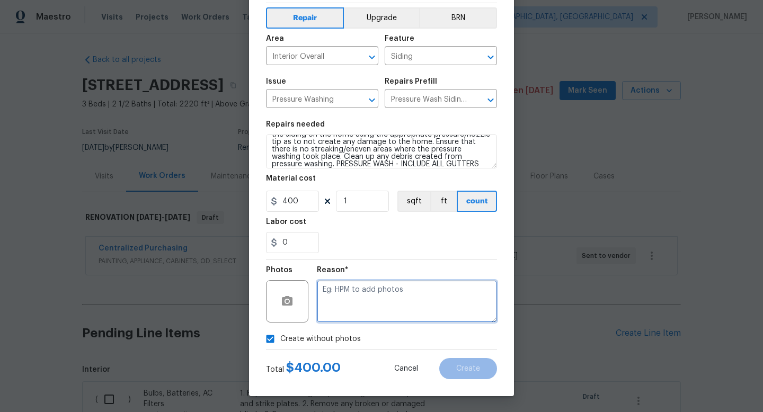
click at [385, 320] on textarea at bounding box center [407, 301] width 180 height 42
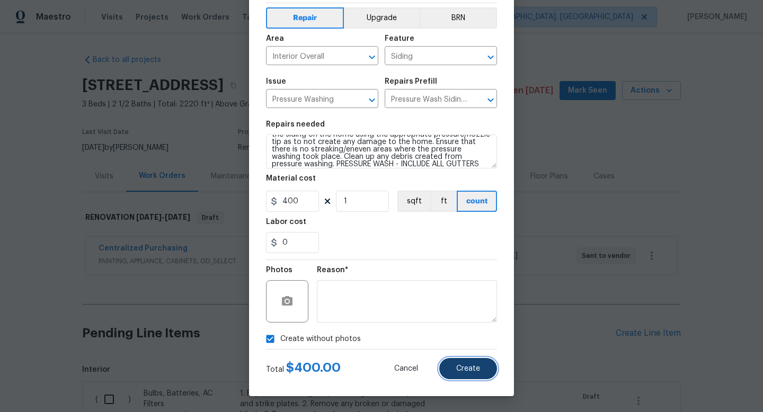
click at [479, 372] on span "Create" at bounding box center [468, 369] width 24 height 8
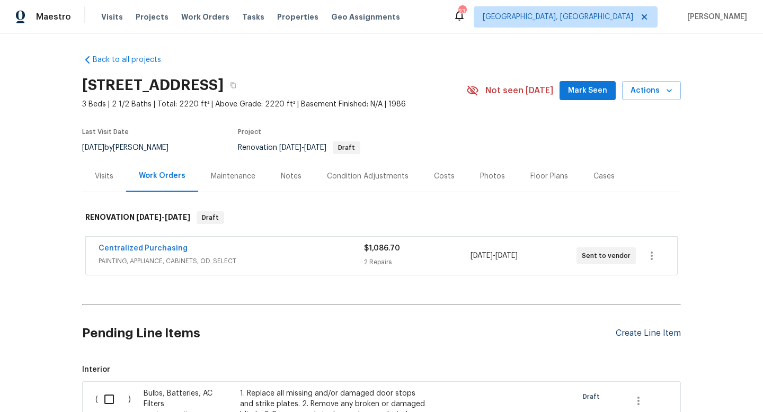
click at [643, 336] on div "Create Line Item" at bounding box center [648, 333] width 65 height 10
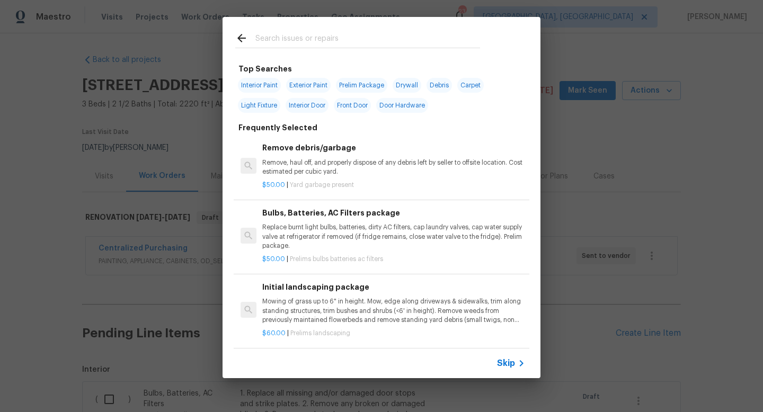
click at [331, 34] on input "text" at bounding box center [367, 40] width 225 height 16
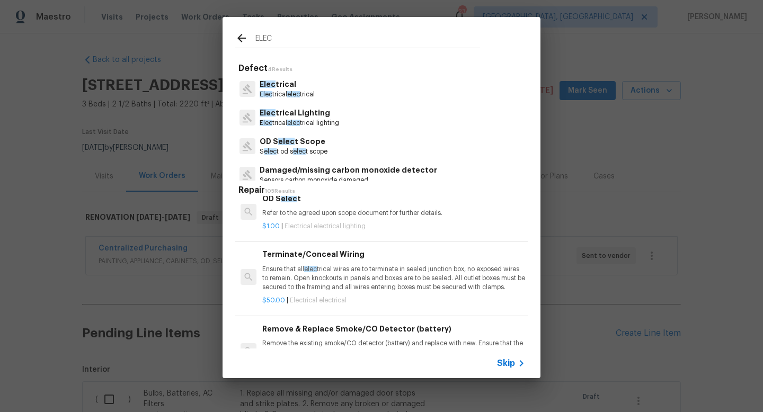
scroll to position [73, 0]
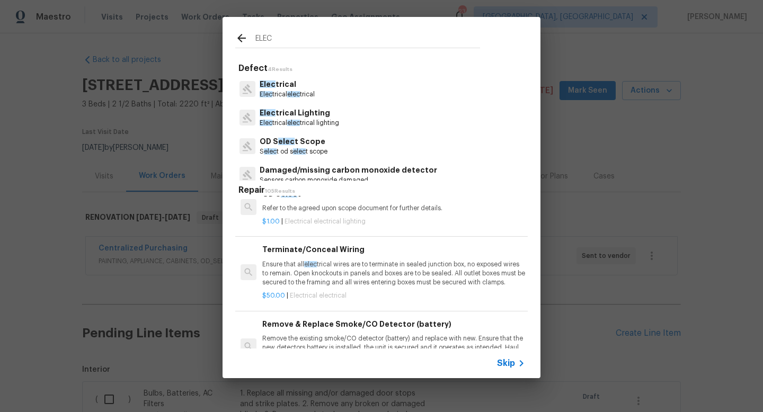
type input "ELEC"
click at [369, 268] on p "Ensure that all elec trical wires are to terminate in sealed junction box, no e…" at bounding box center [393, 273] width 263 height 27
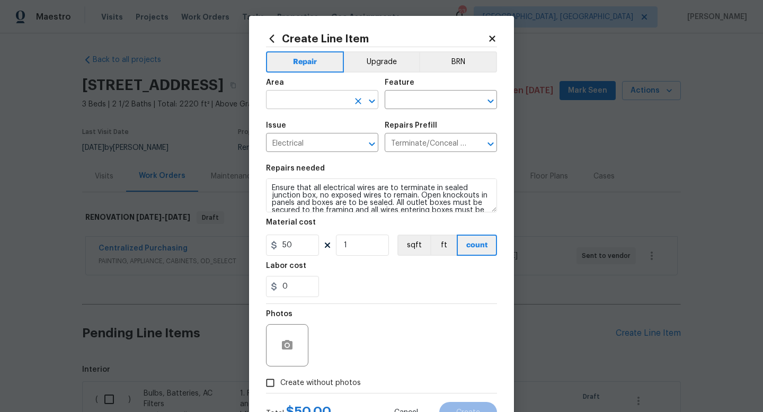
click at [300, 106] on input "text" at bounding box center [307, 101] width 83 height 16
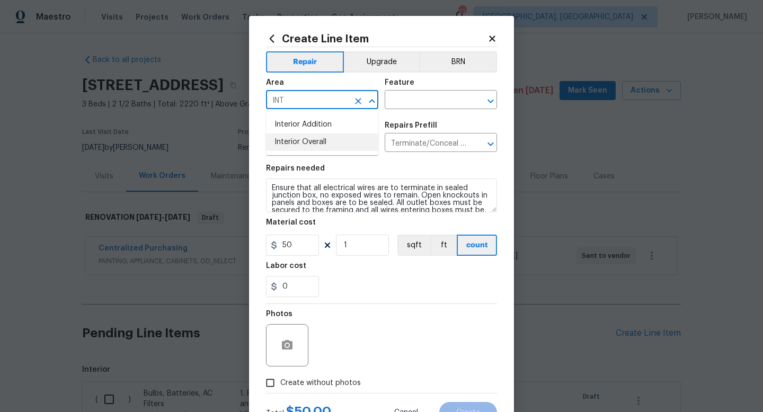
click at [306, 141] on li "Interior Overall" at bounding box center [322, 142] width 112 height 17
type input "Interior Overall"
click at [411, 105] on input "text" at bounding box center [426, 101] width 83 height 16
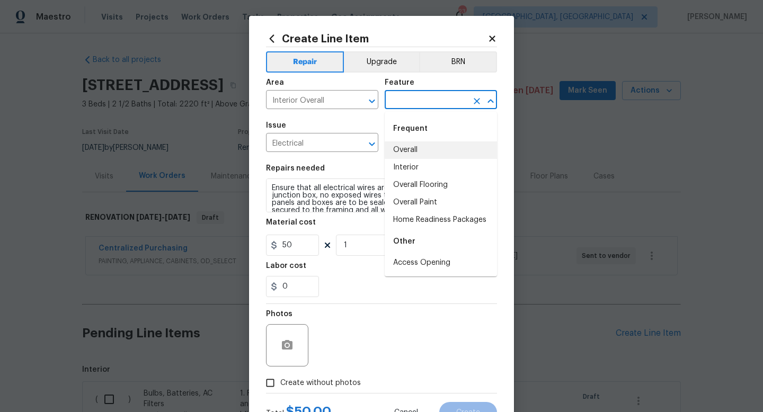
click at [420, 151] on li "Overall" at bounding box center [441, 149] width 112 height 17
type input "Overall"
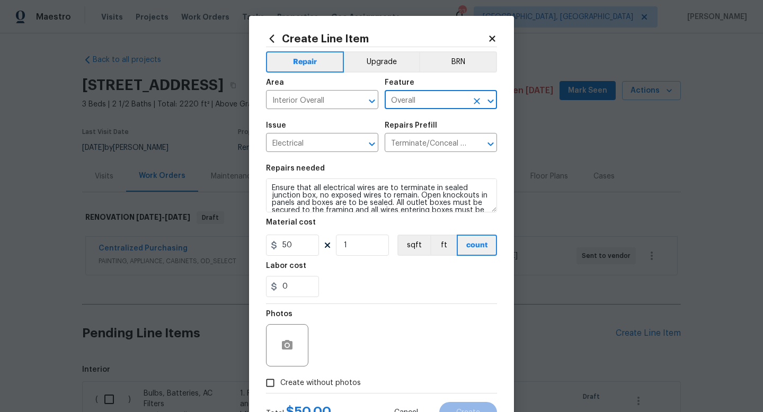
scroll to position [15, 0]
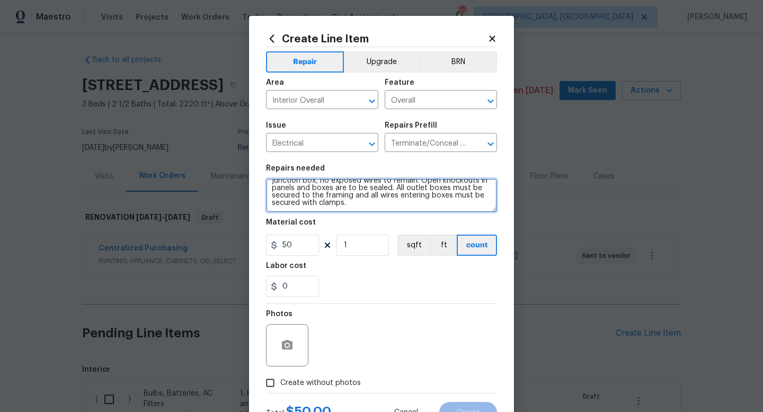
click at [401, 212] on textarea "Ensure that all electrical wires are to terminate in sealed junction box, no ex…" at bounding box center [381, 196] width 231 height 34
type textarea "Ensure that all electrical wires are to terminate in sealed junction box, no ex…"
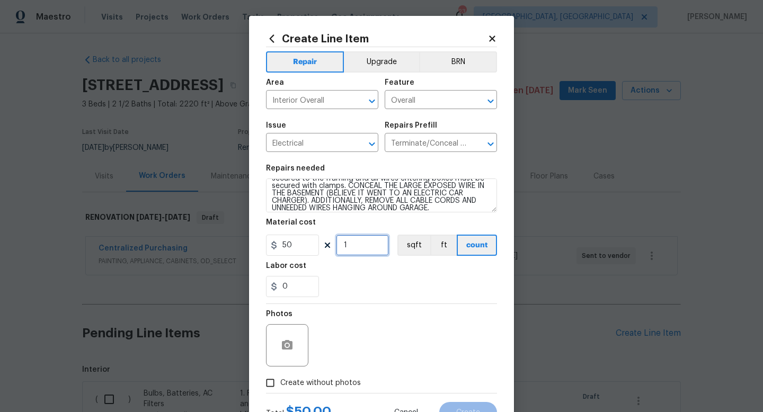
click at [359, 251] on input "1" at bounding box center [362, 245] width 53 height 21
type input "2"
click at [392, 300] on section "Repairs needed Ensure that all electrical wires are to terminate in sealed junc…" at bounding box center [381, 230] width 231 height 145
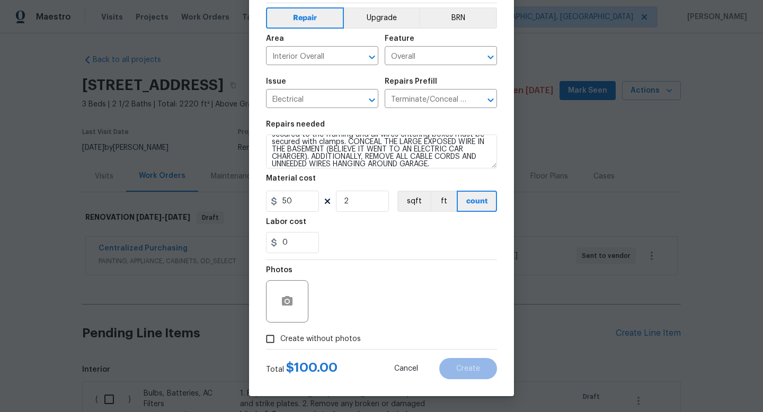
click at [325, 335] on span "Create without photos" at bounding box center [320, 339] width 81 height 11
click at [280, 335] on input "Create without photos" at bounding box center [270, 339] width 20 height 20
checkbox input "true"
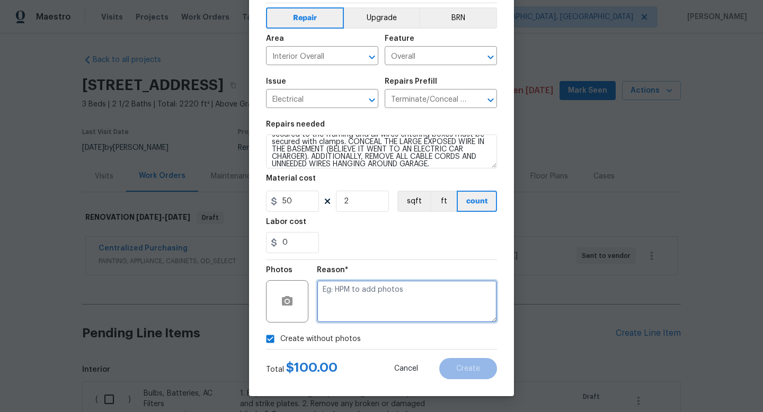
click at [383, 314] on textarea at bounding box center [407, 301] width 180 height 42
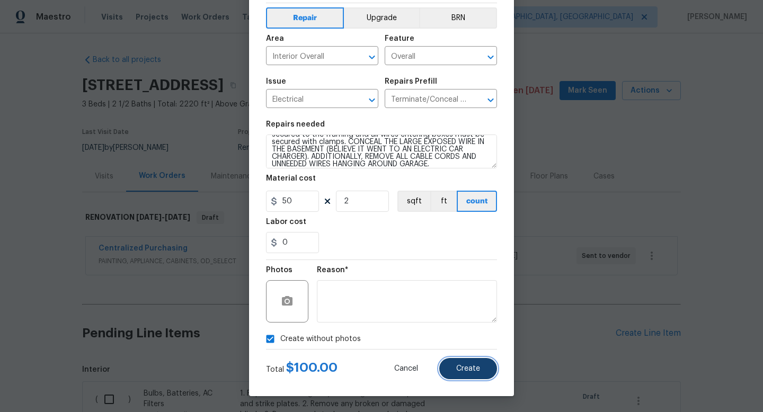
click at [464, 372] on button "Create" at bounding box center [468, 368] width 58 height 21
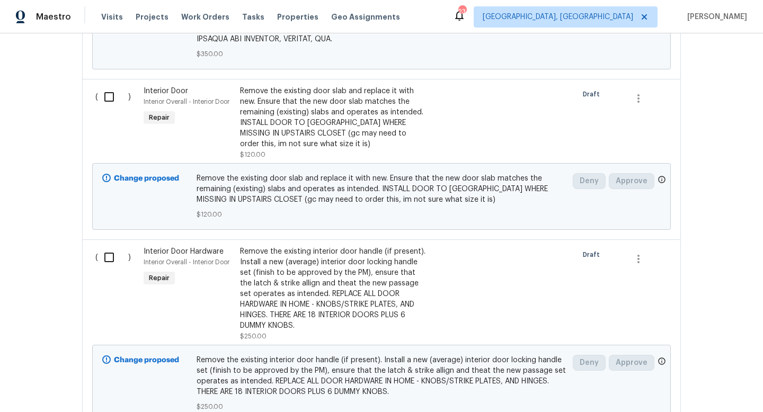
scroll to position [1709, 0]
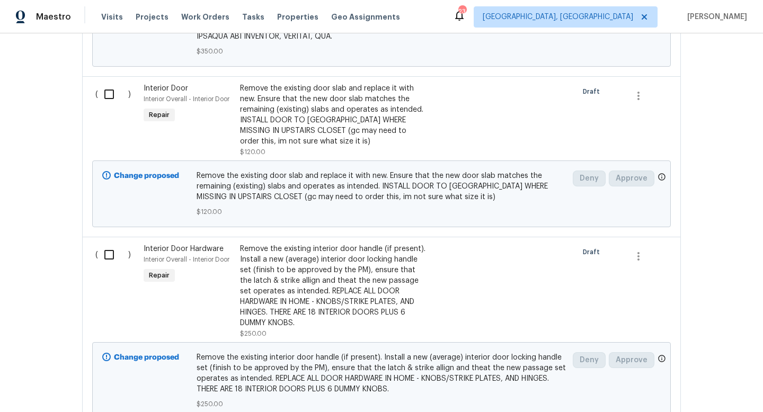
click at [328, 255] on div "Remove the existing interior door handle (if present). Install a new (average) …" at bounding box center [333, 286] width 187 height 85
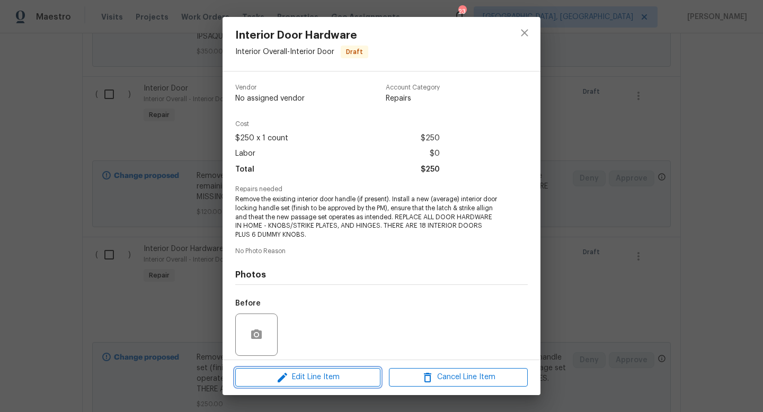
click at [303, 374] on span "Edit Line Item" at bounding box center [307, 377] width 139 height 13
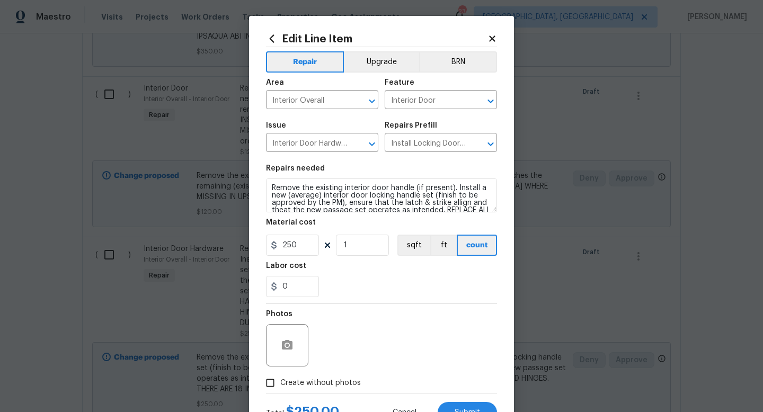
scroll to position [30, 0]
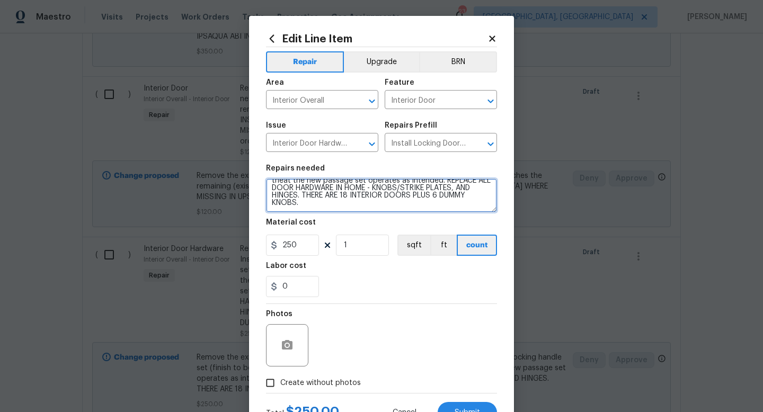
click at [361, 209] on textarea "Remove the existing interior door handle (if present). Install a new (average) …" at bounding box center [381, 196] width 231 height 34
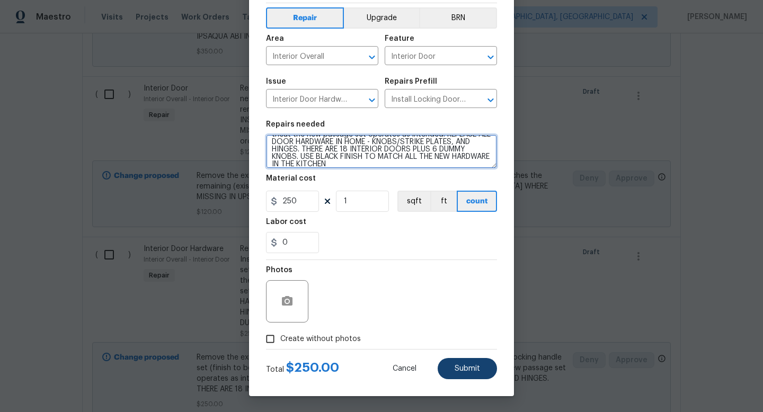
type textarea "Remove the existing interior door handle (if present). Install a new (average) …"
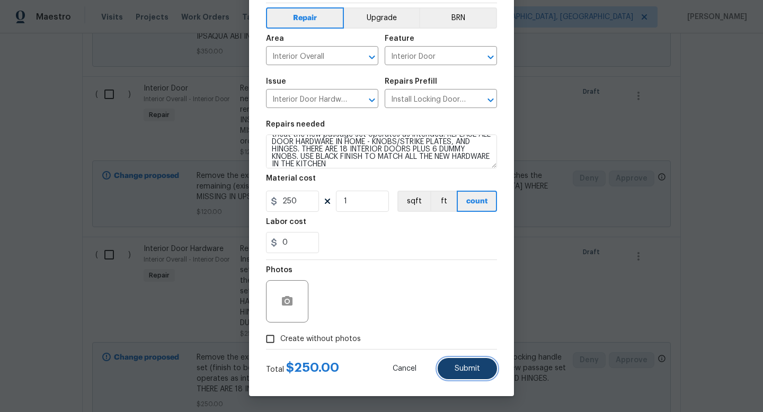
click at [487, 364] on button "Submit" at bounding box center [467, 368] width 59 height 21
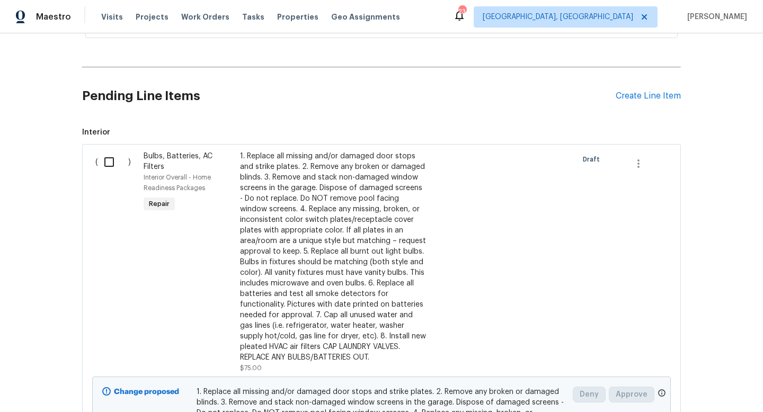
scroll to position [0, 0]
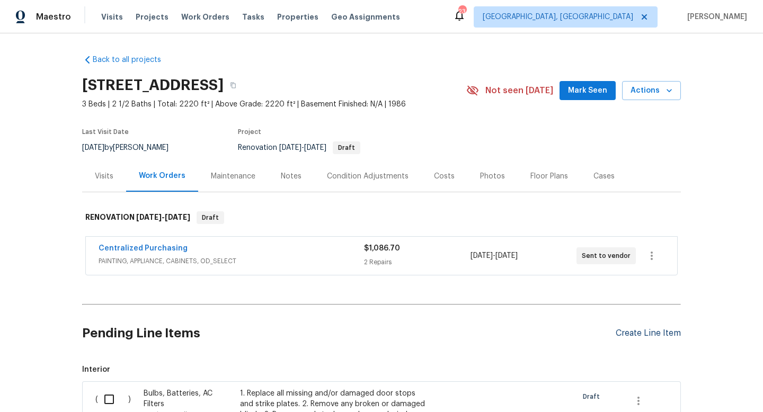
click at [649, 333] on div "Create Line Item" at bounding box center [648, 333] width 65 height 10
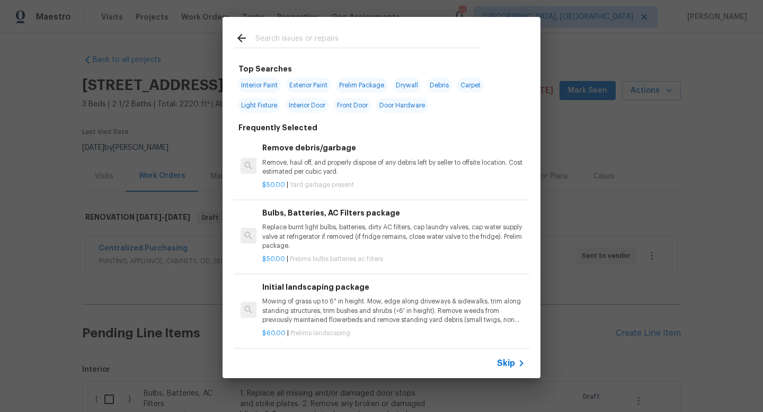
click at [274, 35] on input "text" at bounding box center [367, 40] width 225 height 16
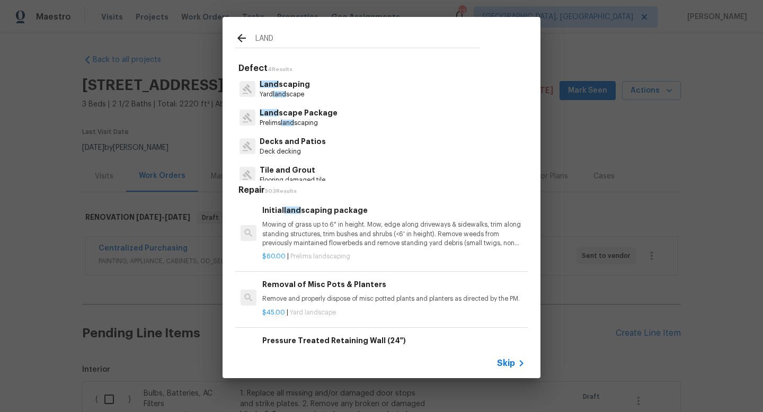
type input "LAND"
click at [322, 244] on p "Mowing of grass up to 6" in height. Mow, edge along driveways & sidewalks, trim…" at bounding box center [393, 233] width 263 height 27
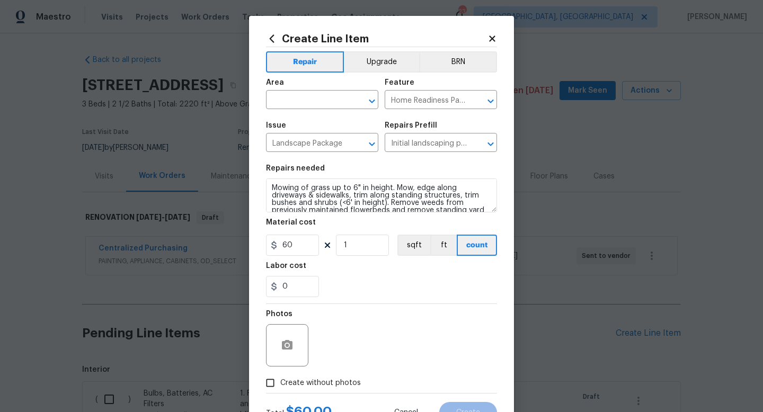
scroll to position [22, 0]
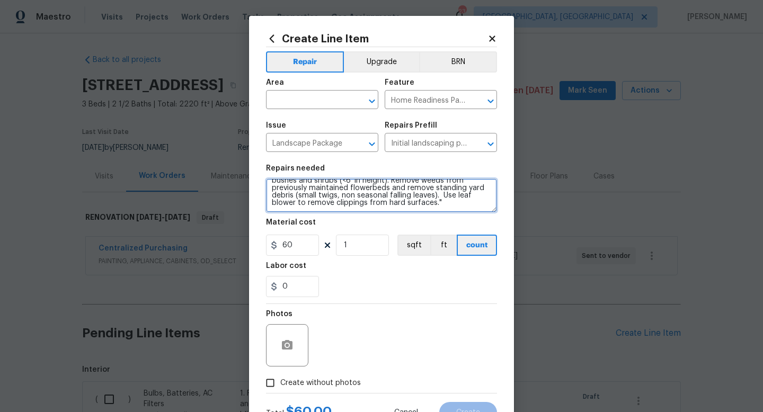
click at [400, 207] on textarea "Mowing of grass up to 6" in height. Mow, edge along driveways & sidewalks, trim…" at bounding box center [381, 196] width 231 height 34
type textarea "Mowing of grass up to 6" in height. Mow, edge along driveways & sidewalks, trim…"
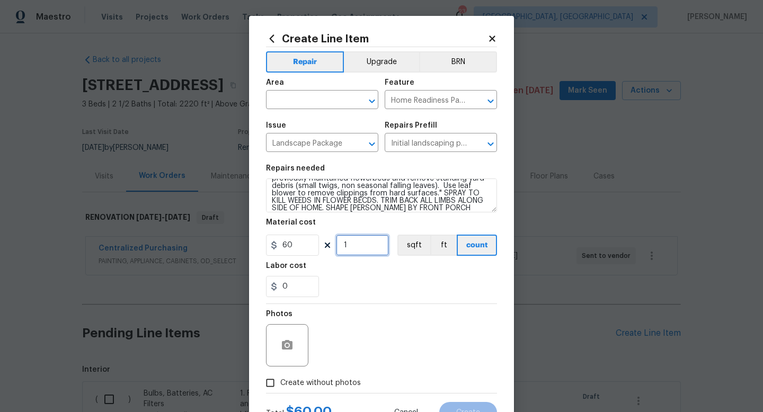
click at [360, 246] on input "1" at bounding box center [362, 245] width 53 height 21
type input "5"
click at [406, 371] on div "Photos" at bounding box center [381, 338] width 231 height 69
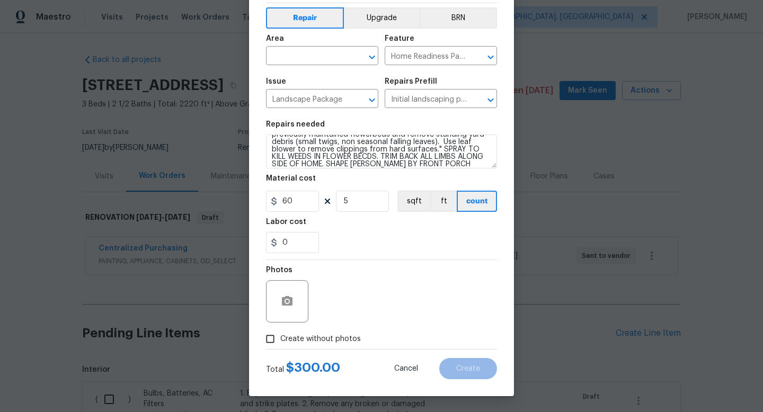
click at [331, 344] on span "Create without photos" at bounding box center [320, 339] width 81 height 11
click at [280, 344] on input "Create without photos" at bounding box center [270, 339] width 20 height 20
checkbox input "true"
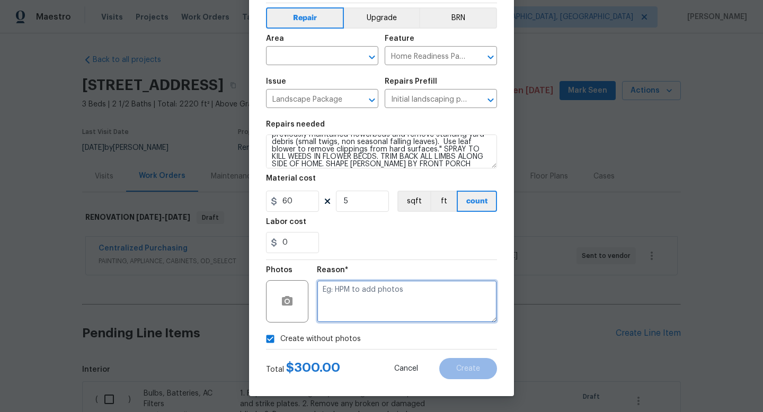
click at [388, 306] on textarea at bounding box center [407, 301] width 180 height 42
click at [303, 57] on input "text" at bounding box center [307, 57] width 83 height 16
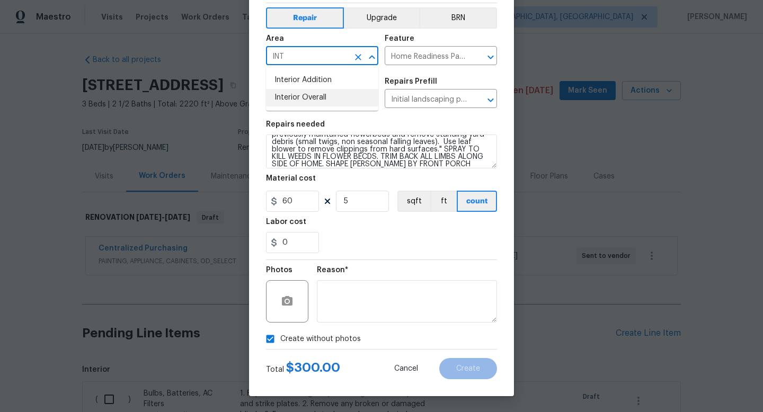
click at [314, 101] on li "Interior Overall" at bounding box center [322, 97] width 112 height 17
type input "Interior Overall"
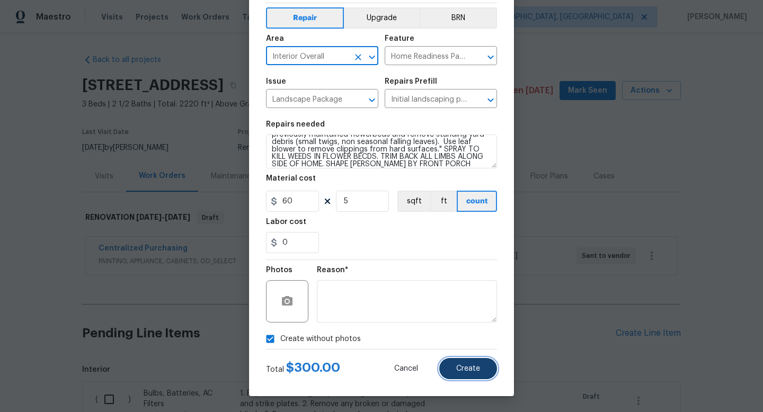
click at [478, 371] on span "Create" at bounding box center [468, 369] width 24 height 8
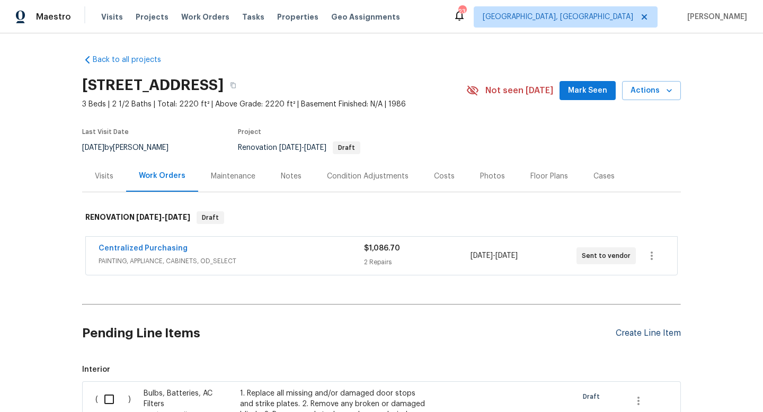
click at [652, 334] on div "Create Line Item" at bounding box center [648, 333] width 65 height 10
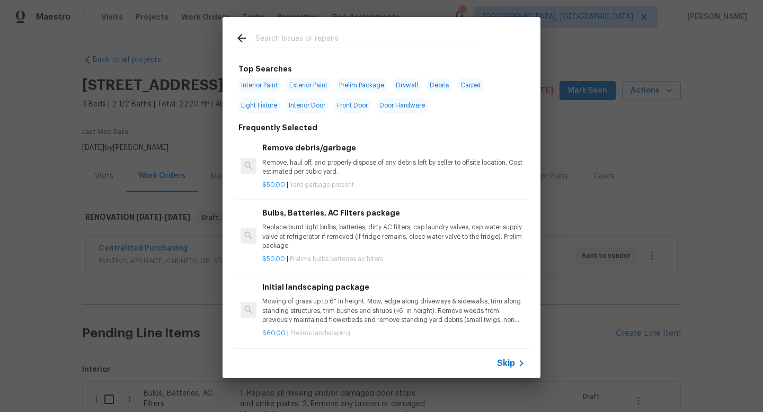
click at [280, 43] on input "text" at bounding box center [367, 40] width 225 height 16
type input "DECK"
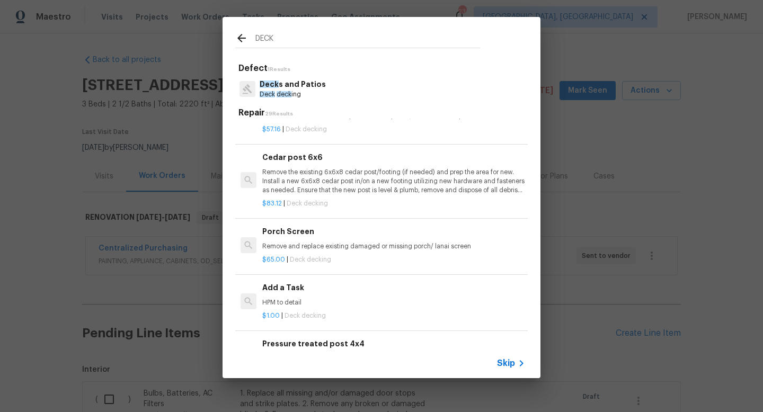
scroll to position [941, 0]
click at [286, 280] on div "Add a Task HPM to detail $1.00 | Deck decking" at bounding box center [394, 300] width 266 height 42
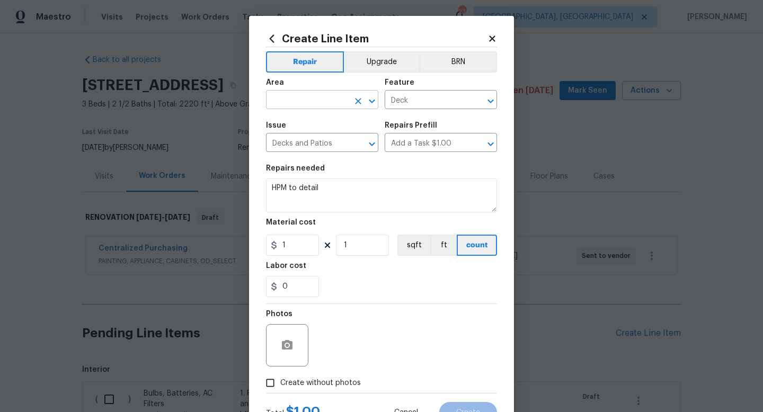
click at [299, 108] on input "text" at bounding box center [307, 101] width 83 height 16
click at [306, 146] on li "Exterior Overall" at bounding box center [322, 142] width 112 height 17
type input "Exterior Overall"
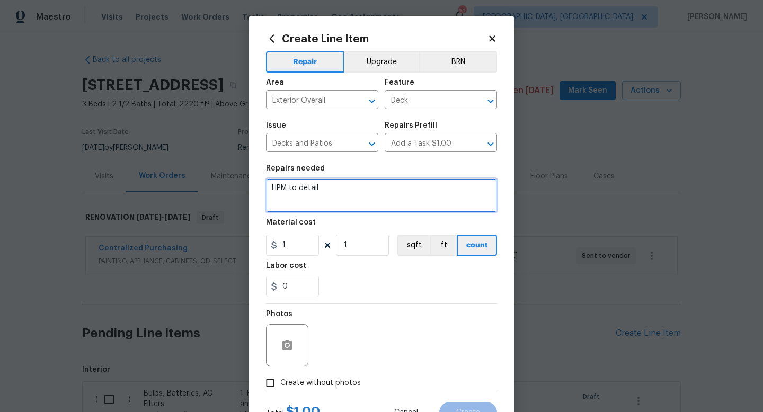
drag, startPoint x: 341, startPoint y: 199, endPoint x: 25, endPoint y: 130, distance: 323.2
click at [25, 130] on div "Create Line Item Repair Upgrade BRN Area Exterior Overall ​ Feature Deck ​ Issu…" at bounding box center [381, 206] width 763 height 412
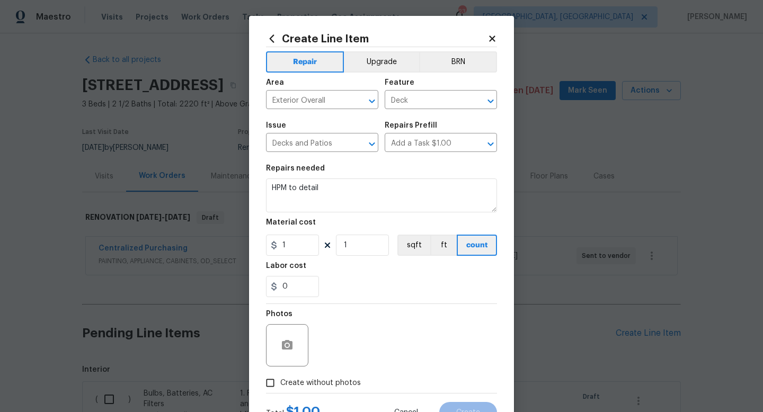
click at [490, 37] on icon at bounding box center [492, 38] width 6 height 6
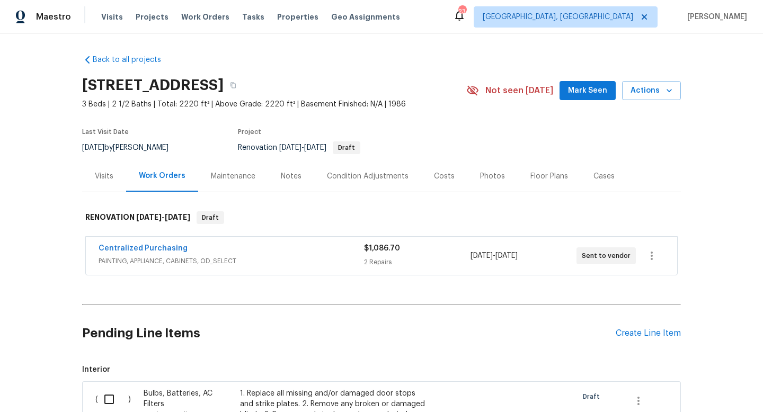
click at [635, 338] on div "Pending Line Items Create Line Item" at bounding box center [381, 333] width 599 height 49
click at [635, 334] on div "Create Line Item" at bounding box center [648, 333] width 65 height 10
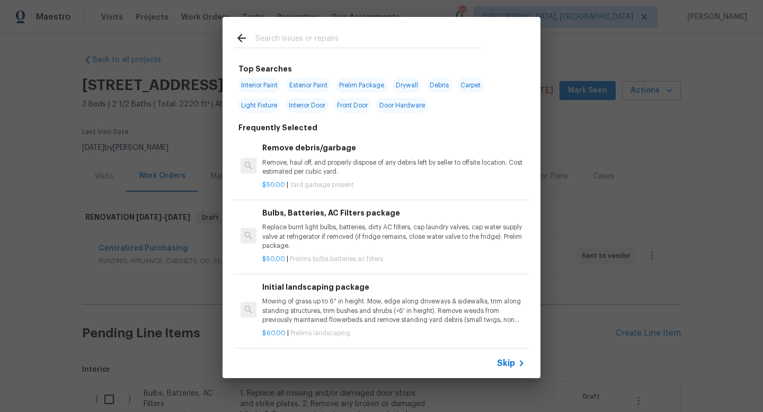
click at [270, 40] on input "text" at bounding box center [367, 40] width 225 height 16
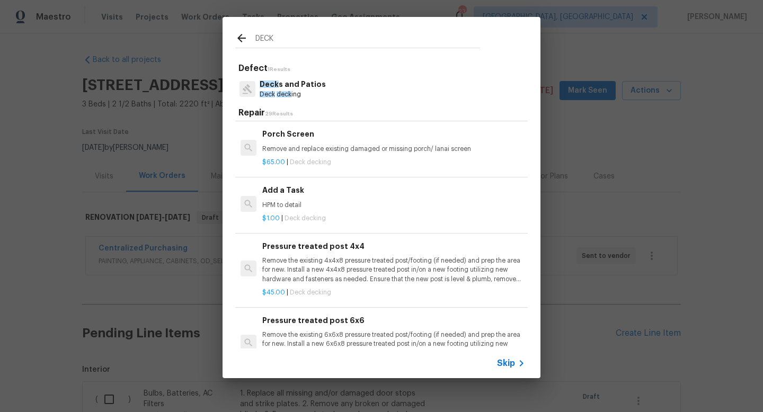
scroll to position [1053, 0]
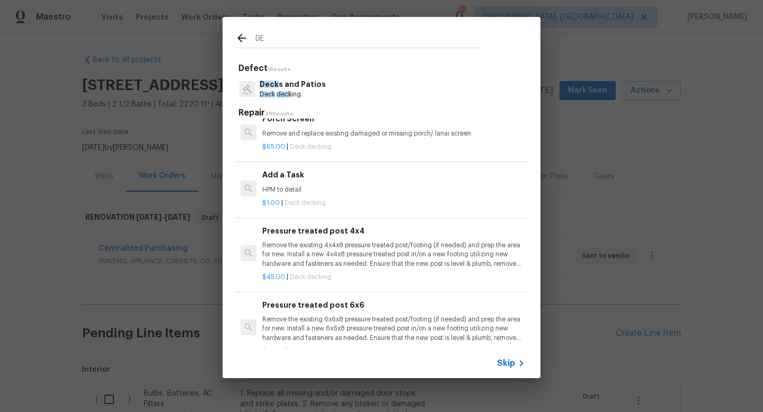
type input "D"
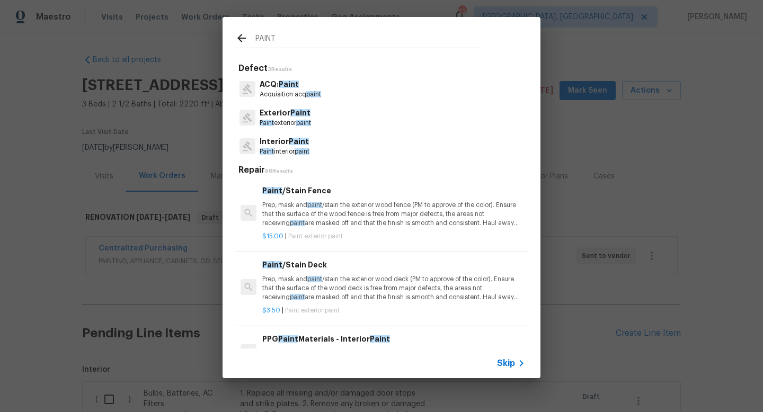
type input "PAINT"
click at [300, 112] on span "Paint" at bounding box center [300, 112] width 20 height 7
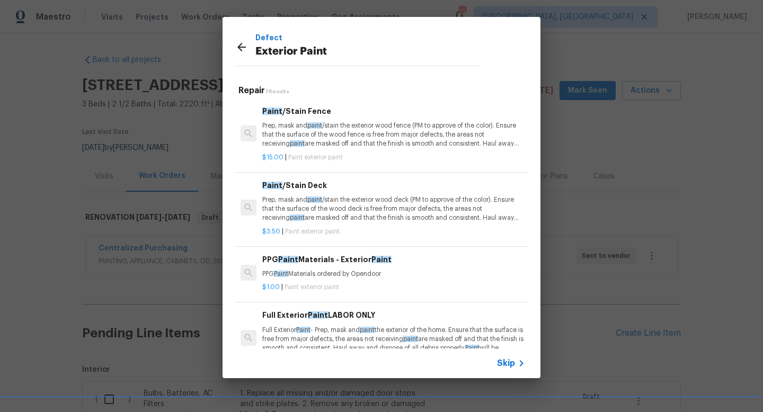
click at [320, 198] on span "paint" at bounding box center [314, 200] width 15 height 6
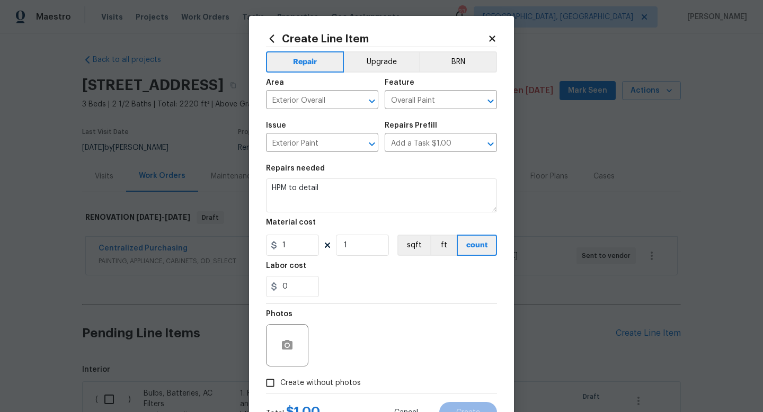
type input "Paint/Stain Deck $3.50"
type textarea "Prep, mask and paint/stain the exterior wood deck (PM to approve of the color).…"
type input "3.5"
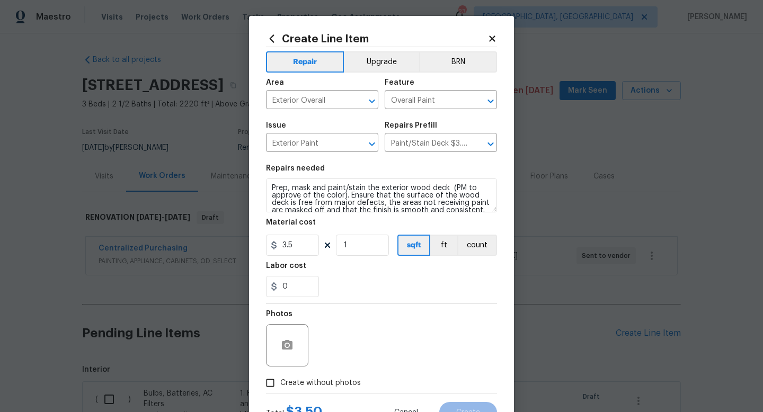
scroll to position [15, 0]
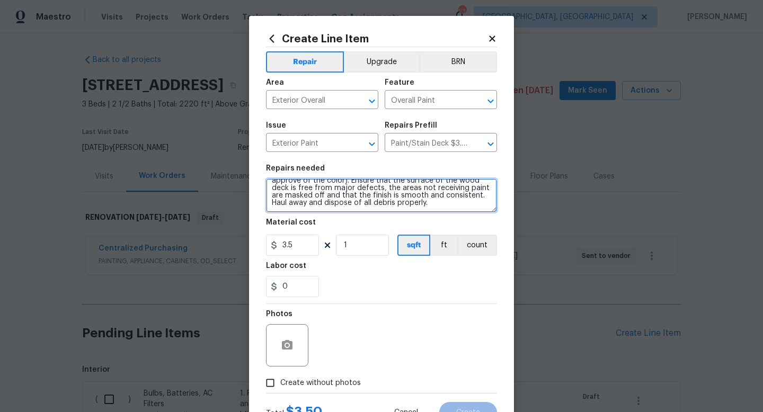
click at [437, 209] on textarea "Prep, mask and paint/stain the exterior wood deck (PM to approve of the color).…" at bounding box center [381, 196] width 231 height 34
type textarea "Prep, mask and paint/stain the exterior wood deck (PM to approve of the color).…"
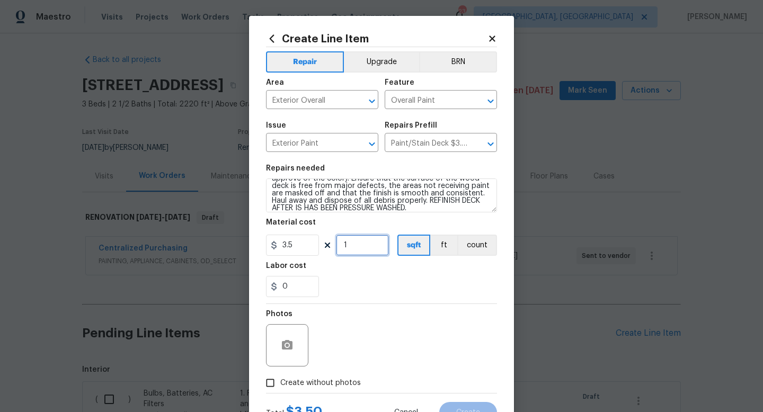
click at [354, 251] on input "1" at bounding box center [362, 245] width 53 height 21
type input "200"
click at [429, 309] on div "Photos" at bounding box center [381, 338] width 231 height 69
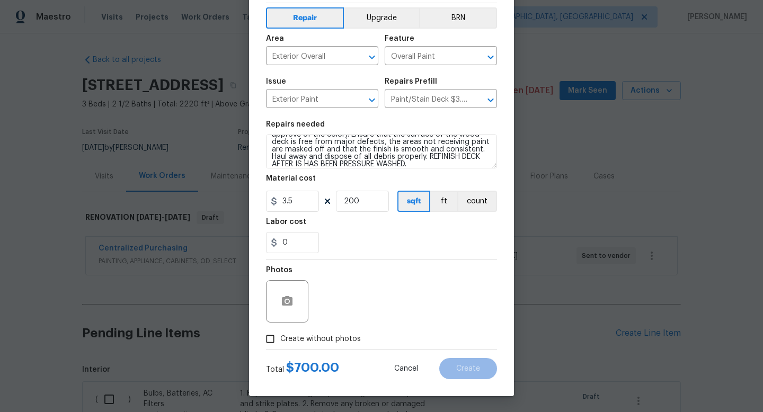
click at [341, 343] on span "Create without photos" at bounding box center [320, 339] width 81 height 11
click at [280, 343] on input "Create without photos" at bounding box center [270, 339] width 20 height 20
checkbox input "true"
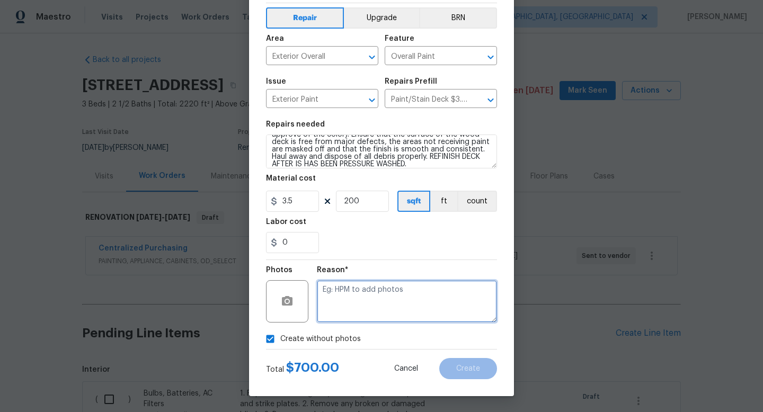
click at [381, 315] on textarea at bounding box center [407, 301] width 180 height 42
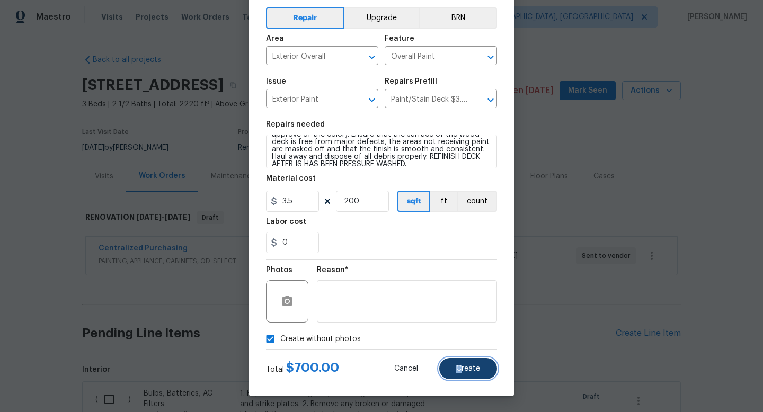
click at [463, 365] on span "Create" at bounding box center [468, 369] width 24 height 8
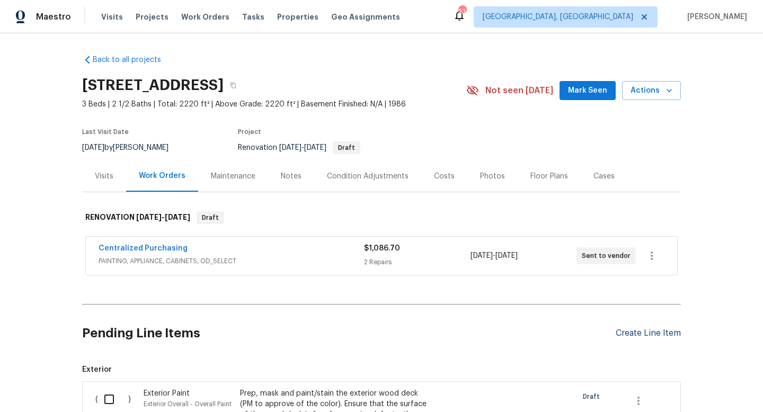
click at [631, 336] on div "Create Line Item" at bounding box center [648, 333] width 65 height 10
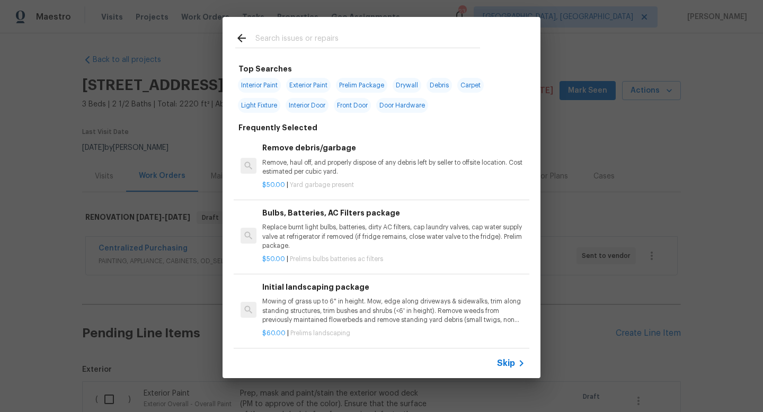
click at [321, 38] on input "text" at bounding box center [367, 40] width 225 height 16
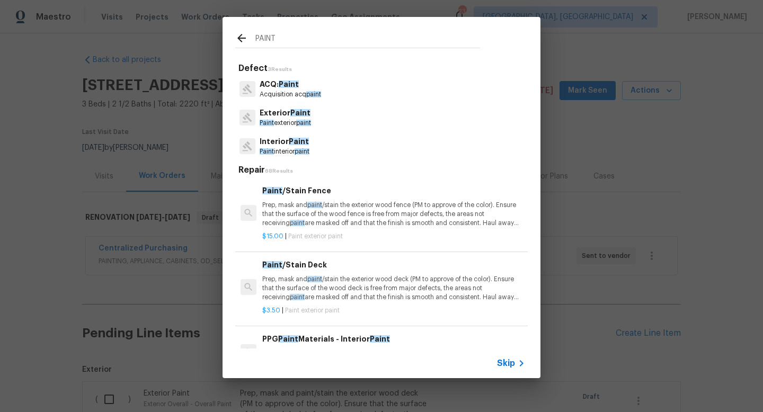
type input "PAINT"
click at [324, 122] on div "Exterior Paint Paint exterior paint" at bounding box center [381, 117] width 292 height 29
click at [287, 119] on p "Paint exterior paint" at bounding box center [285, 123] width 51 height 9
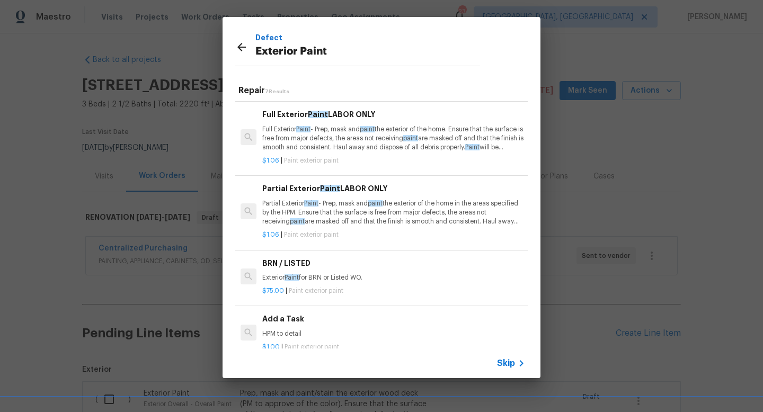
scroll to position [201, 0]
click at [264, 321] on h6 "Add a Task" at bounding box center [393, 319] width 263 height 12
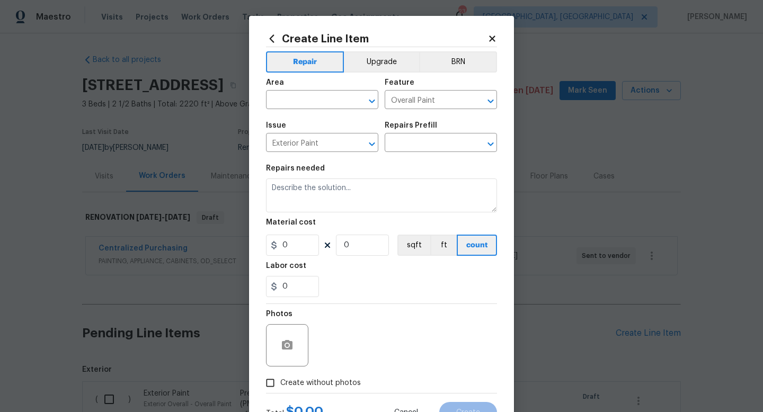
type input "Add a Task $1.00"
type textarea "HPM to detail"
type input "1"
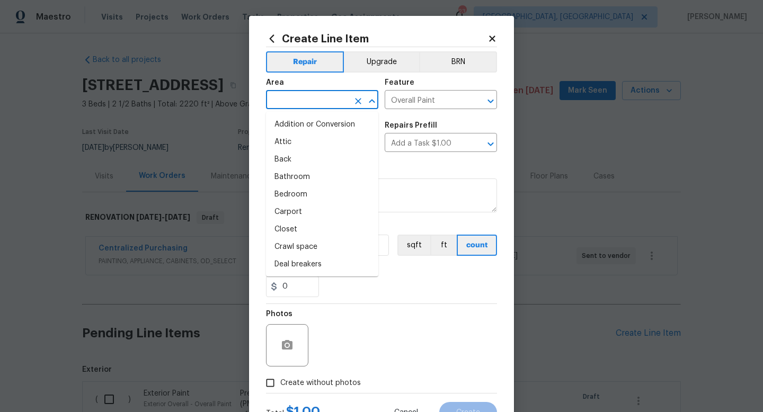
click at [322, 101] on input "text" at bounding box center [307, 101] width 83 height 16
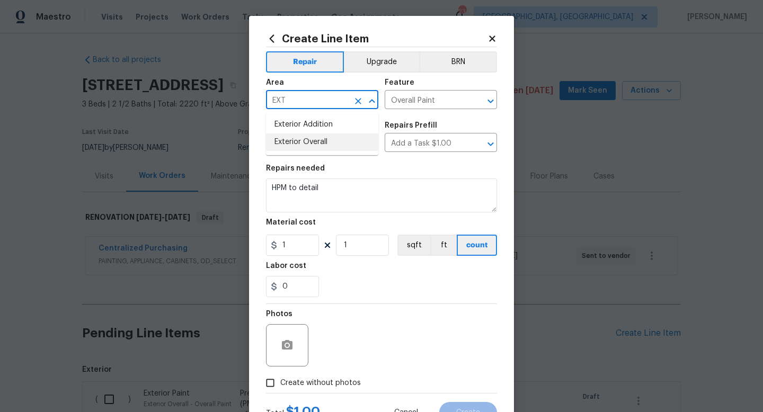
click at [318, 143] on li "Exterior Overall" at bounding box center [322, 142] width 112 height 17
type input "Exterior Overall"
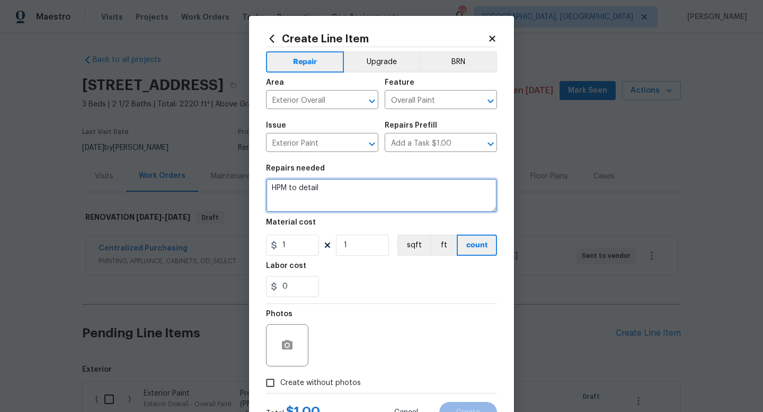
drag, startPoint x: 340, startPoint y: 193, endPoint x: 133, endPoint y: 154, distance: 210.8
click at [133, 154] on div "Create Line Item Repair Upgrade BRN Area Exterior Overall ​ Feature Overall Pai…" at bounding box center [381, 206] width 763 height 412
click at [381, 202] on textarea "PAINT BACK DO" at bounding box center [381, 196] width 231 height 34
type textarea "PAINT BACK DOOR AND TRIM."
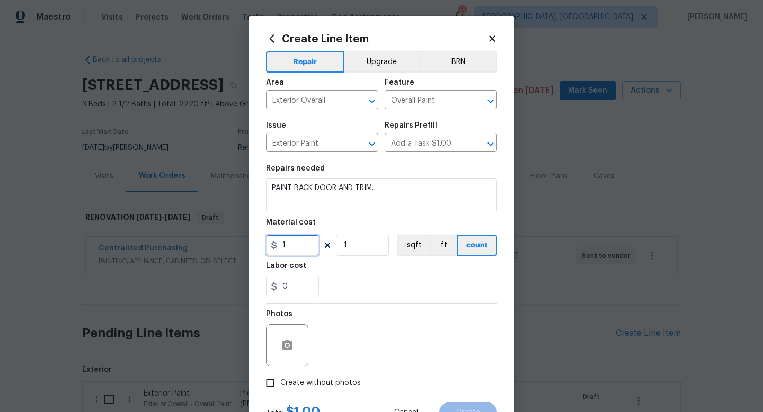
click at [298, 248] on input "1" at bounding box center [292, 245] width 53 height 21
type input "100"
click at [379, 315] on div "Photos" at bounding box center [381, 338] width 231 height 69
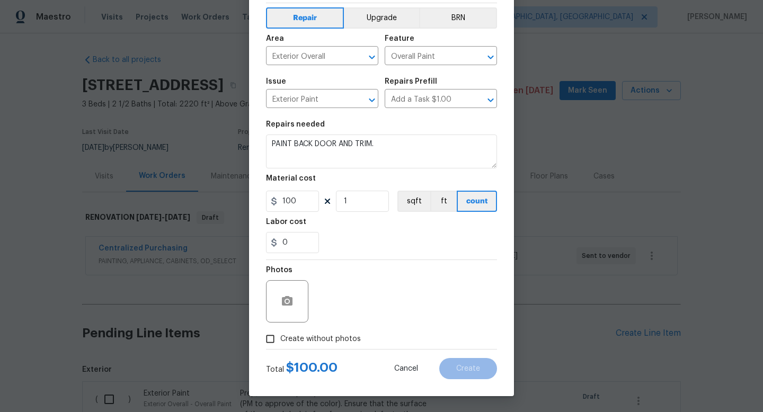
click at [319, 340] on span "Create without photos" at bounding box center [320, 339] width 81 height 11
click at [280, 340] on input "Create without photos" at bounding box center [270, 339] width 20 height 20
checkbox input "true"
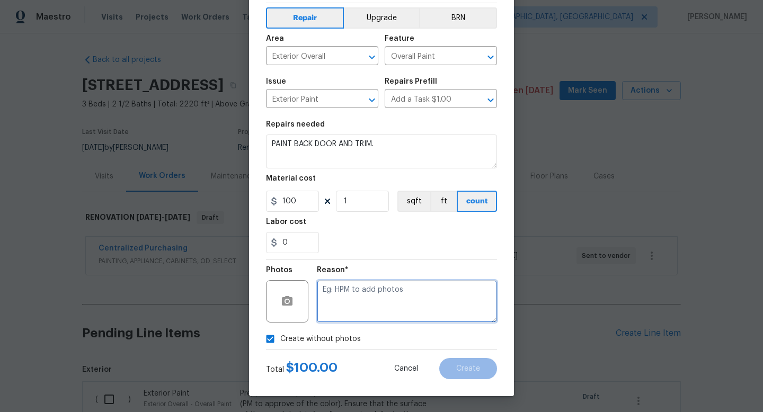
click at [402, 305] on textarea at bounding box center [407, 301] width 180 height 42
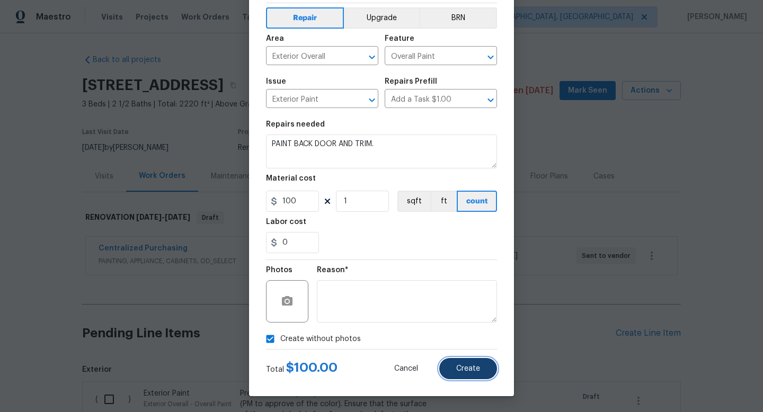
click at [467, 371] on span "Create" at bounding box center [468, 369] width 24 height 8
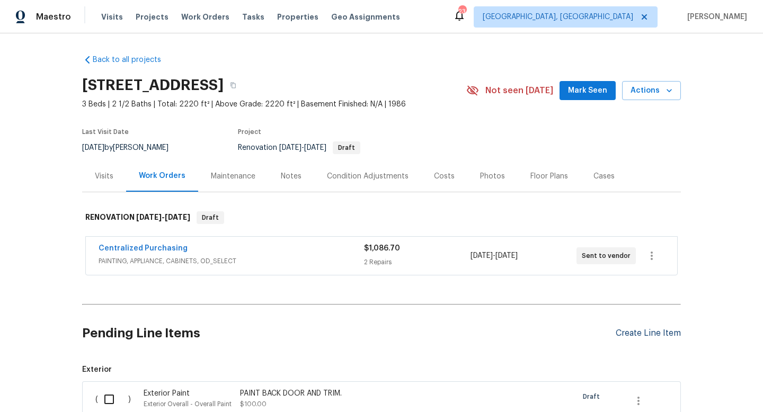
click at [651, 334] on div "Create Line Item" at bounding box center [648, 333] width 65 height 10
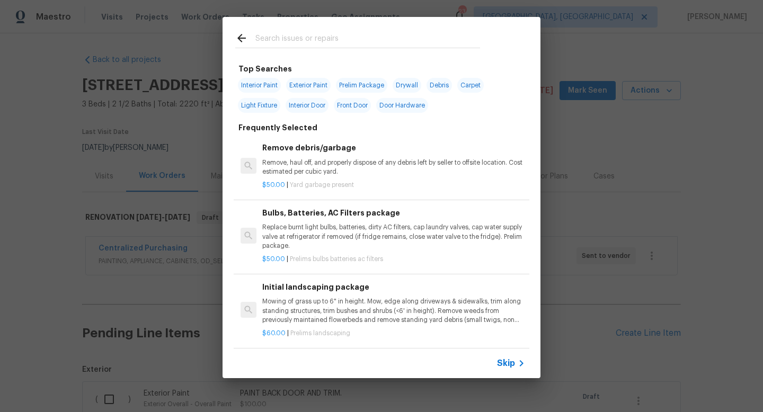
click at [289, 41] on input "text" at bounding box center [367, 40] width 225 height 16
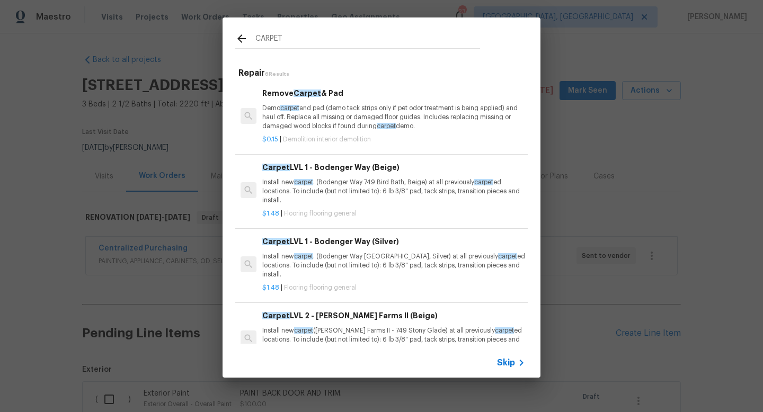
type input "CARPET"
click at [326, 181] on p "Install new carpet . (Bodenger Way 749 Bird Bath, Beige) at all previously carp…" at bounding box center [393, 191] width 263 height 27
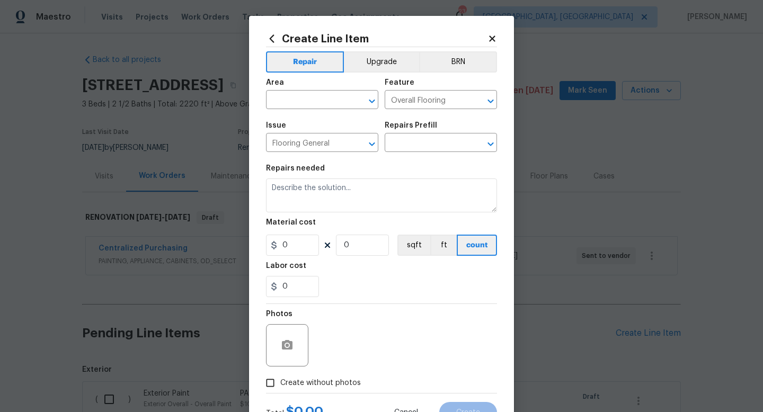
type input "Carpet LVL 1 - Bodenger Way (Beige) $1.48"
type textarea "Install new carpet. (Bodenger Way 749 Bird Bath, Beige) at all previously carpe…"
type input "1.48"
type input "1"
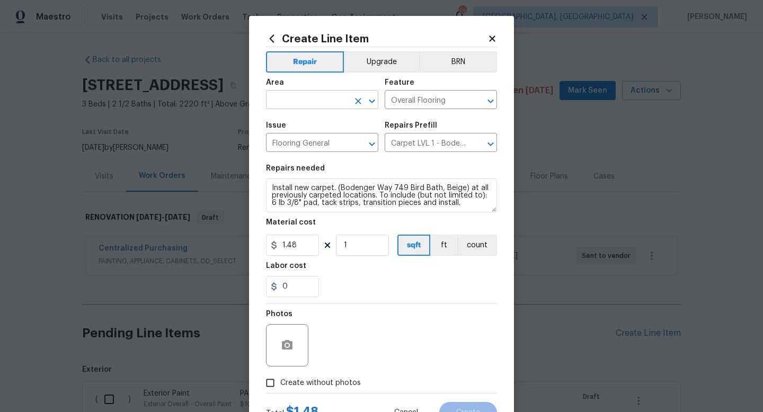
click at [300, 100] on input "text" at bounding box center [307, 101] width 83 height 16
click at [294, 144] on li "Interior Overall" at bounding box center [322, 142] width 112 height 17
type input "Interior Overall"
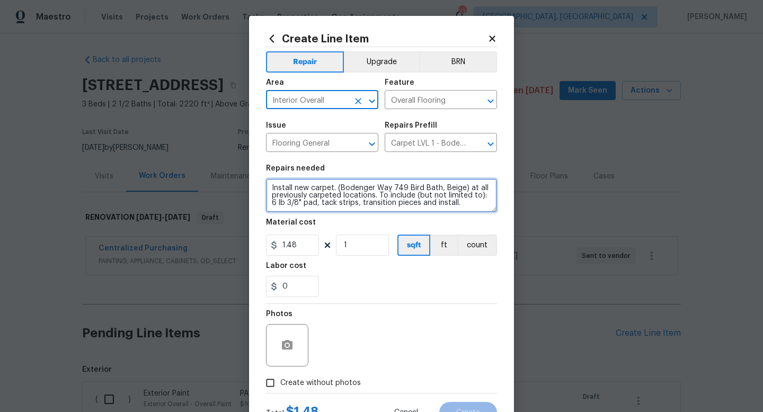
click at [478, 203] on textarea "Install new carpet. (Bodenger Way 749 Bird Bath, Beige) at all previously carpe…" at bounding box center [381, 196] width 231 height 34
type textarea "Install new carpet. (Bodenger Way 749 Bird Bath, Beige) at all previously carpe…"
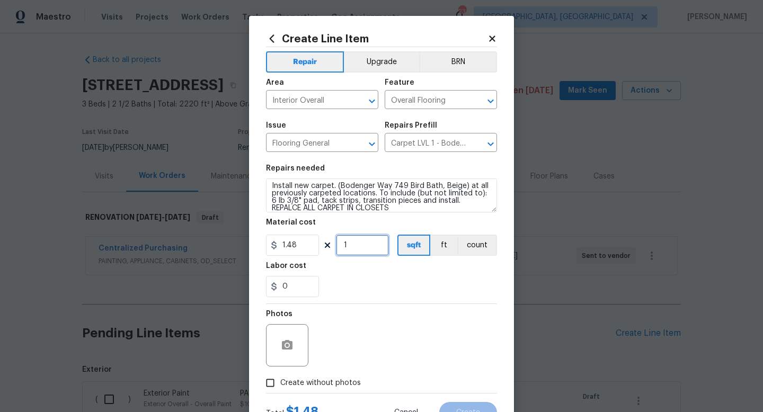
click at [374, 250] on input "1" at bounding box center [362, 245] width 53 height 21
type input "100"
click at [448, 325] on div "Photos" at bounding box center [381, 338] width 231 height 69
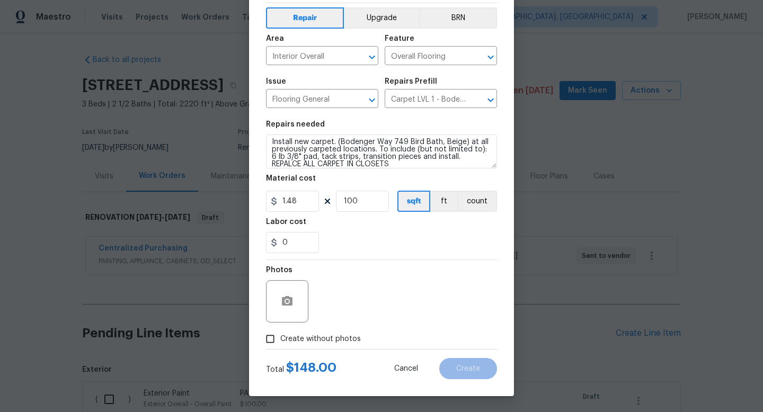
click at [342, 342] on span "Create without photos" at bounding box center [320, 339] width 81 height 11
click at [280, 342] on input "Create without photos" at bounding box center [270, 339] width 20 height 20
checkbox input "true"
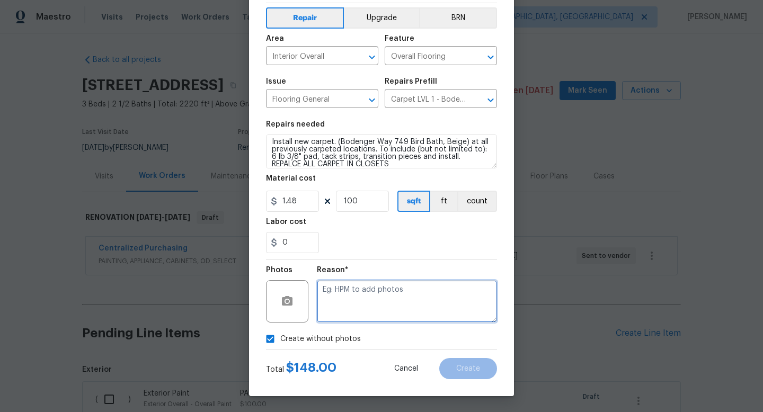
click at [383, 312] on textarea at bounding box center [407, 301] width 180 height 42
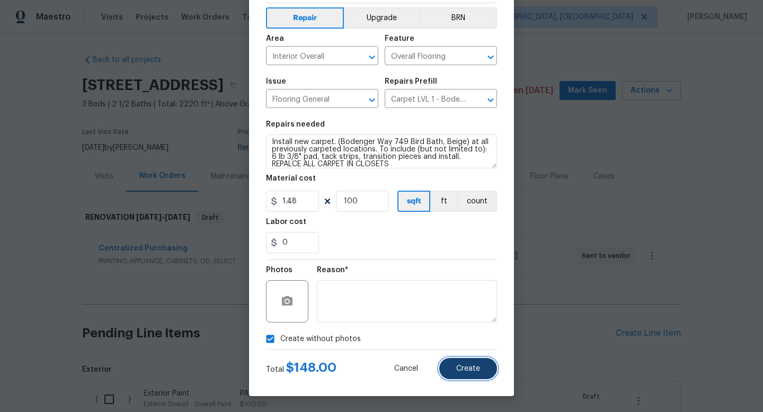
click at [461, 361] on button "Create" at bounding box center [468, 368] width 58 height 21
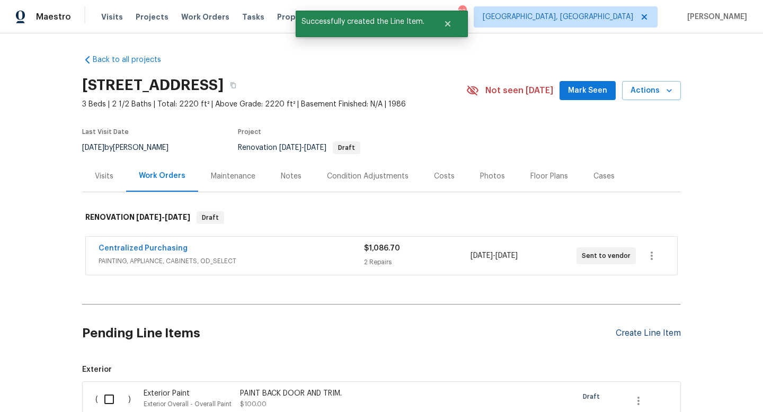
click at [638, 336] on div "Create Line Item" at bounding box center [648, 333] width 65 height 10
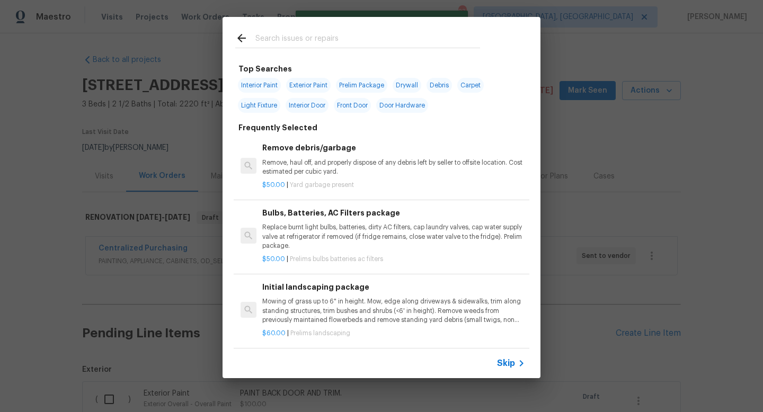
click at [280, 41] on input "text" at bounding box center [367, 40] width 225 height 16
type input "J"
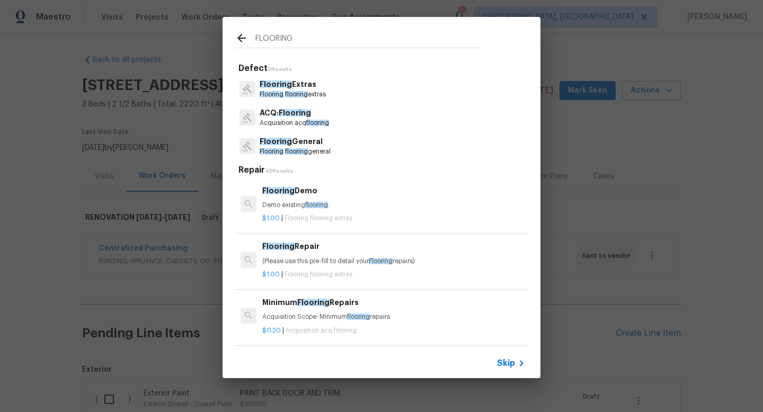
type input "FLOORING"
click at [292, 93] on span "flooring" at bounding box center [296, 94] width 23 height 6
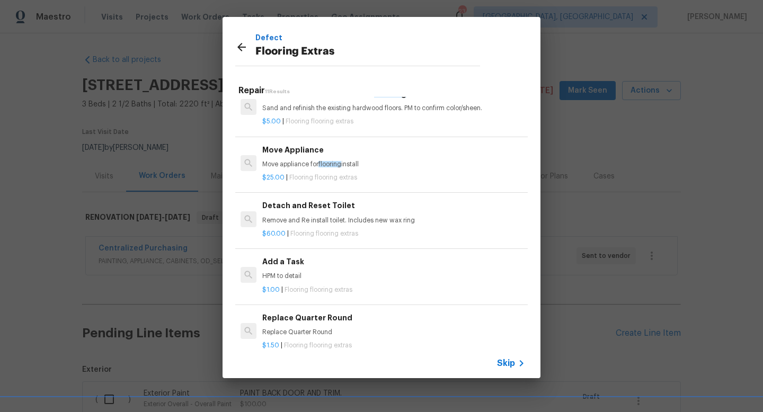
scroll to position [224, 0]
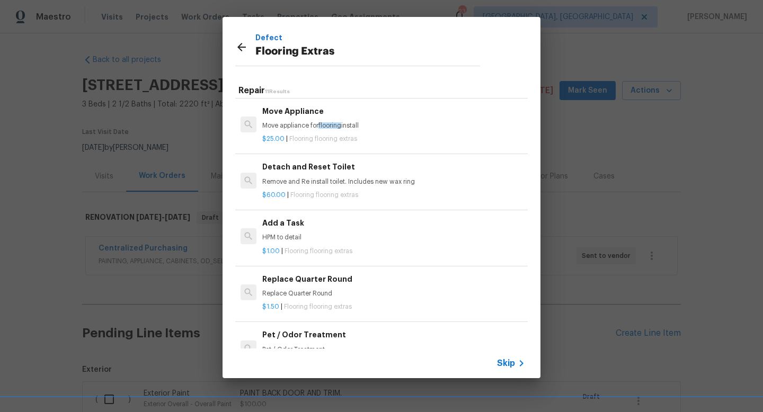
click at [277, 218] on h6 "Add a Task" at bounding box center [393, 223] width 263 height 12
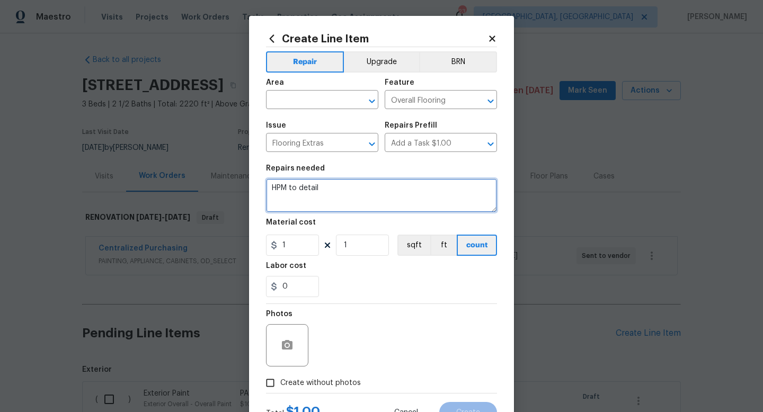
drag, startPoint x: 330, startPoint y: 192, endPoint x: 175, endPoint y: 161, distance: 157.3
click at [196, 163] on div "Create Line Item Repair Upgrade BRN Area ​ Feature Overall Flooring ​ Issue Flo…" at bounding box center [381, 206] width 763 height 412
drag, startPoint x: 329, startPoint y: 193, endPoint x: 171, endPoint y: 169, distance: 159.7
click at [174, 169] on div "Create Line Item Repair Upgrade BRN Area ​ Feature Overall Flooring ​ Issue Flo…" at bounding box center [381, 206] width 763 height 412
type textarea "Replace all missing transition pieces upstairs. Match as close as you can."
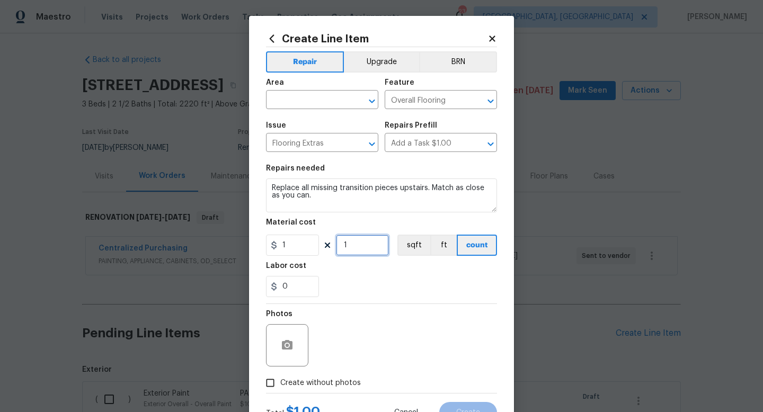
click at [356, 249] on input "1" at bounding box center [362, 245] width 53 height 21
type input "100"
click at [380, 315] on div "Photos" at bounding box center [381, 338] width 231 height 69
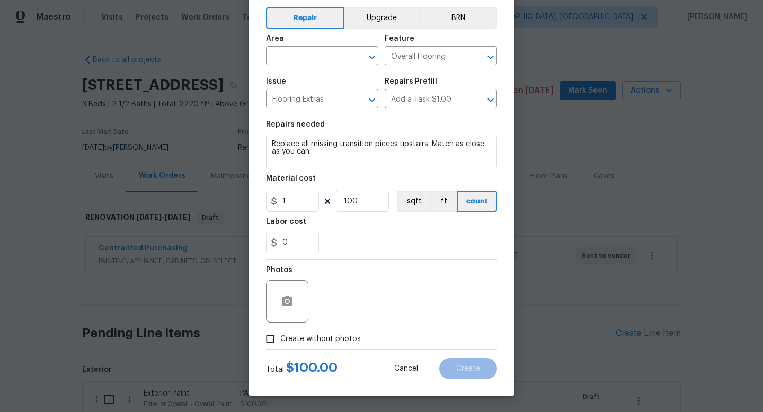
click at [343, 343] on span "Create without photos" at bounding box center [320, 339] width 81 height 11
click at [280, 343] on input "Create without photos" at bounding box center [270, 339] width 20 height 20
checkbox input "true"
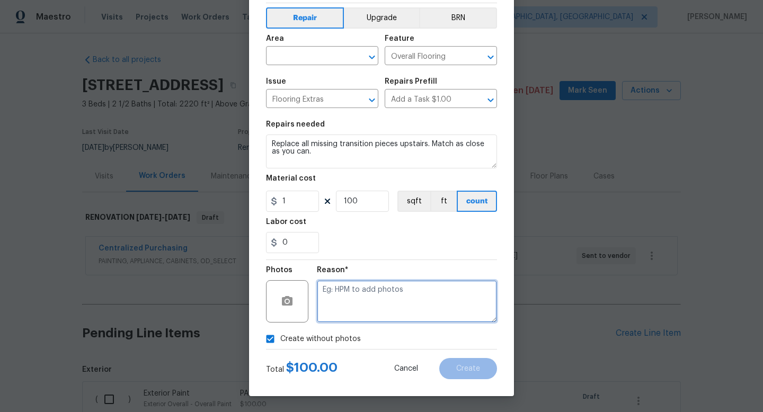
click at [383, 319] on textarea at bounding box center [407, 301] width 180 height 42
click at [384, 316] on textarea at bounding box center [407, 301] width 180 height 42
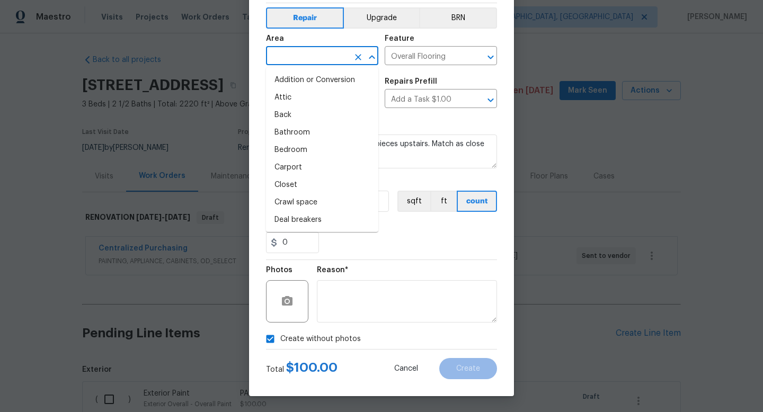
click at [290, 62] on input "text" at bounding box center [307, 57] width 83 height 16
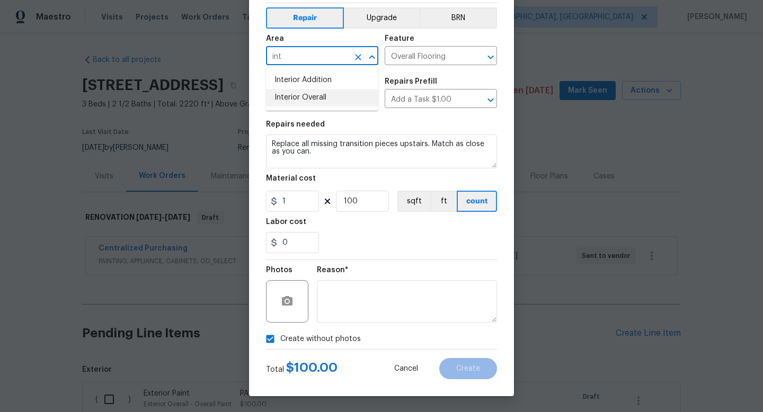
click at [298, 95] on li "Interior Overall" at bounding box center [322, 97] width 112 height 17
type input "Interior Overall"
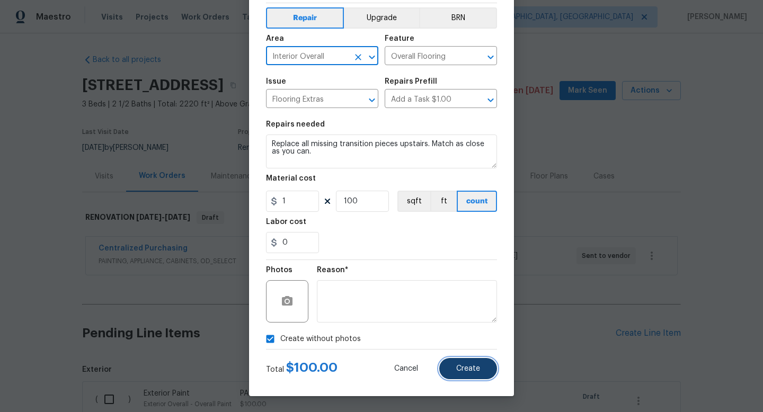
click at [461, 371] on span "Create" at bounding box center [468, 369] width 24 height 8
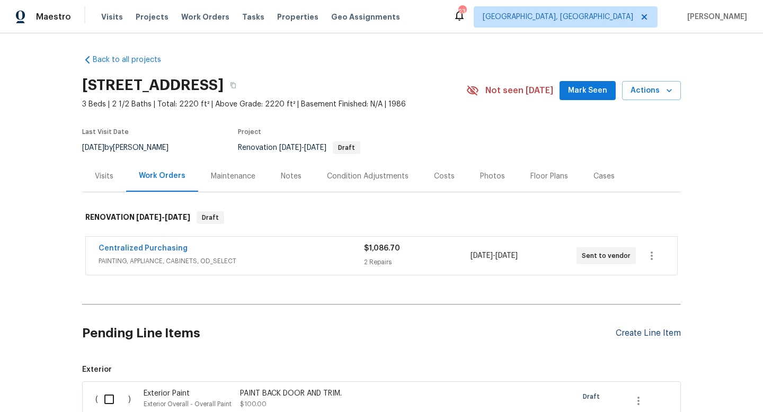
click at [632, 333] on div "Create Line Item" at bounding box center [648, 333] width 65 height 10
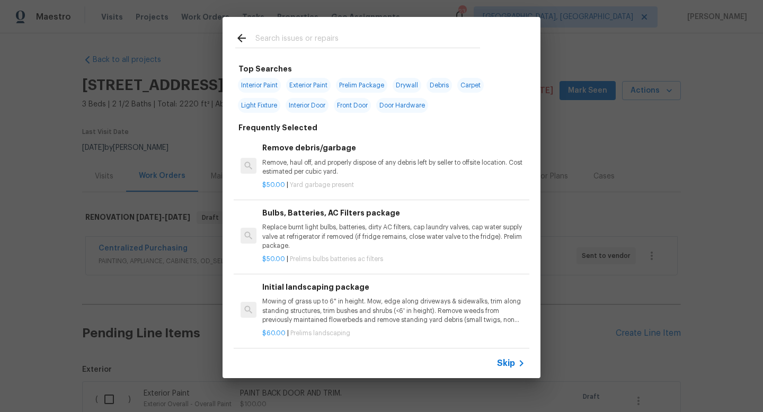
click at [308, 25] on div at bounding box center [358, 38] width 270 height 42
click at [303, 36] on input "text" at bounding box center [367, 40] width 225 height 16
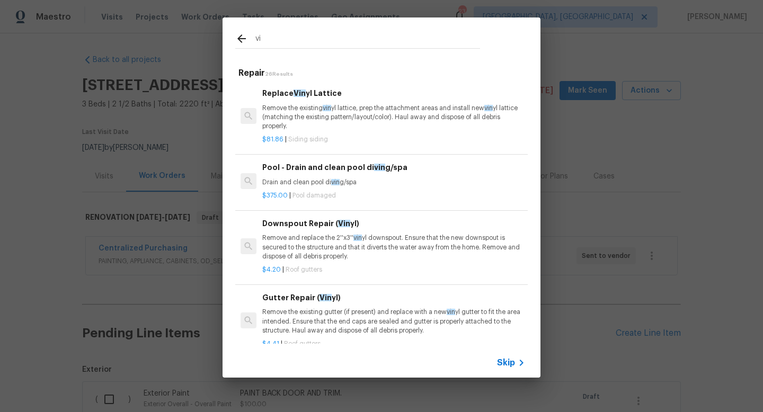
type input "v"
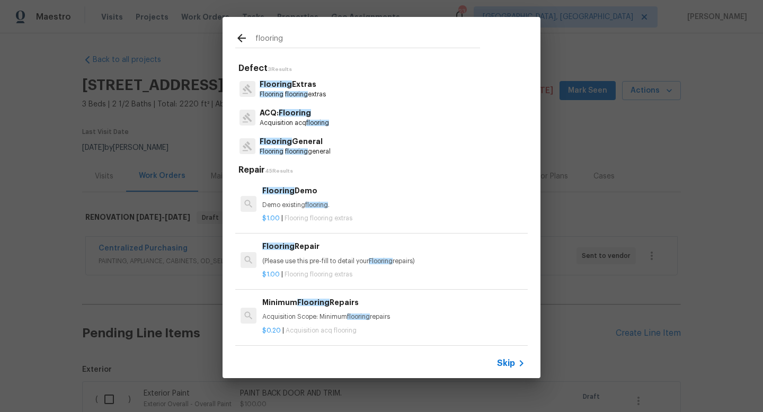
type input "flooring"
click at [295, 141] on p "Flooring General" at bounding box center [295, 141] width 71 height 11
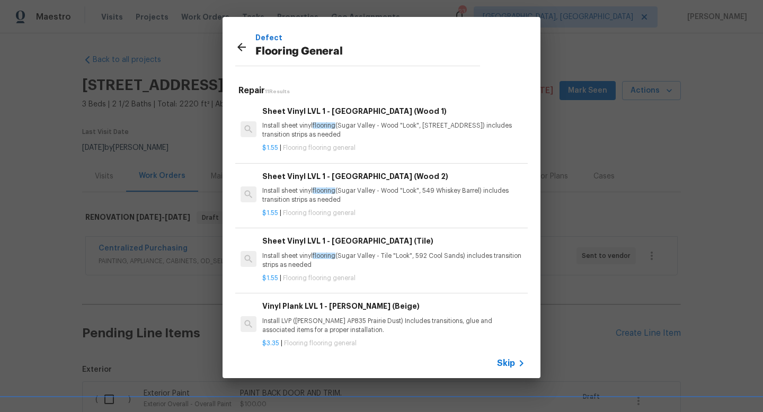
click at [308, 122] on p "Install sheet vinyl flooring ([GEOGRAPHIC_DATA] - Wood "Look", [STREET_ADDRESS]…" at bounding box center [393, 130] width 263 height 18
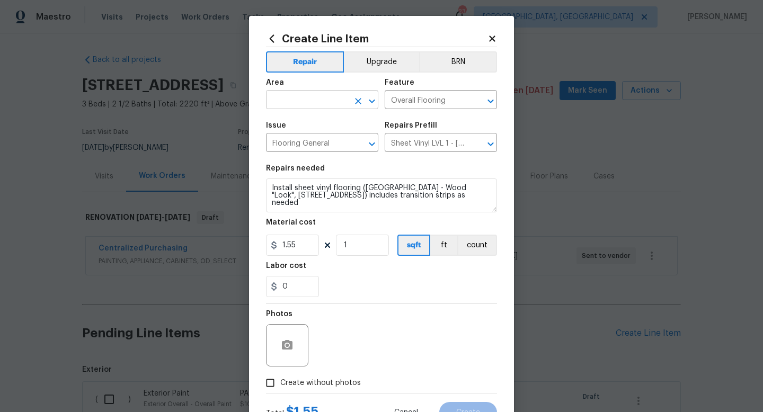
click at [312, 107] on input "text" at bounding box center [307, 101] width 83 height 16
click at [319, 142] on li "Interior Overall" at bounding box center [322, 142] width 112 height 17
type input "Interior Overall"
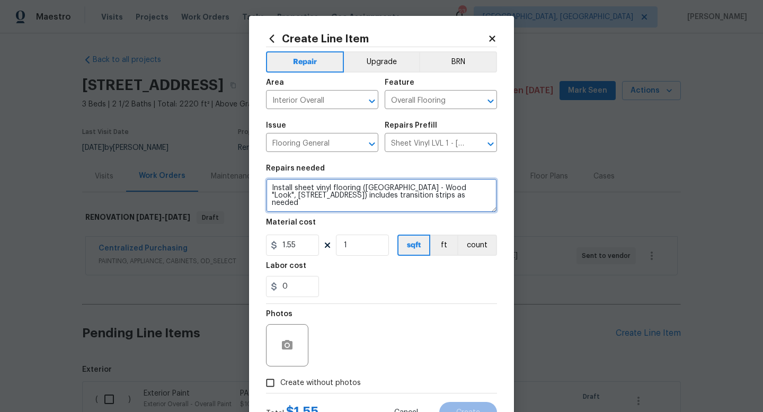
click at [459, 205] on textarea "Install sheet vinyl flooring ([GEOGRAPHIC_DATA] - Wood "Look", [STREET_ADDRESS]…" at bounding box center [381, 196] width 231 height 34
type textarea "Install sheet vinyl flooring ([GEOGRAPHIC_DATA] - Wood "Look", [STREET_ADDRESS]…"
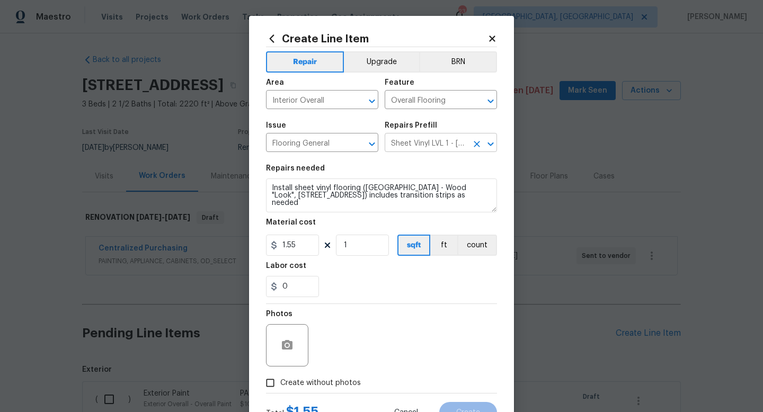
click at [433, 145] on input "Sheet Vinyl LVL 1 - [GEOGRAPHIC_DATA] (Wood 1) $1.55" at bounding box center [426, 144] width 83 height 16
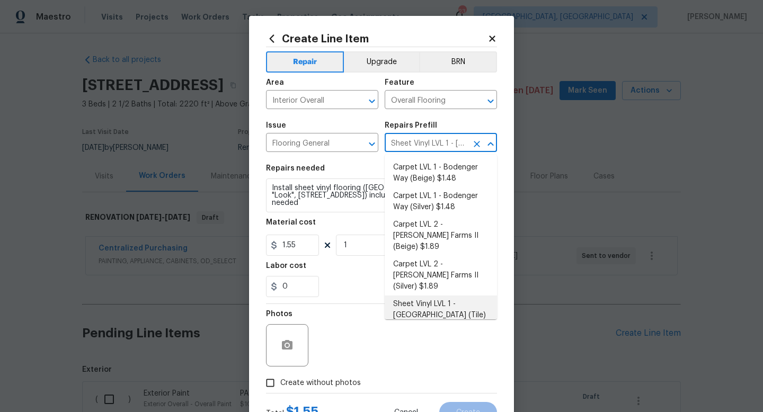
click at [440, 296] on li "Sheet Vinyl LVL 1 - [GEOGRAPHIC_DATA] (Tile) $1.55" at bounding box center [441, 316] width 112 height 40
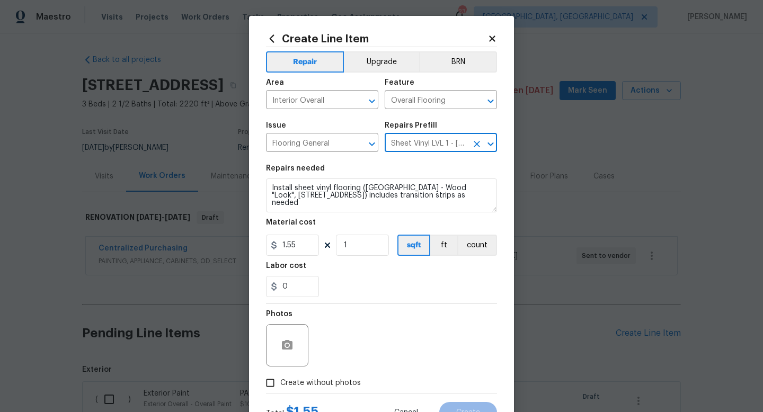
type input "Sheet Vinyl LVL 1 - [GEOGRAPHIC_DATA] (Tile) $1.55"
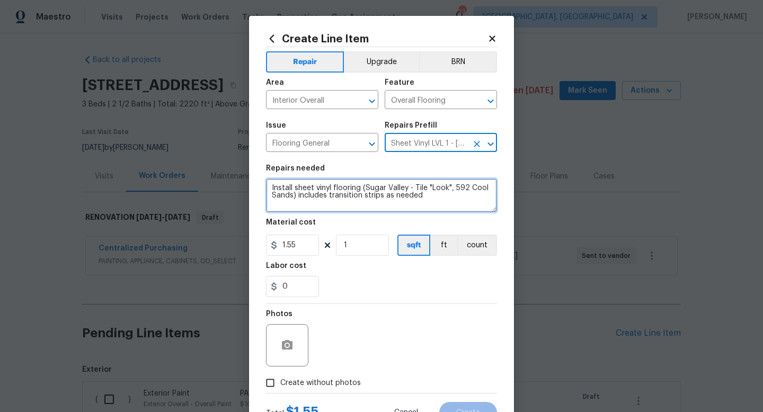
click at [443, 209] on textarea "Install sheet vinyl flooring (Sugar Valley - Tile "Look", 592 Cool Sands) inclu…" at bounding box center [381, 196] width 231 height 34
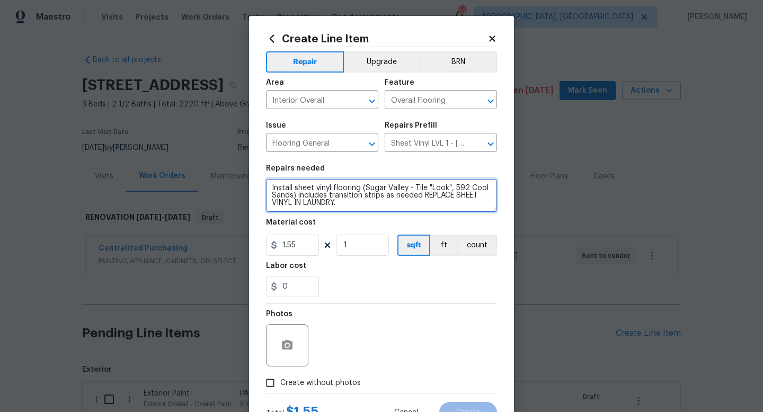
type textarea "Install sheet vinyl flooring (Sugar Valley - Tile "Look", 592 Cool Sands) inclu…"
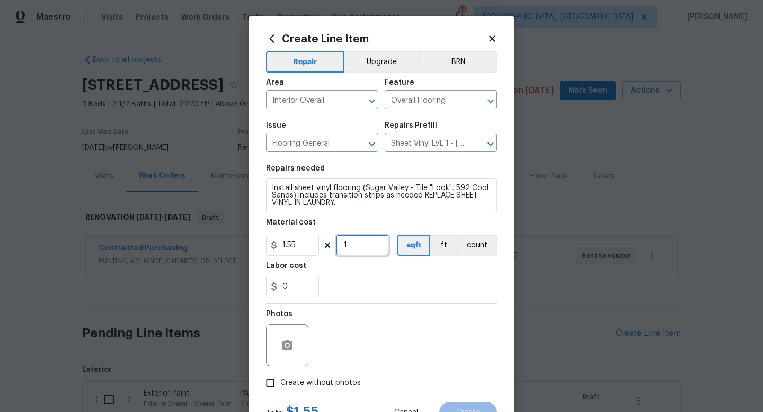
click at [363, 244] on input "1" at bounding box center [362, 245] width 53 height 21
type input "100"
click at [413, 336] on div "Photos" at bounding box center [381, 338] width 231 height 69
drag, startPoint x: 413, startPoint y: 336, endPoint x: 417, endPoint y: 244, distance: 92.8
click at [417, 244] on div "Repair Upgrade BRN Area Interior Overall ​ Feature Overall Flooring ​ Issue Flo…" at bounding box center [381, 220] width 231 height 346
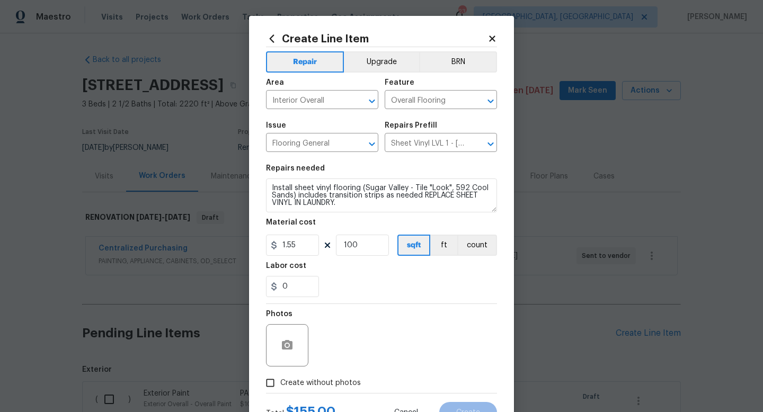
click at [344, 384] on span "Create without photos" at bounding box center [320, 383] width 81 height 11
click at [280, 384] on input "Create without photos" at bounding box center [270, 383] width 20 height 20
checkbox input "true"
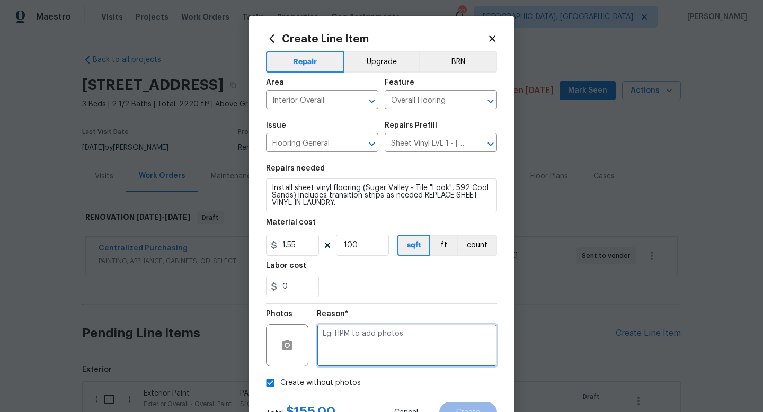
click at [402, 342] on textarea at bounding box center [407, 345] width 180 height 42
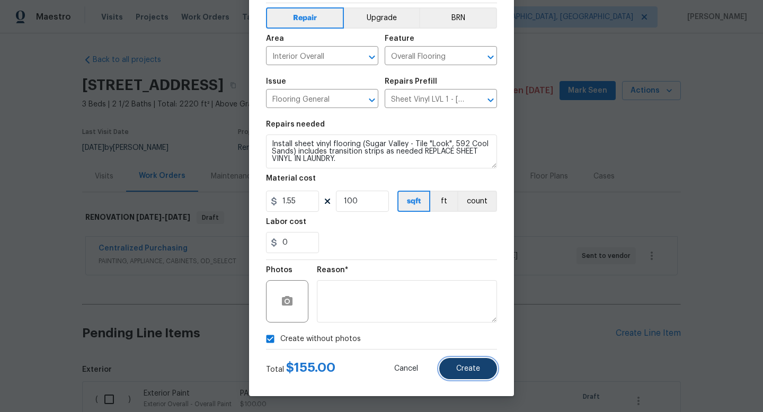
click at [473, 368] on span "Create" at bounding box center [468, 369] width 24 height 8
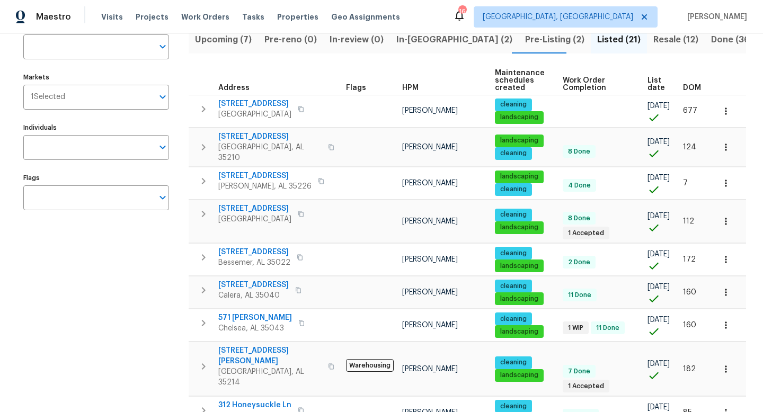
scroll to position [85, 0]
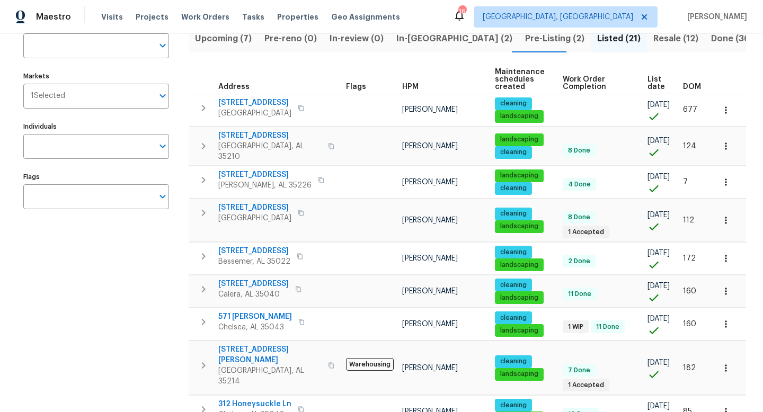
click at [653, 42] on span "Resale (12)" at bounding box center [675, 38] width 45 height 15
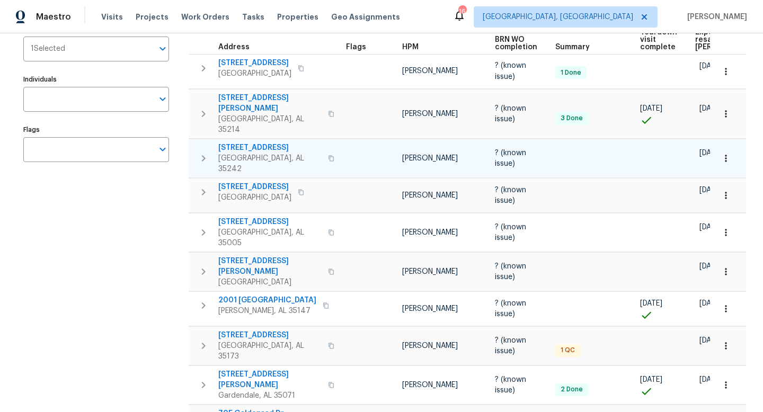
scroll to position [163, 0]
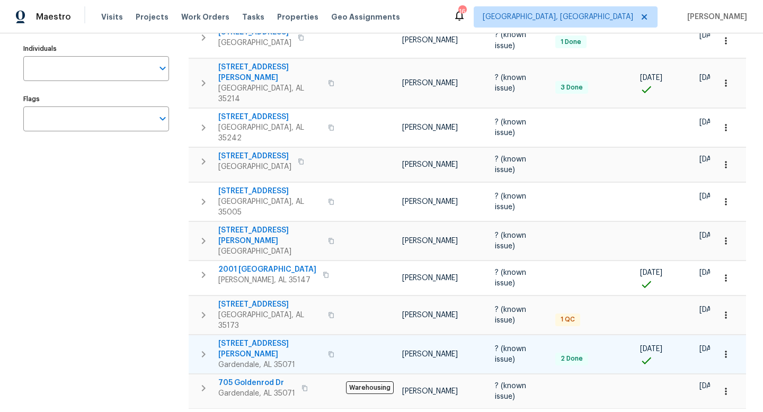
click at [255, 339] on span "2650 Snow Rogers Rd" at bounding box center [269, 349] width 103 height 21
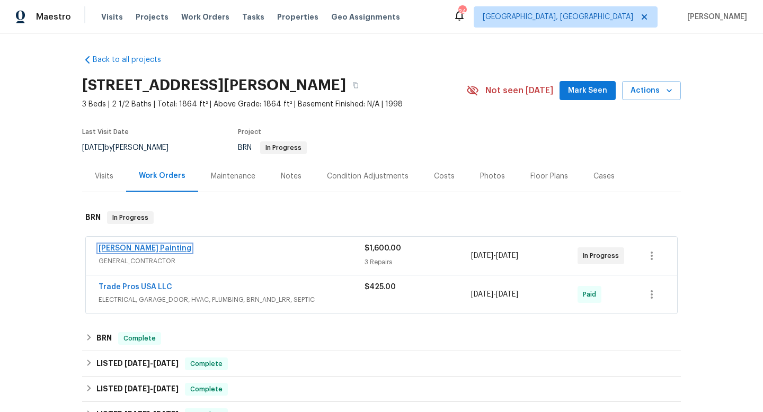
click at [127, 247] on link "Perez Painting" at bounding box center [145, 248] width 93 height 7
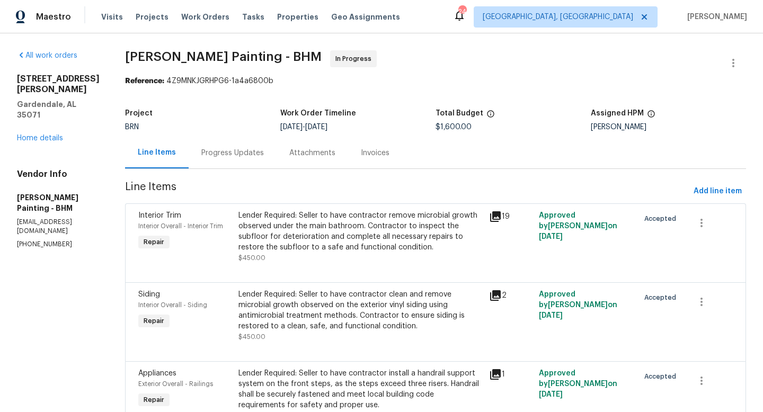
click at [264, 152] on div "Progress Updates" at bounding box center [232, 153] width 63 height 11
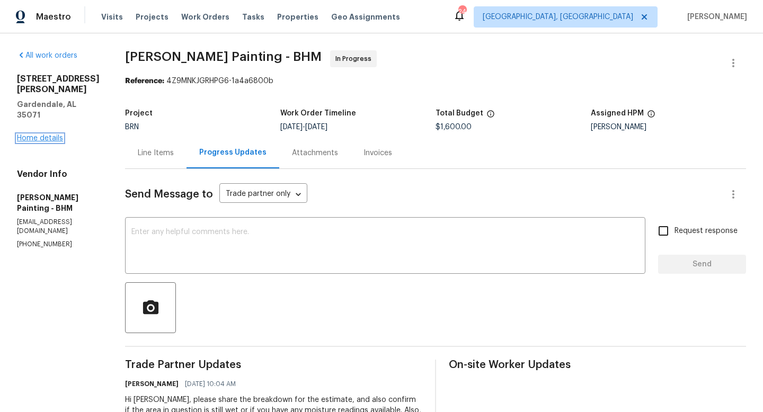
click at [43, 135] on link "Home details" at bounding box center [40, 138] width 46 height 7
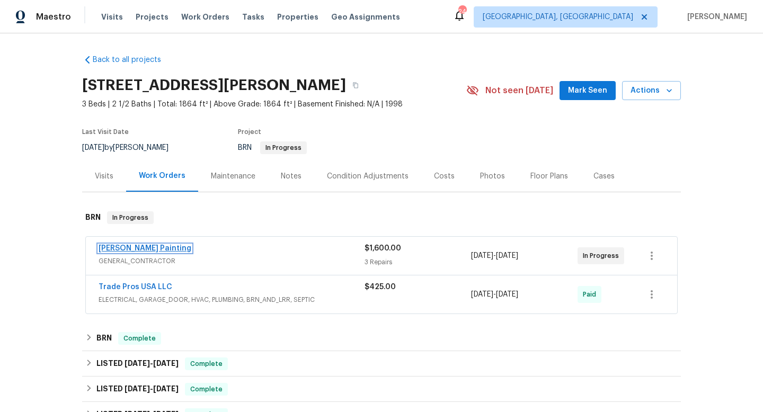
click at [128, 246] on link "Perez Painting" at bounding box center [145, 248] width 93 height 7
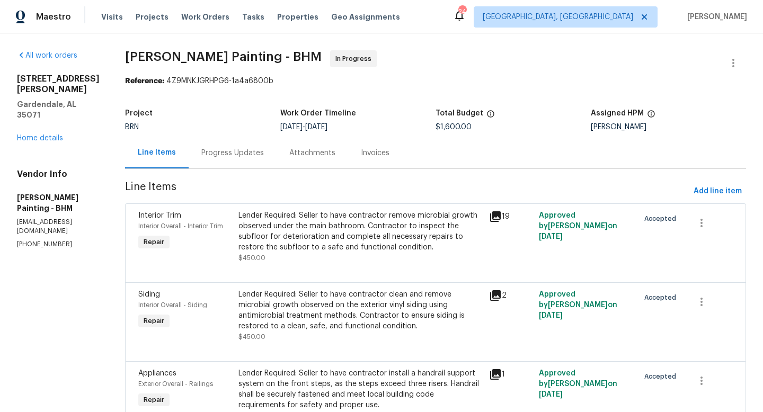
click at [264, 158] on div "Progress Updates" at bounding box center [232, 153] width 63 height 11
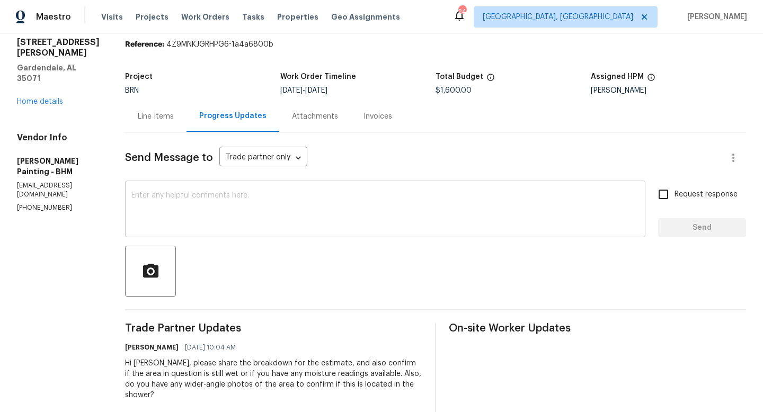
scroll to position [47, 0]
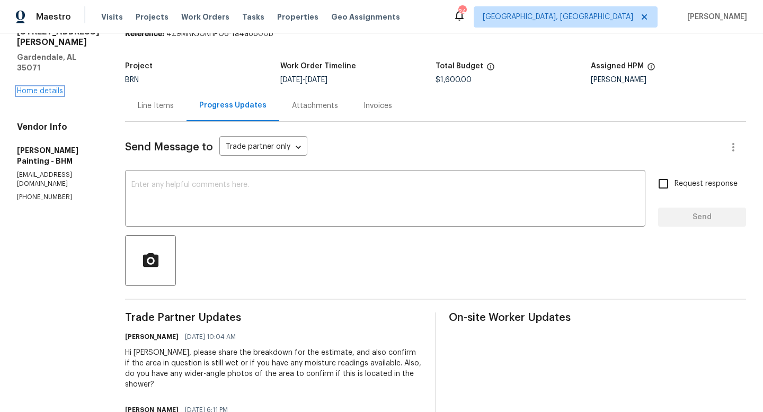
click at [57, 87] on link "Home details" at bounding box center [40, 90] width 46 height 7
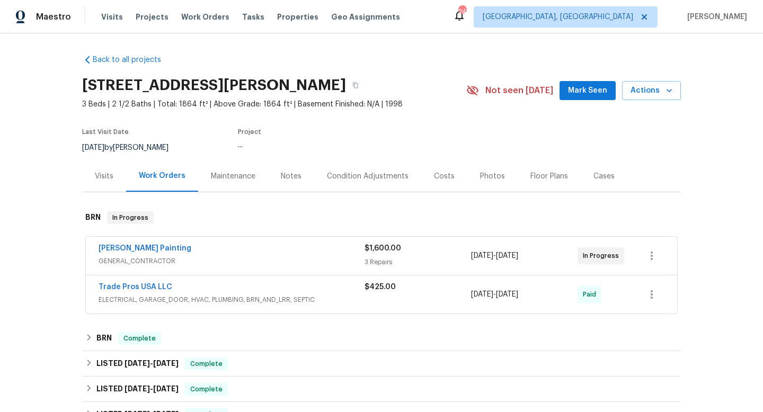
scroll to position [29, 0]
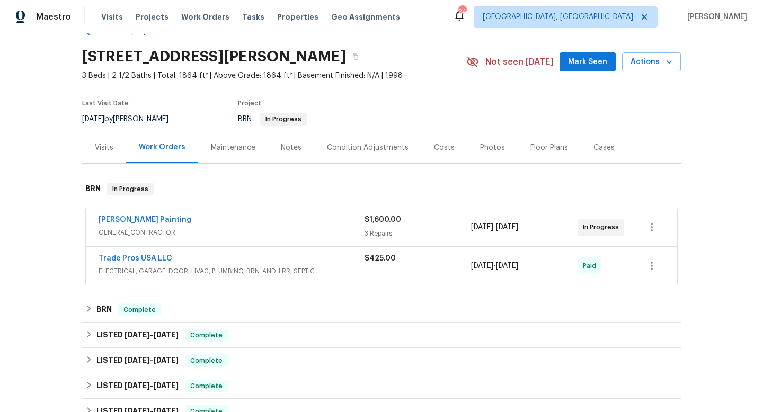
click at [278, 232] on span "GENERAL_CONTRACTOR" at bounding box center [232, 232] width 266 height 11
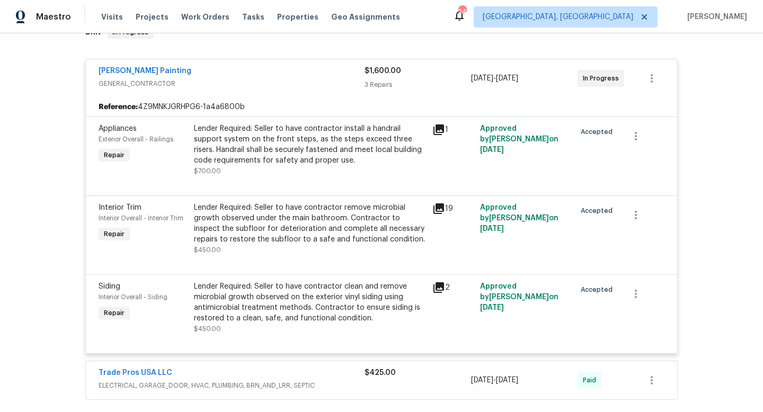
scroll to position [189, 0]
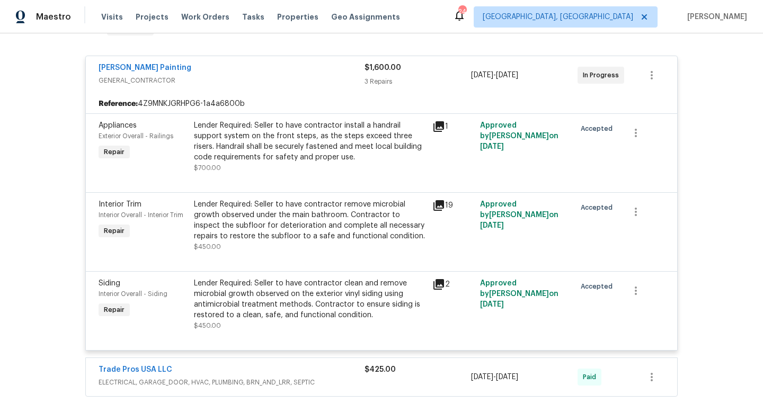
click at [445, 209] on div "19" at bounding box center [452, 205] width 41 height 13
click at [442, 207] on icon at bounding box center [438, 205] width 13 height 13
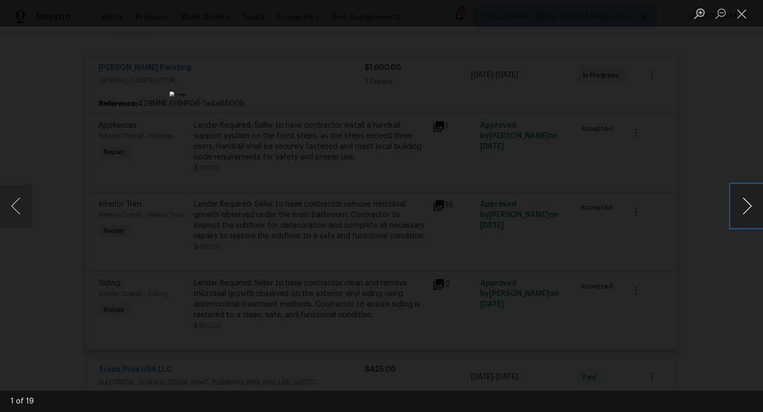
click at [748, 194] on button "Next image" at bounding box center [747, 206] width 32 height 42
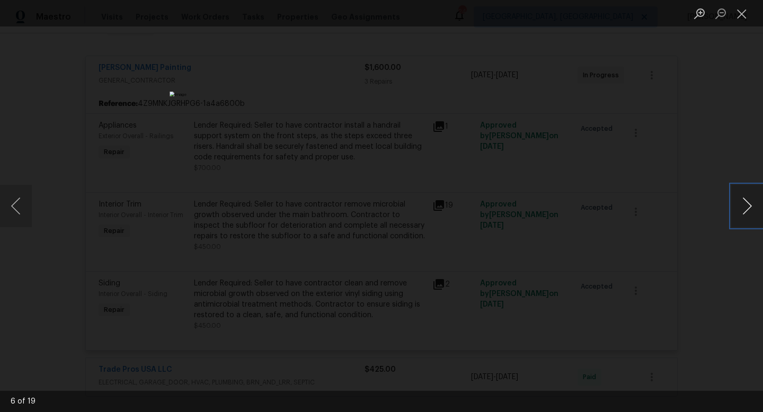
click at [748, 194] on button "Next image" at bounding box center [747, 206] width 32 height 42
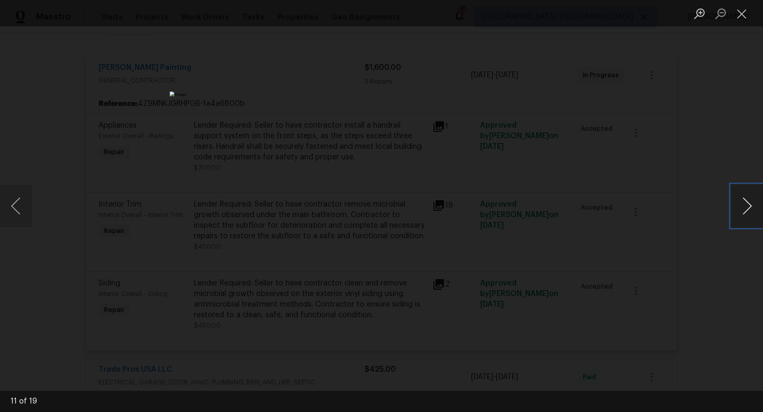
click at [748, 194] on button "Next image" at bounding box center [747, 206] width 32 height 42
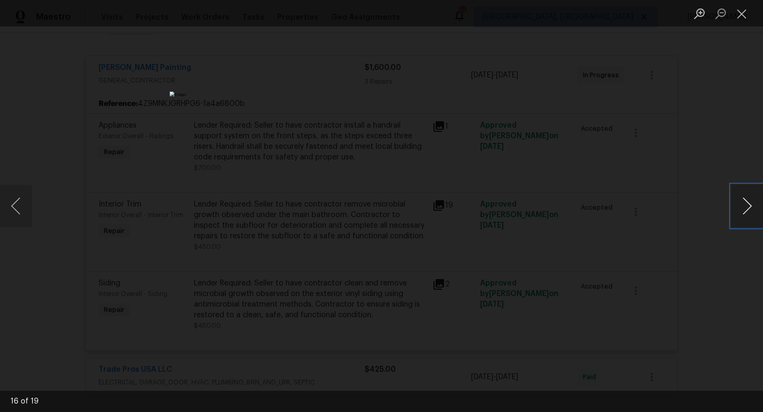
click at [748, 194] on button "Next image" at bounding box center [747, 206] width 32 height 42
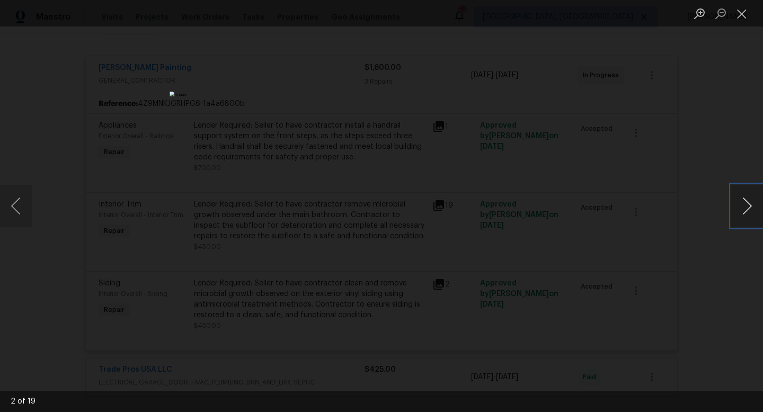
click at [748, 194] on button "Next image" at bounding box center [747, 206] width 32 height 42
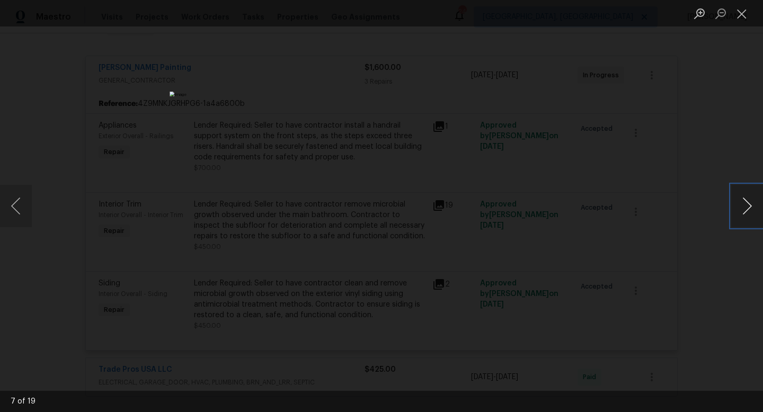
click at [748, 194] on button "Next image" at bounding box center [747, 206] width 32 height 42
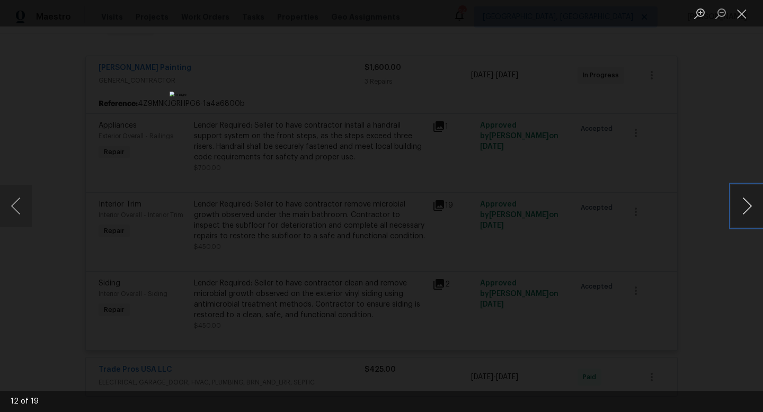
click at [748, 194] on button "Next image" at bounding box center [747, 206] width 32 height 42
click at [745, 14] on button "Close lightbox" at bounding box center [741, 13] width 21 height 19
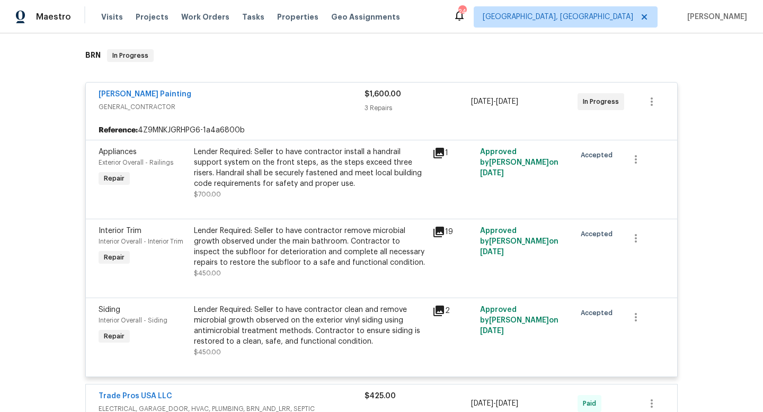
scroll to position [159, 0]
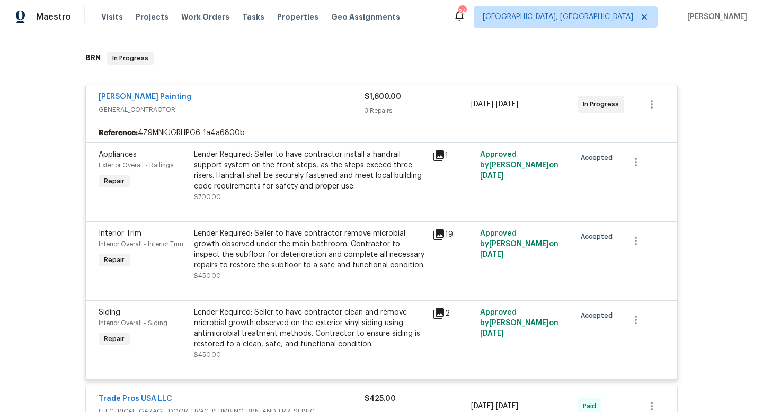
click at [318, 105] on span "GENERAL_CONTRACTOR" at bounding box center [232, 109] width 266 height 11
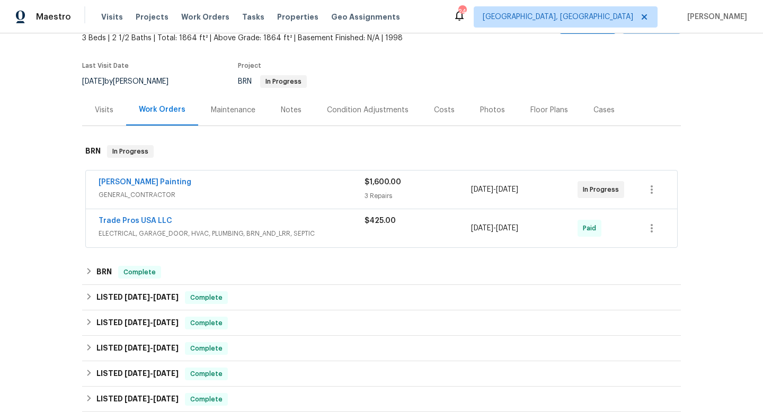
scroll to position [0, 0]
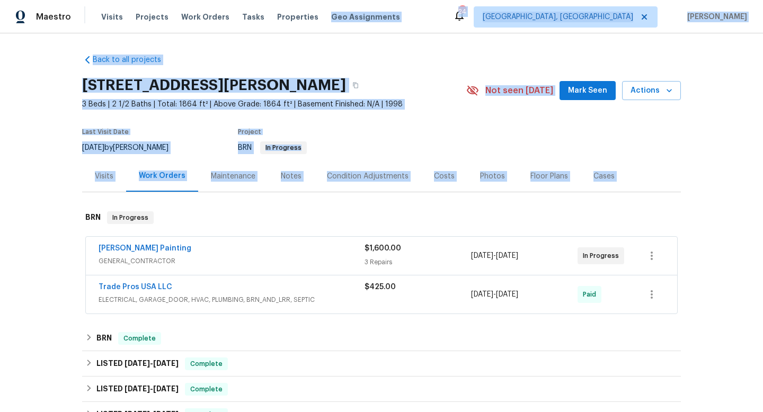
drag, startPoint x: 219, startPoint y: 237, endPoint x: 286, endPoint y: 28, distance: 219.7
click at [286, 28] on div "Maestro Visits Projects Work Orders Tasks Properties Geo Assignments 24 Birming…" at bounding box center [381, 206] width 763 height 412
click at [652, 253] on icon "button" at bounding box center [652, 256] width 2 height 8
click at [655, 253] on li "Edit" at bounding box center [696, 255] width 114 height 17
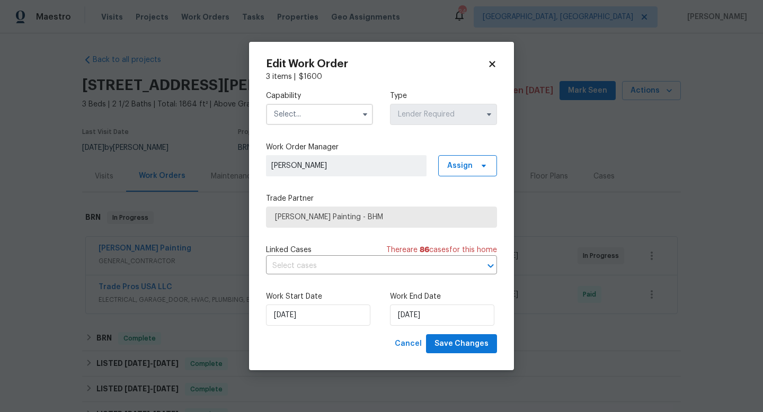
click at [314, 114] on input "text" at bounding box center [319, 114] width 107 height 21
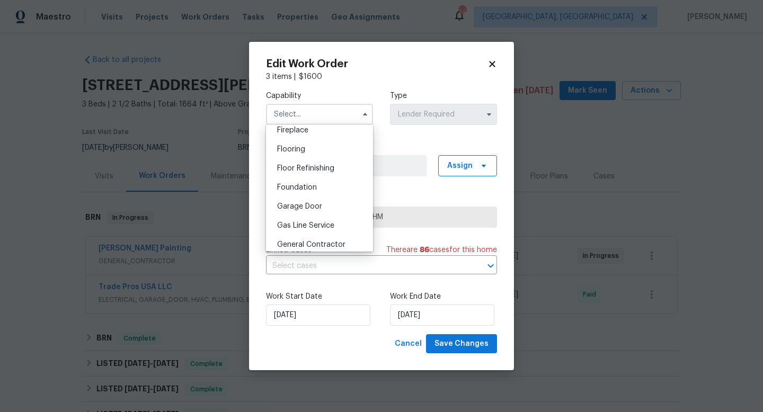
scroll to position [401, 0]
click at [302, 244] on span "General Contractor" at bounding box center [311, 242] width 68 height 7
type input "General Contractor"
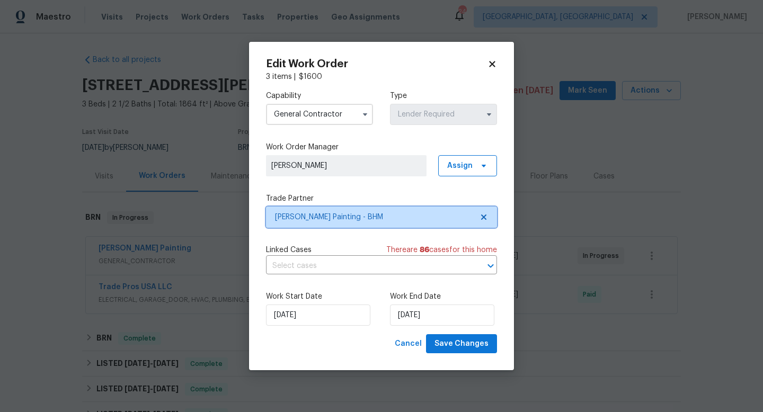
click at [367, 215] on span "Perez Painting - BHM" at bounding box center [374, 217] width 198 height 11
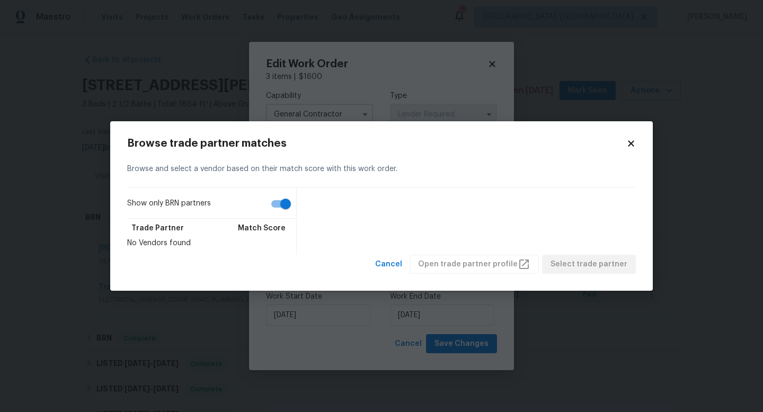
click at [632, 143] on icon at bounding box center [631, 143] width 6 height 6
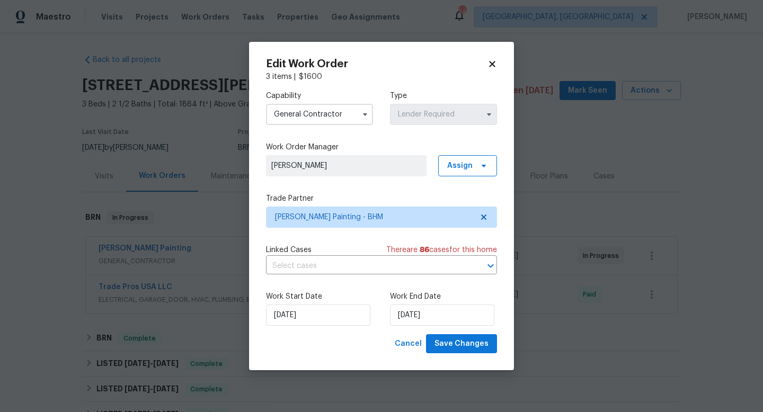
click at [333, 111] on input "General Contractor" at bounding box center [319, 114] width 107 height 21
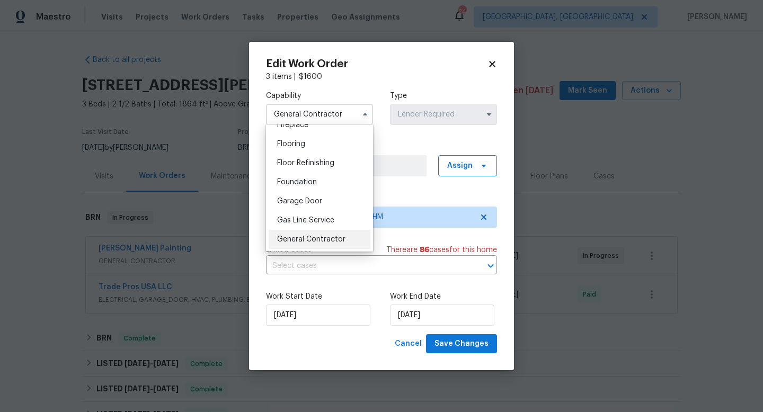
scroll to position [410, 0]
click at [310, 235] on span "General Contractor" at bounding box center [311, 233] width 68 height 7
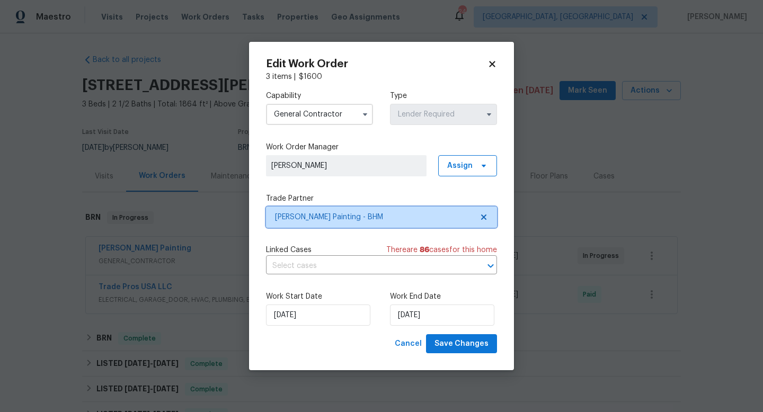
click at [483, 216] on icon at bounding box center [483, 217] width 5 height 5
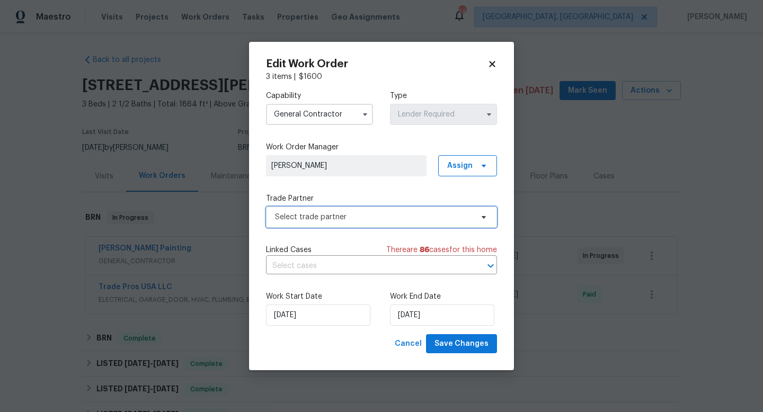
click at [357, 218] on span "Select trade partner" at bounding box center [374, 217] width 198 height 11
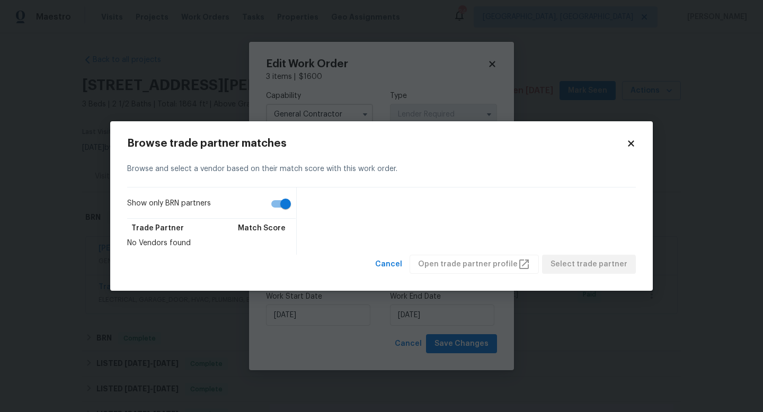
click at [633, 146] on icon at bounding box center [631, 143] width 6 height 6
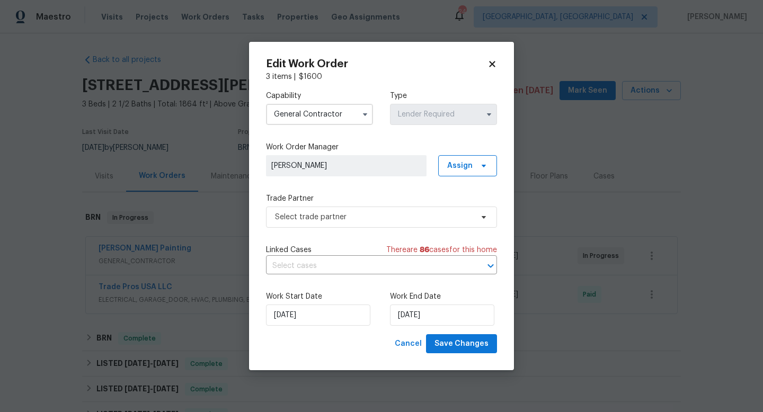
click at [493, 64] on icon at bounding box center [492, 64] width 6 height 6
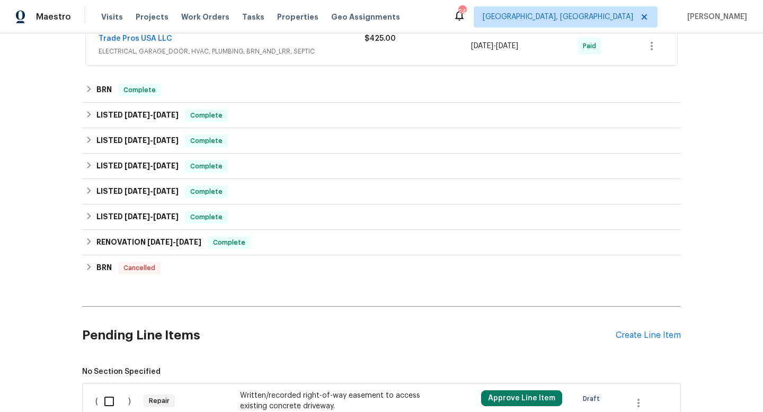
scroll to position [300, 0]
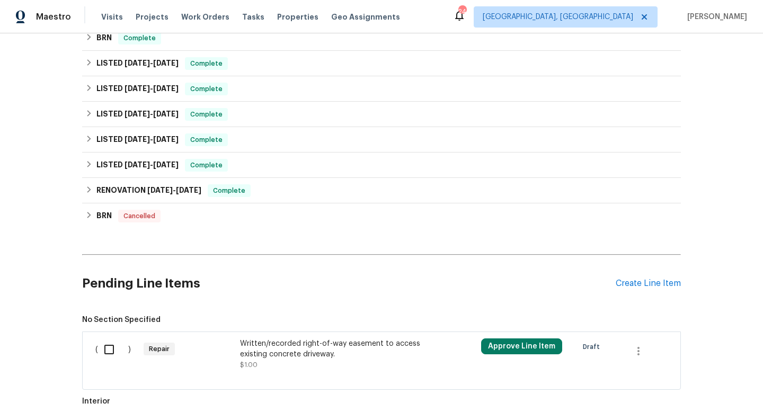
click at [114, 352] on input "checkbox" at bounding box center [113, 350] width 30 height 22
checkbox input "true"
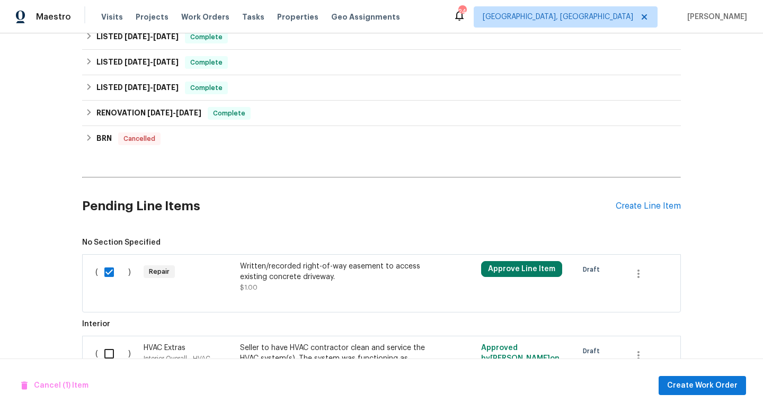
scroll to position [443, 0]
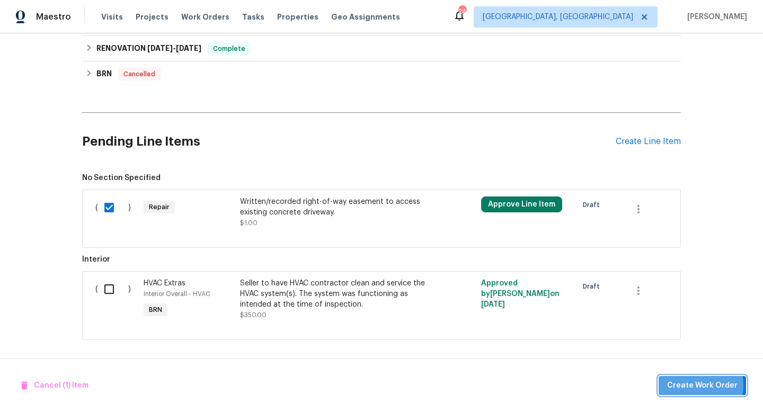
click at [685, 385] on span "Create Work Order" at bounding box center [702, 385] width 70 height 13
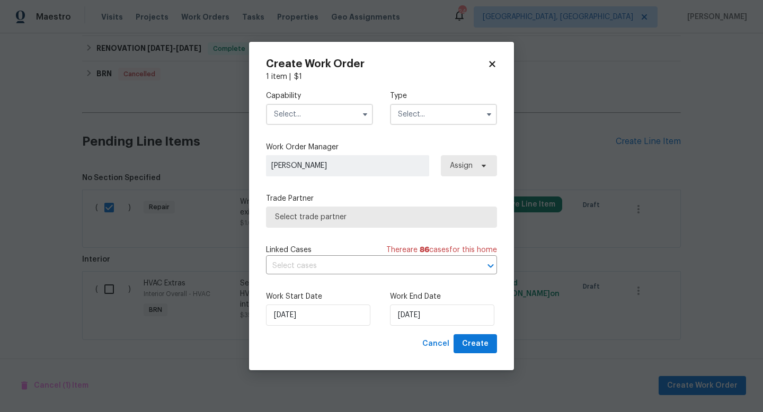
click at [307, 108] on input "text" at bounding box center [319, 114] width 107 height 21
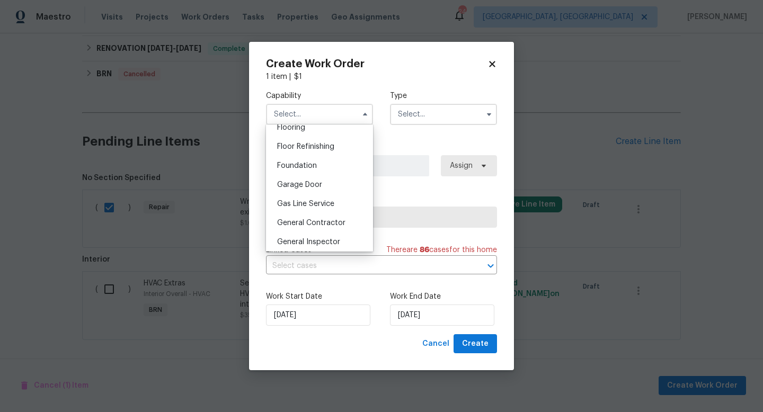
scroll to position [422, 0]
click at [315, 219] on span "General Contractor" at bounding box center [311, 220] width 68 height 7
type input "General Contractor"
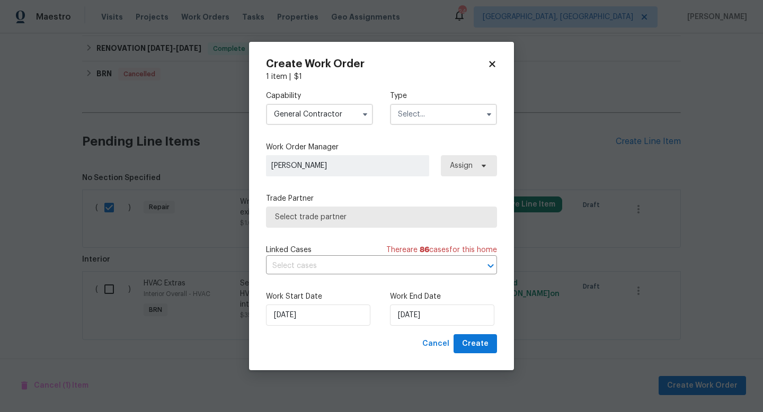
click at [437, 117] on input "text" at bounding box center [443, 114] width 107 height 21
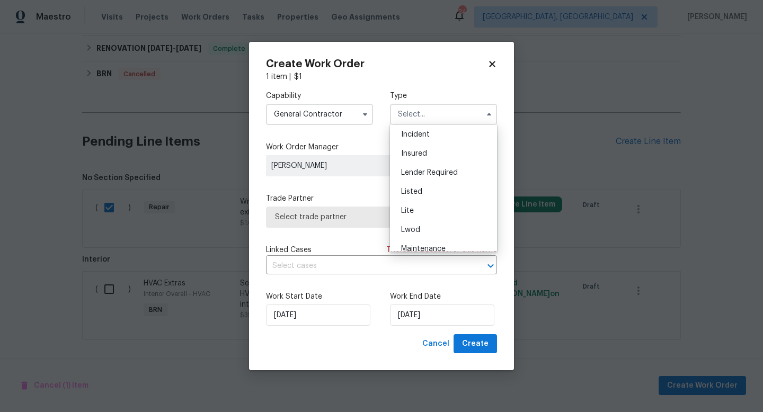
scroll to position [59, 0]
click at [428, 194] on div "Listed" at bounding box center [444, 192] width 102 height 19
type input "Listed"
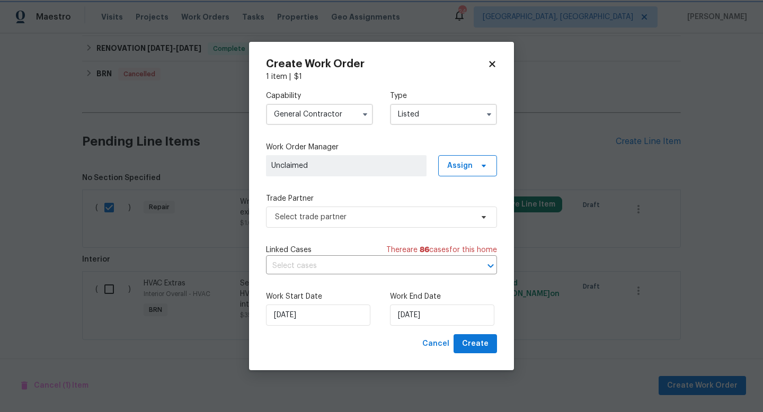
scroll to position [0, 0]
click at [384, 212] on span "Select trade partner" at bounding box center [374, 217] width 198 height 11
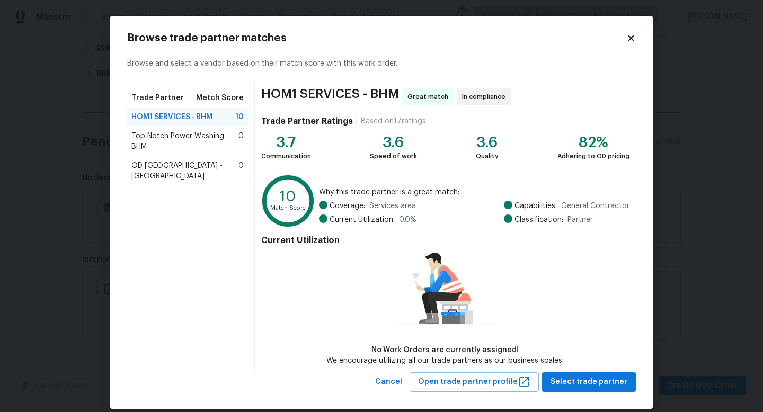
click at [631, 40] on icon at bounding box center [631, 38] width 10 height 10
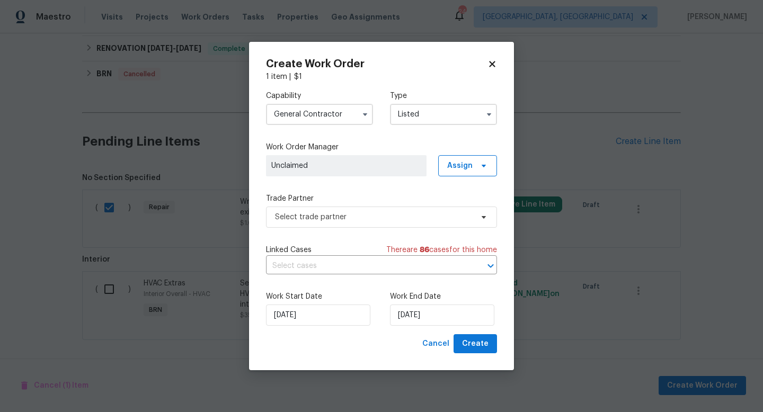
click at [494, 63] on icon at bounding box center [492, 64] width 10 height 10
checkbox input "false"
